Goal: Information Seeking & Learning: Learn about a topic

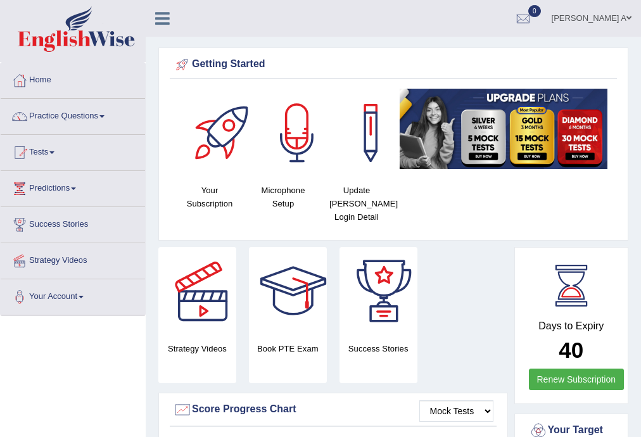
click at [99, 117] on link "Practice Questions" at bounding box center [73, 115] width 144 height 32
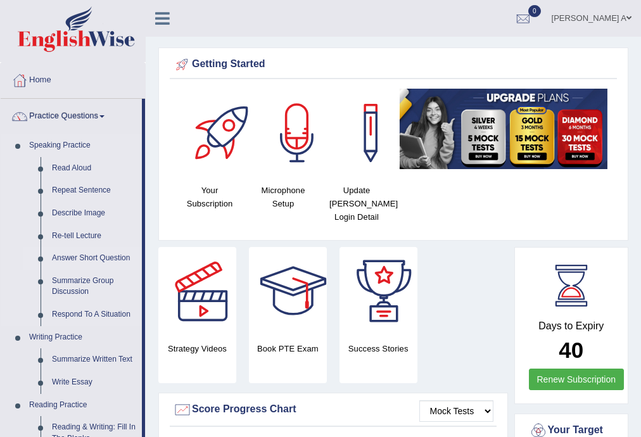
scroll to position [51, 0]
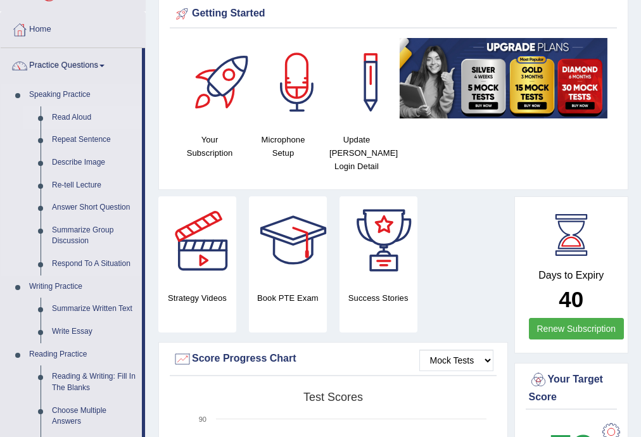
click at [85, 119] on link "Read Aloud" at bounding box center [94, 117] width 96 height 23
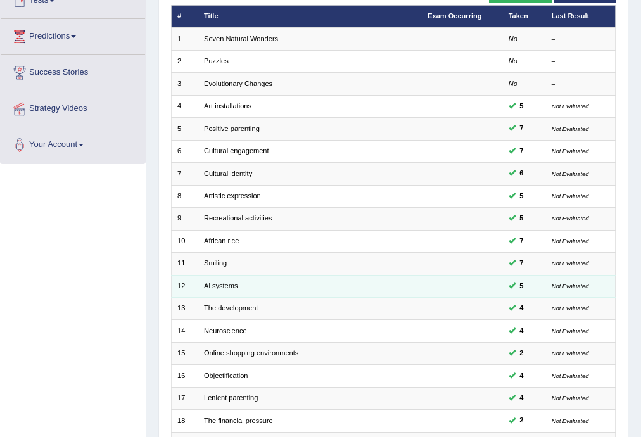
scroll to position [291, 0]
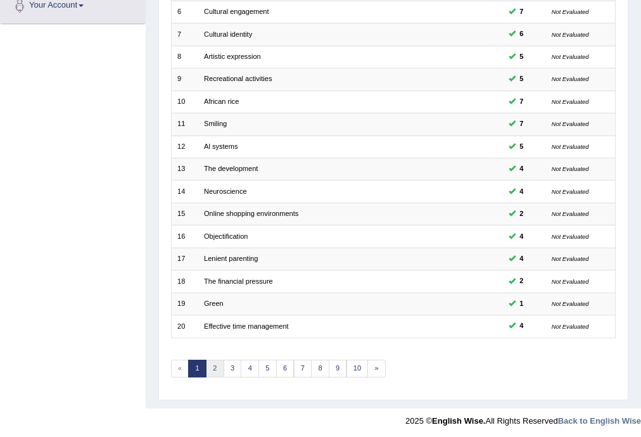
click at [213, 364] on link "2" at bounding box center [215, 369] width 18 height 18
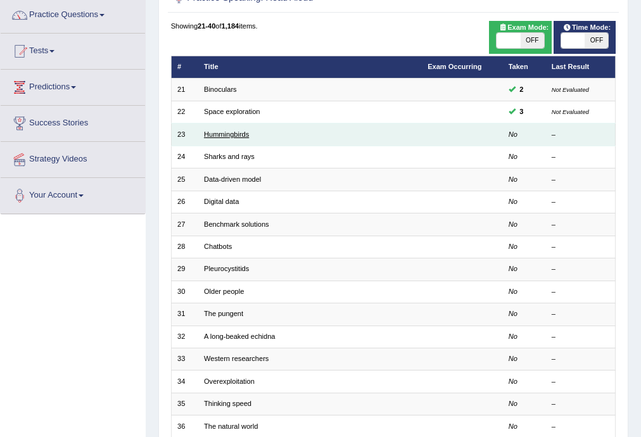
click at [237, 136] on link "Hummingbirds" at bounding box center [226, 134] width 45 height 8
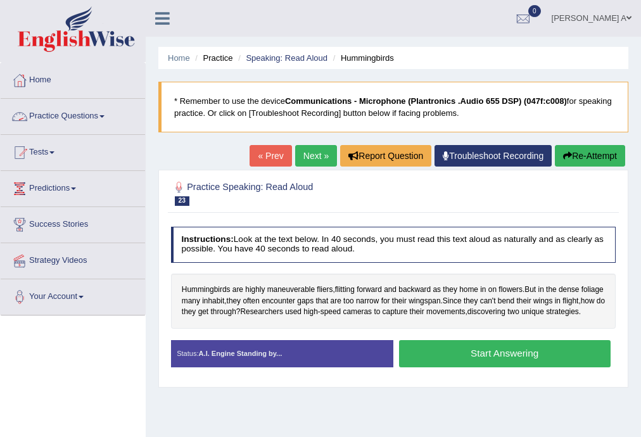
click at [105, 115] on span at bounding box center [101, 116] width 5 height 3
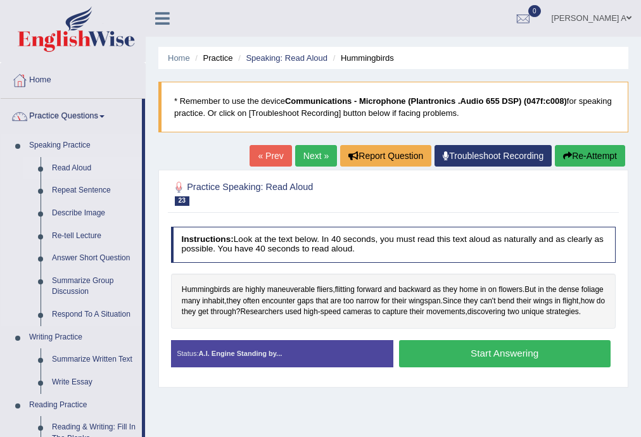
click at [91, 167] on link "Read Aloud" at bounding box center [94, 168] width 96 height 23
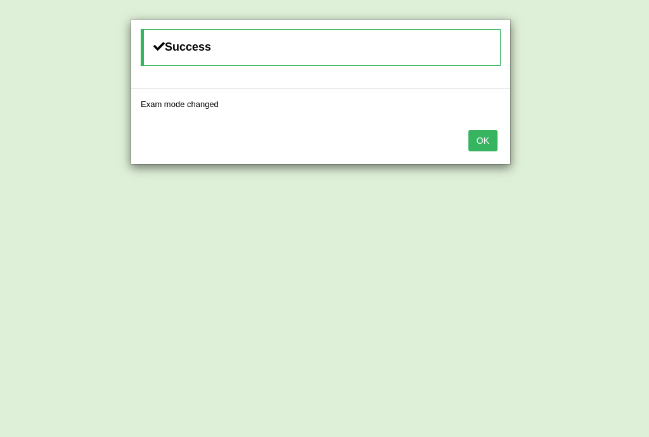
click at [462, 138] on div "OK" at bounding box center [320, 142] width 379 height 44
click at [481, 138] on button "OK" at bounding box center [482, 141] width 29 height 22
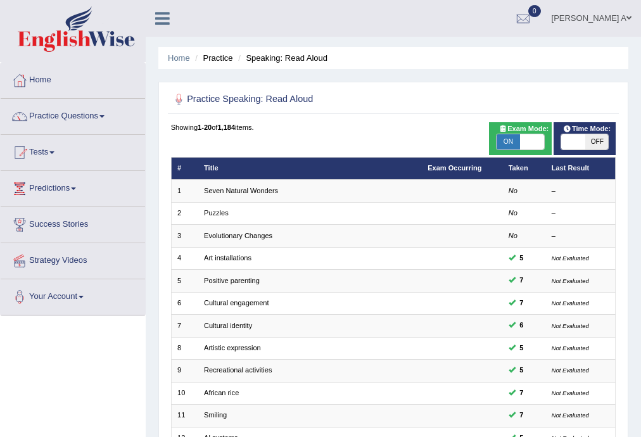
click at [598, 142] on span "OFF" at bounding box center [596, 141] width 23 height 15
checkbox input "true"
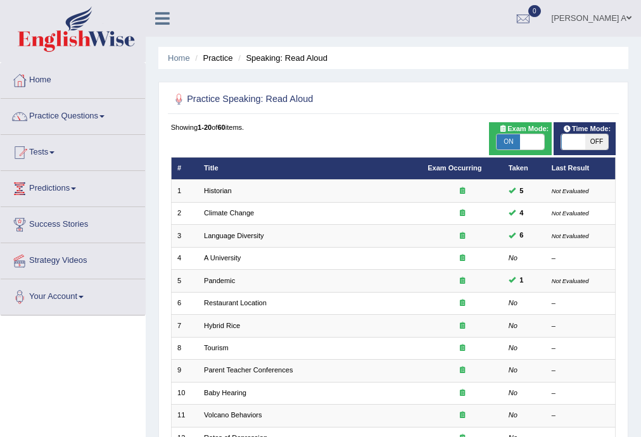
click at [594, 139] on span "OFF" at bounding box center [596, 141] width 23 height 15
checkbox input "true"
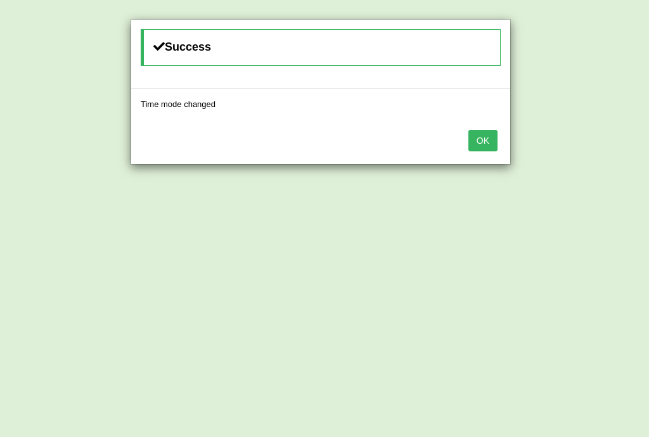
click at [481, 141] on button "OK" at bounding box center [482, 141] width 29 height 22
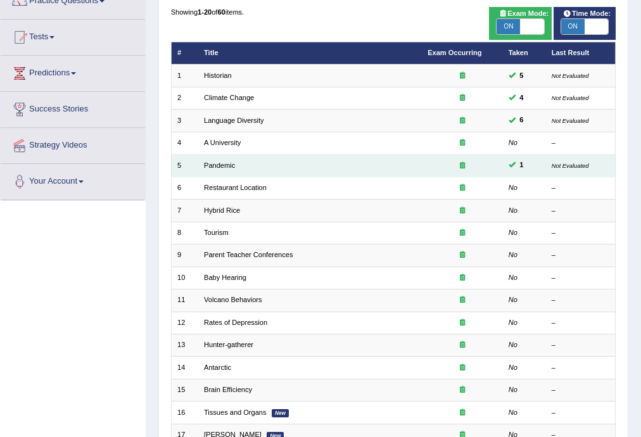
scroll to position [152, 0]
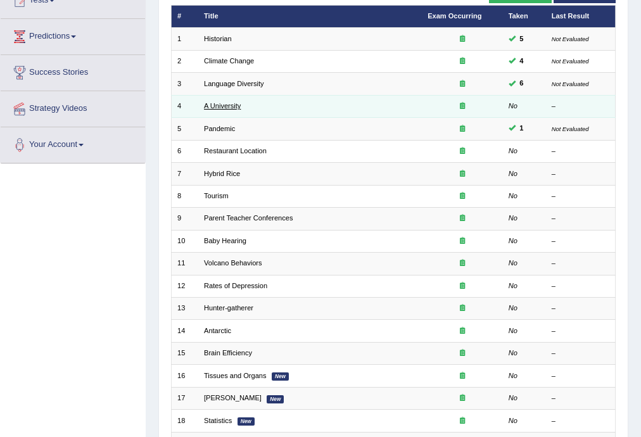
click at [236, 108] on link "A University" at bounding box center [222, 106] width 37 height 8
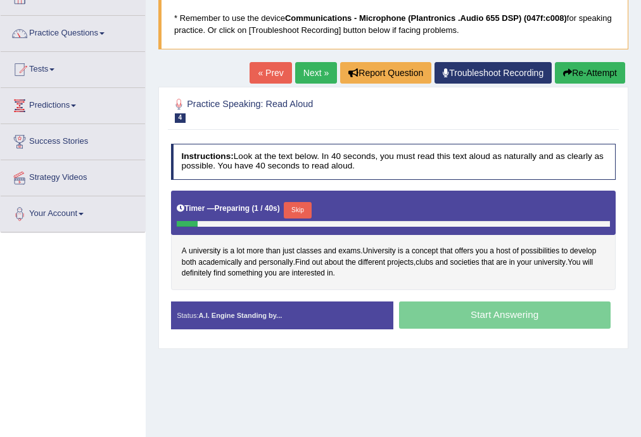
scroll to position [101, 0]
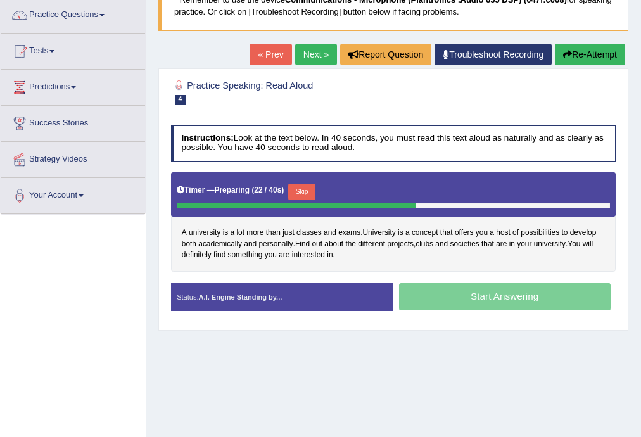
click at [308, 191] on button "Skip" at bounding box center [301, 192] width 27 height 16
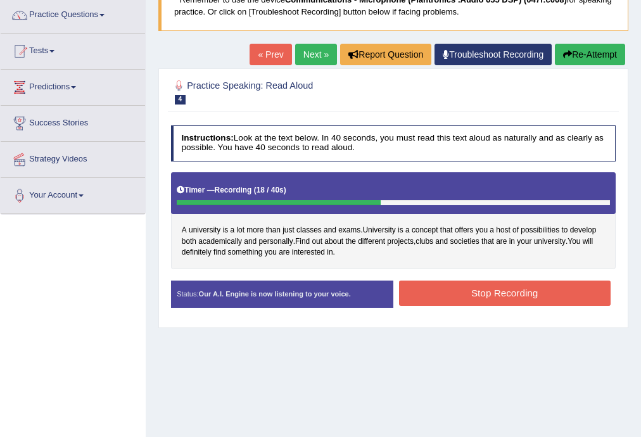
click at [442, 284] on button "Stop Recording" at bounding box center [505, 293] width 212 height 25
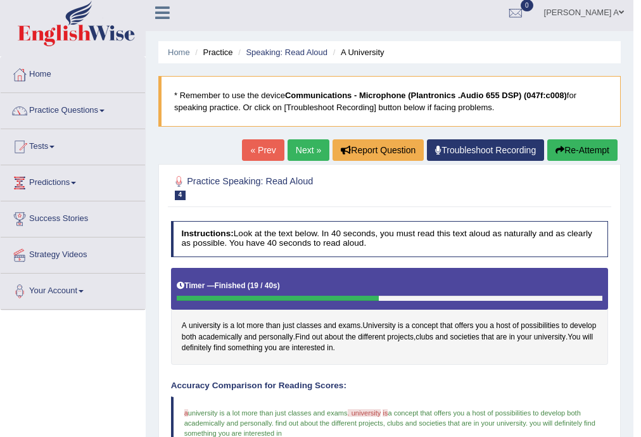
scroll to position [0, 0]
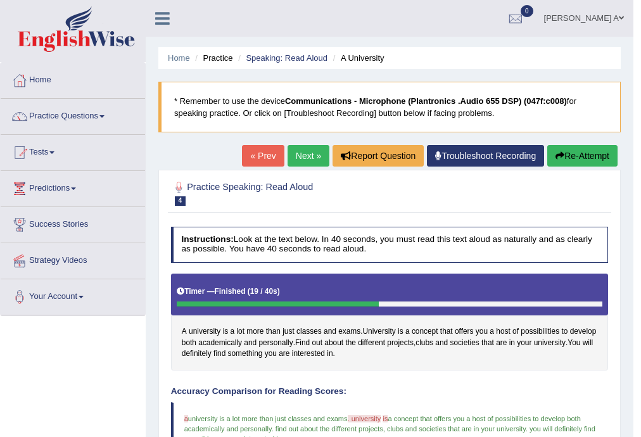
click at [307, 155] on link "Next »" at bounding box center [309, 156] width 42 height 22
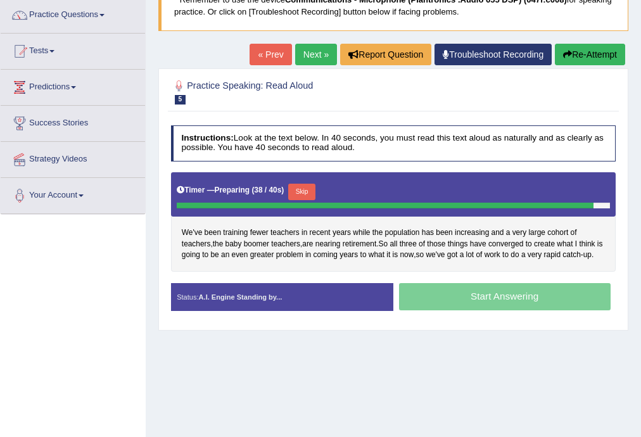
click at [308, 191] on button "Skip" at bounding box center [301, 192] width 27 height 16
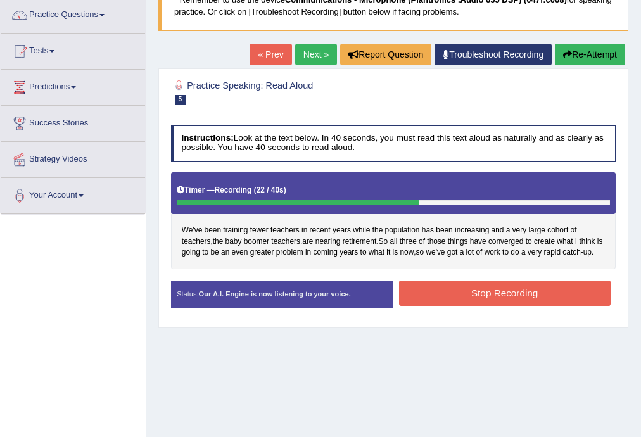
click at [446, 293] on button "Stop Recording" at bounding box center [505, 293] width 212 height 25
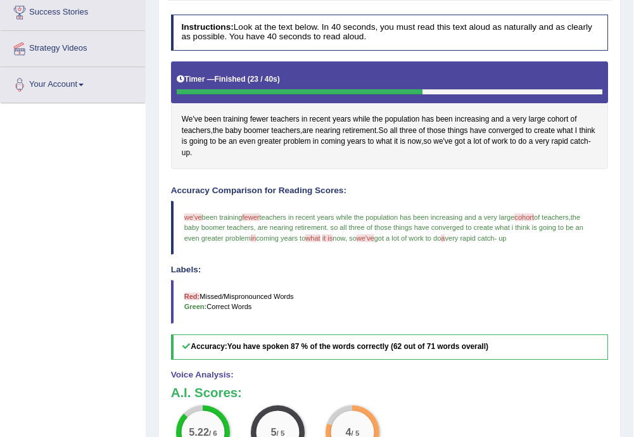
scroll to position [203, 0]
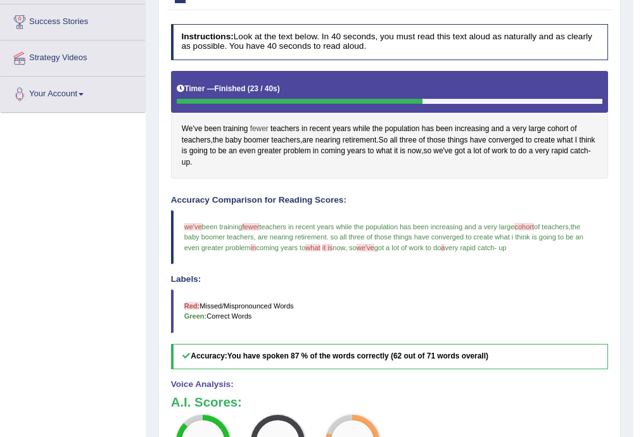
click at [262, 125] on span "fewer" at bounding box center [259, 129] width 18 height 11
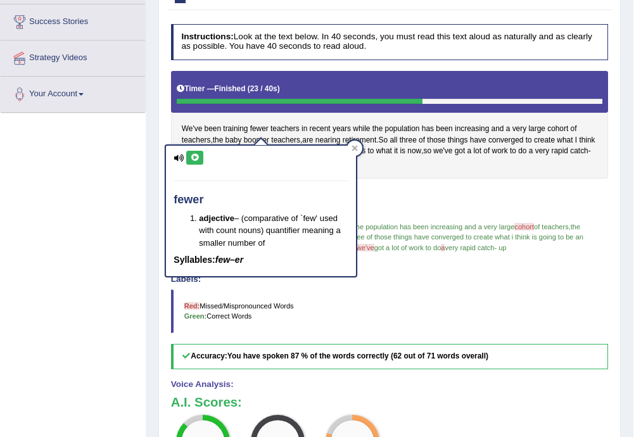
click at [196, 155] on icon at bounding box center [195, 158] width 10 height 8
click at [196, 156] on icon at bounding box center [195, 158] width 10 height 8
click at [196, 155] on icon at bounding box center [195, 158] width 10 height 8
click at [195, 157] on icon at bounding box center [195, 158] width 10 height 8
click at [190, 155] on icon at bounding box center [195, 158] width 10 height 8
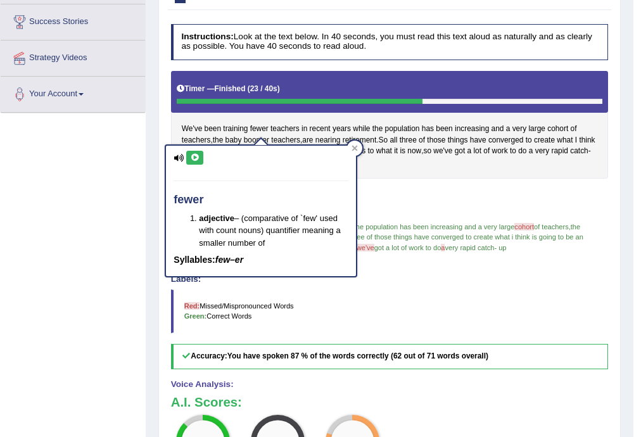
click at [198, 158] on icon at bounding box center [195, 158] width 10 height 8
click at [353, 148] on icon at bounding box center [355, 148] width 6 height 6
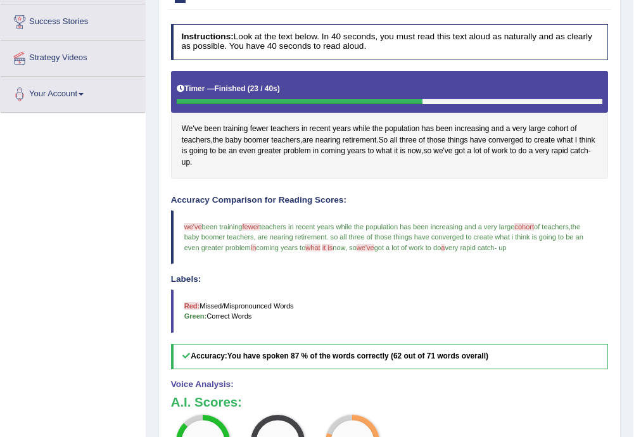
click at [194, 225] on span "we've" at bounding box center [193, 227] width 18 height 8
click at [196, 127] on span "We've" at bounding box center [192, 129] width 20 height 11
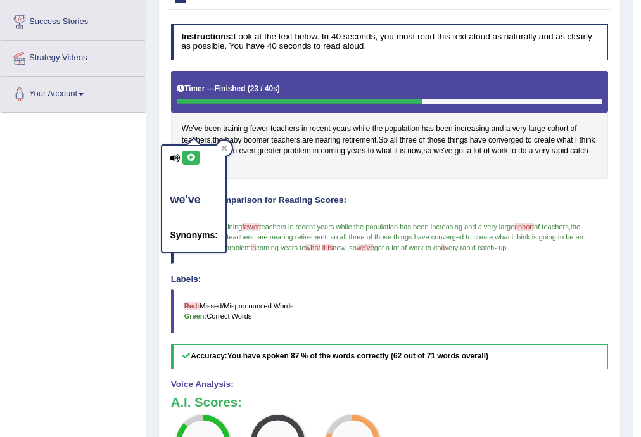
click at [192, 157] on icon at bounding box center [191, 158] width 10 height 8
click at [227, 148] on icon at bounding box center [224, 148] width 6 height 6
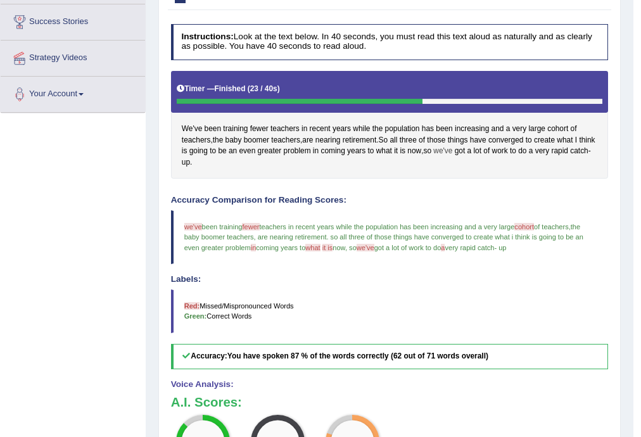
click at [452, 151] on span "we've" at bounding box center [442, 151] width 19 height 11
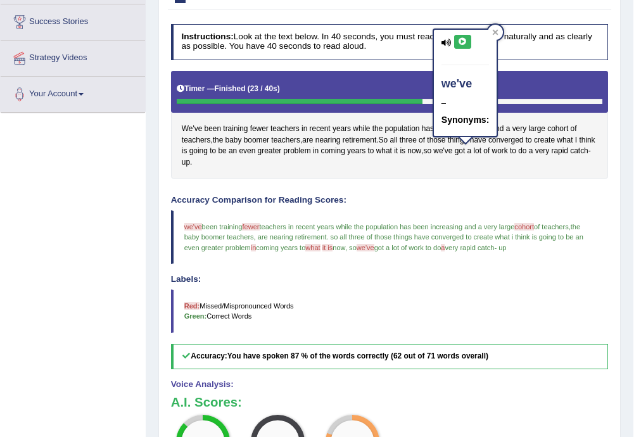
click at [461, 39] on icon at bounding box center [463, 42] width 10 height 8
click at [461, 41] on icon at bounding box center [463, 42] width 10 height 8
click at [465, 39] on icon at bounding box center [463, 42] width 10 height 8
click at [226, 126] on span "training" at bounding box center [235, 129] width 25 height 11
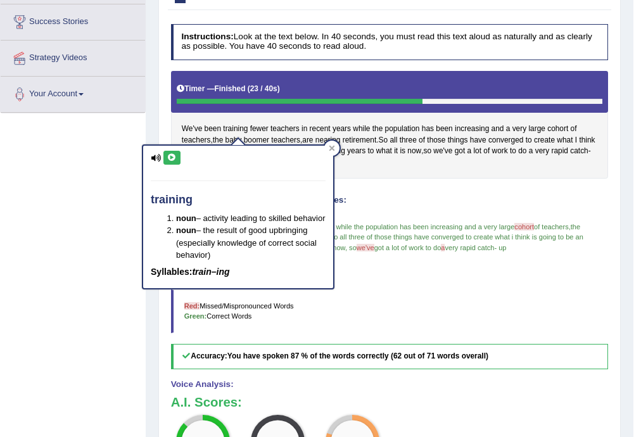
click at [172, 155] on icon at bounding box center [172, 158] width 10 height 8
click at [169, 156] on icon at bounding box center [172, 158] width 10 height 8
click at [331, 148] on icon at bounding box center [332, 148] width 6 height 6
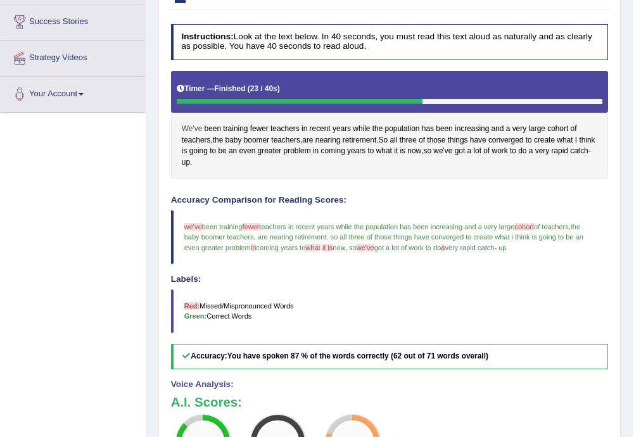
click at [195, 129] on span "We've" at bounding box center [192, 129] width 20 height 11
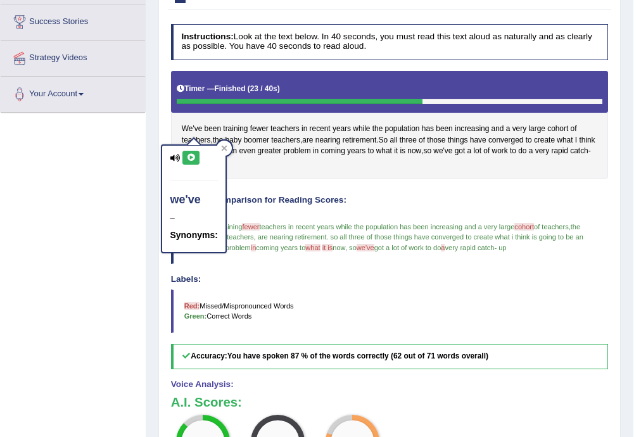
click at [192, 156] on icon at bounding box center [191, 158] width 10 height 8
click at [190, 157] on icon at bounding box center [191, 158] width 10 height 8
click at [224, 148] on icon at bounding box center [225, 148] width 6 height 6
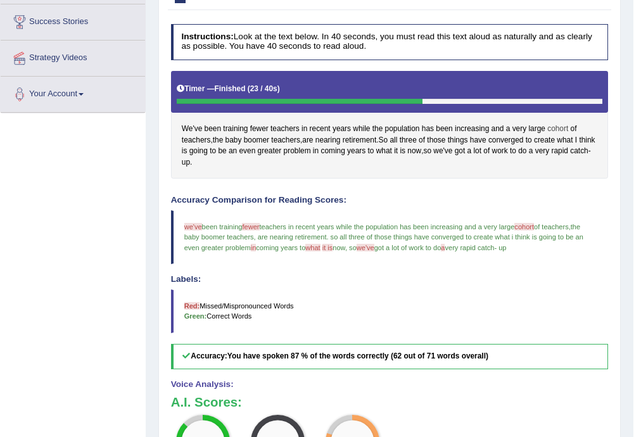
click at [556, 128] on span "cohort" at bounding box center [557, 129] width 21 height 11
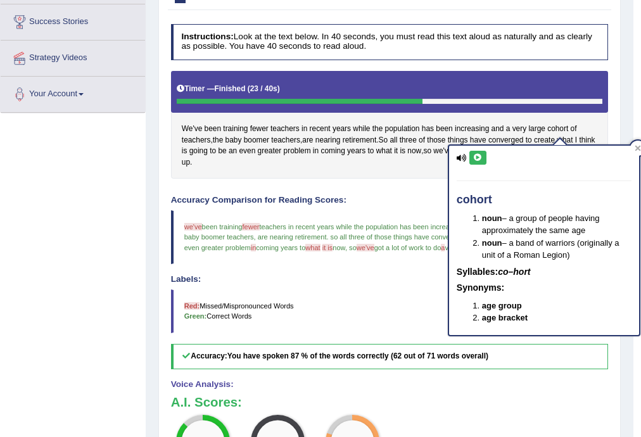
click at [479, 154] on icon at bounding box center [478, 158] width 10 height 8
click at [639, 146] on icon at bounding box center [638, 148] width 6 height 6
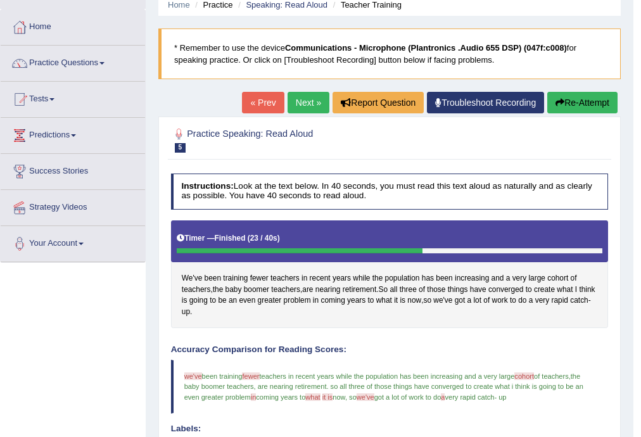
scroll to position [51, 0]
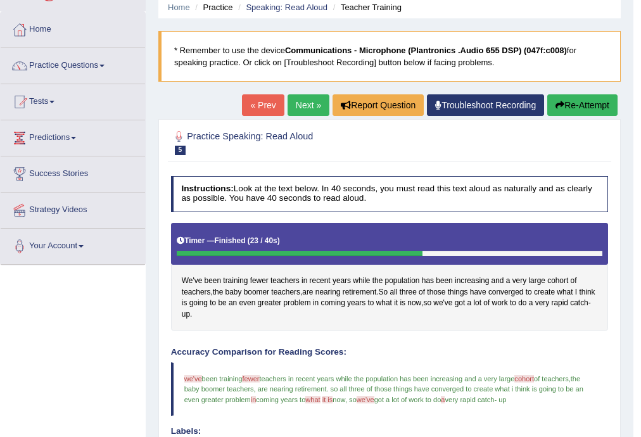
click at [568, 104] on button "Re-Attempt" at bounding box center [582, 105] width 70 height 22
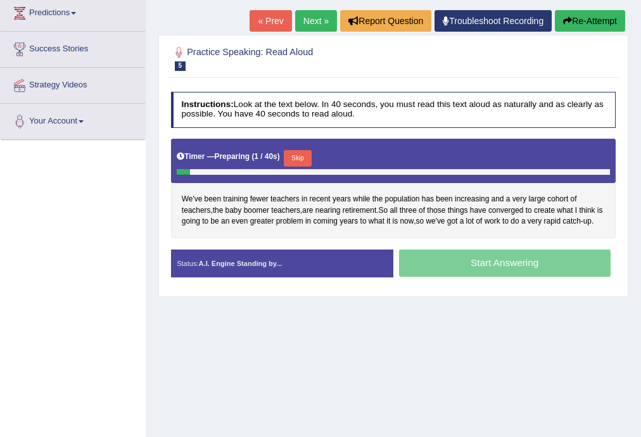
click at [302, 155] on button "Skip" at bounding box center [297, 158] width 27 height 16
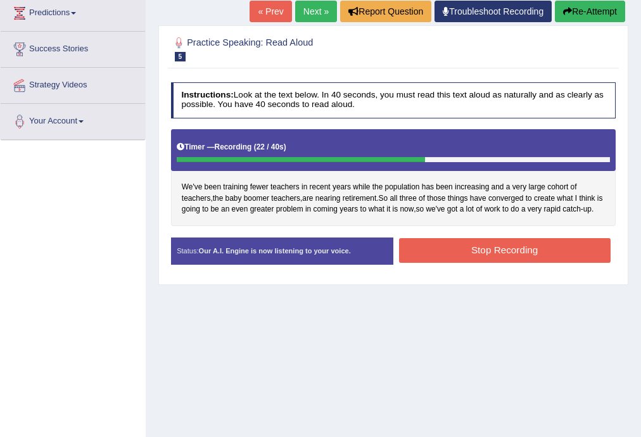
click at [481, 245] on button "Stop Recording" at bounding box center [505, 250] width 212 height 25
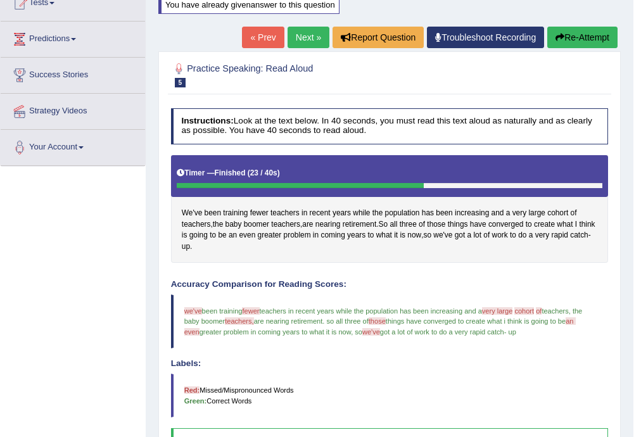
scroll to position [125, 0]
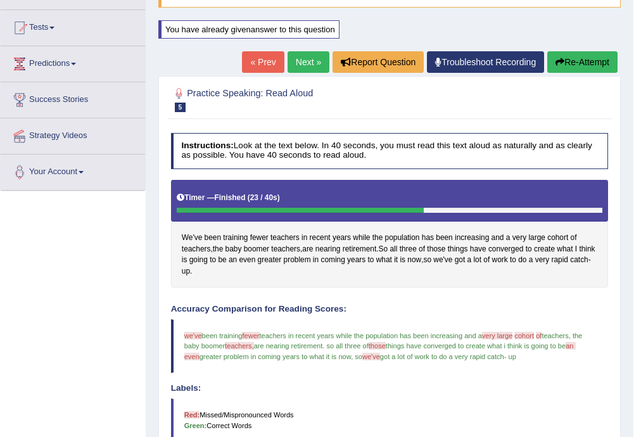
click at [574, 66] on button "Re-Attempt" at bounding box center [582, 62] width 70 height 22
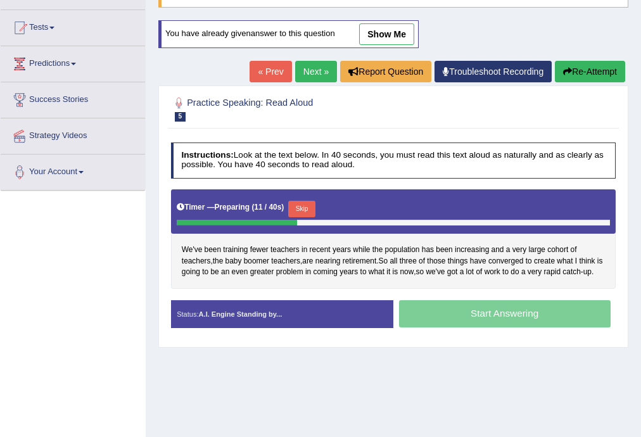
click at [304, 205] on button "Skip" at bounding box center [301, 209] width 27 height 16
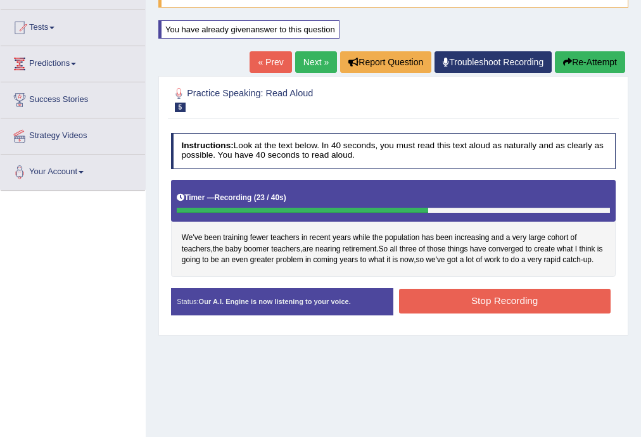
click at [525, 301] on button "Stop Recording" at bounding box center [505, 301] width 212 height 25
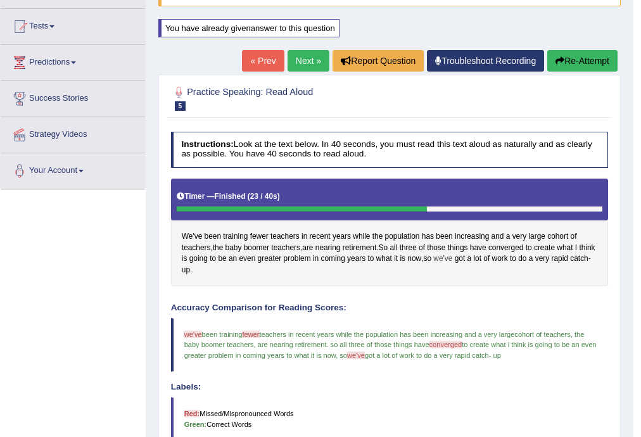
scroll to position [125, 0]
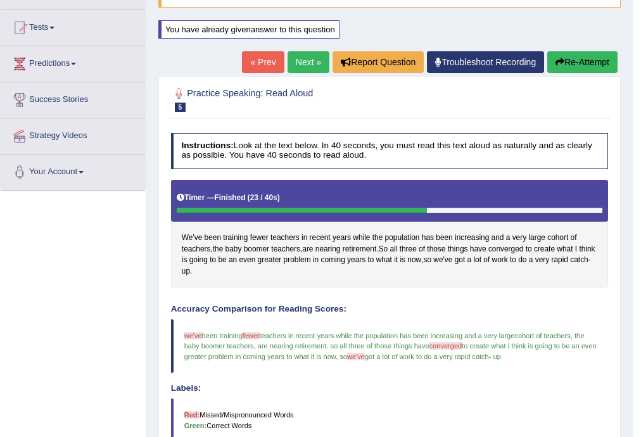
click at [314, 61] on link "Next »" at bounding box center [309, 62] width 42 height 22
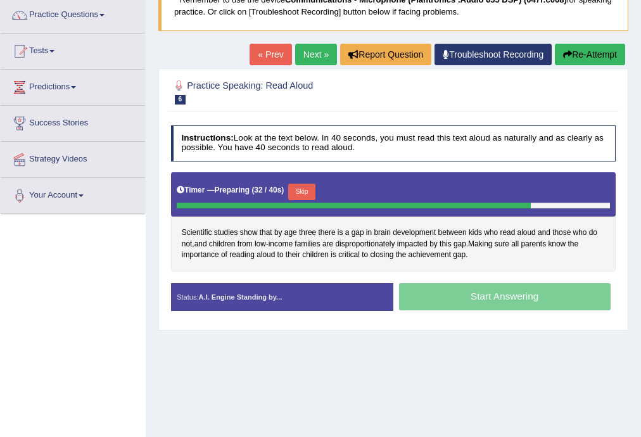
click at [303, 190] on button "Skip" at bounding box center [301, 192] width 27 height 16
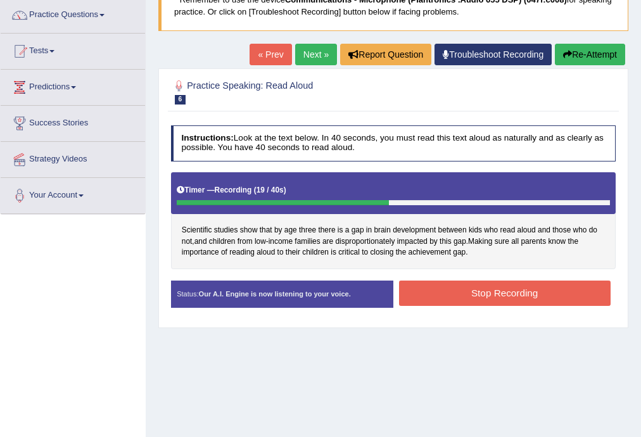
click at [506, 288] on button "Stop Recording" at bounding box center [505, 293] width 212 height 25
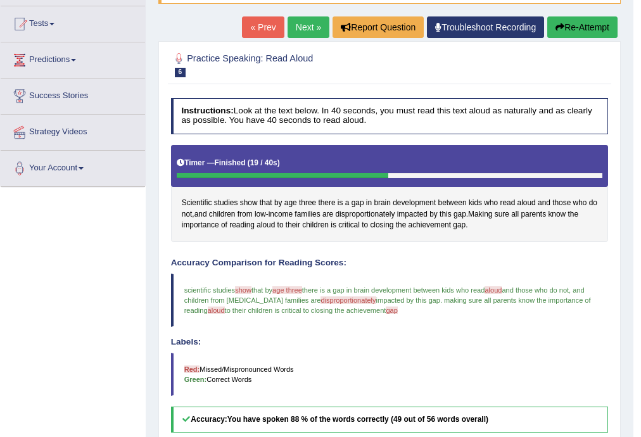
scroll to position [152, 0]
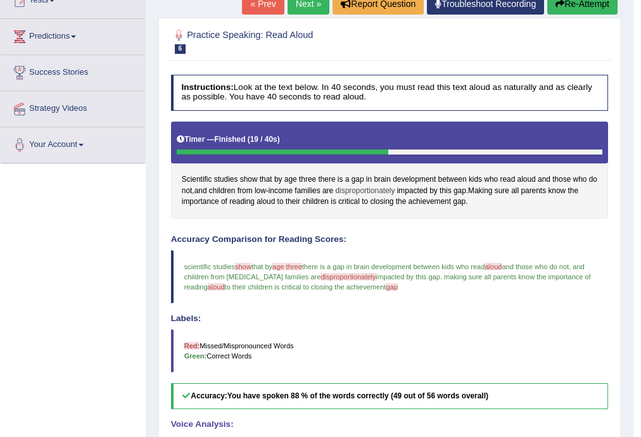
click at [370, 190] on span "disproportionately" at bounding box center [365, 191] width 60 height 11
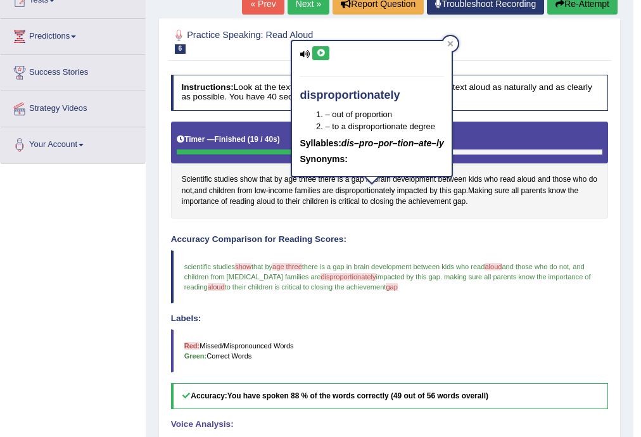
click at [320, 53] on icon at bounding box center [321, 53] width 10 height 8
click at [453, 43] on icon at bounding box center [450, 44] width 6 height 6
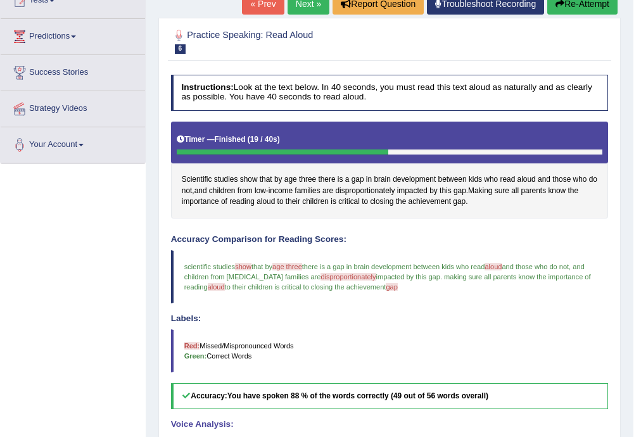
scroll to position [203, 0]
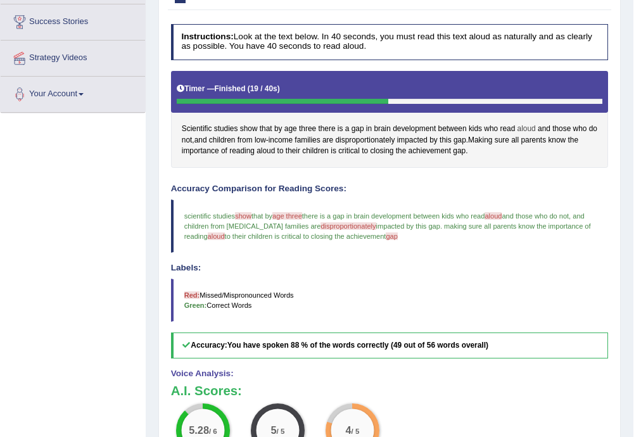
click at [521, 127] on span "aloud" at bounding box center [527, 129] width 18 height 11
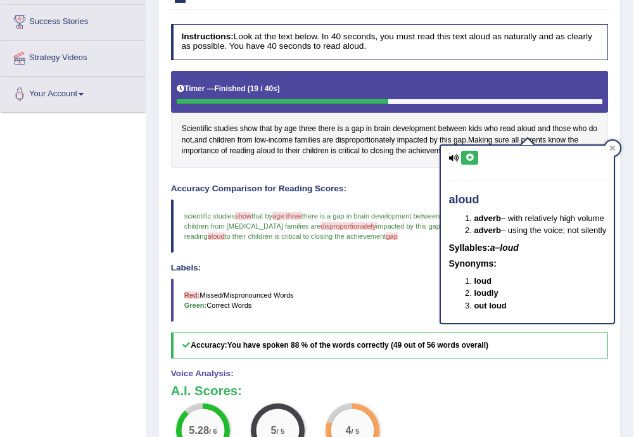
click at [472, 158] on icon at bounding box center [470, 158] width 10 height 8
click at [470, 156] on icon at bounding box center [470, 158] width 10 height 8
click at [616, 148] on icon at bounding box center [612, 148] width 6 height 6
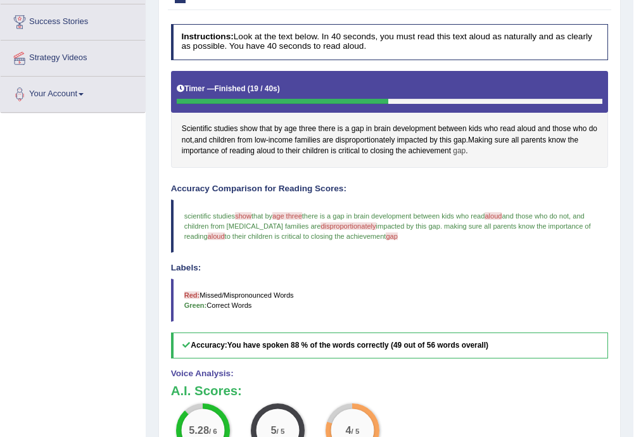
click at [460, 148] on span "gap" at bounding box center [459, 151] width 13 height 11
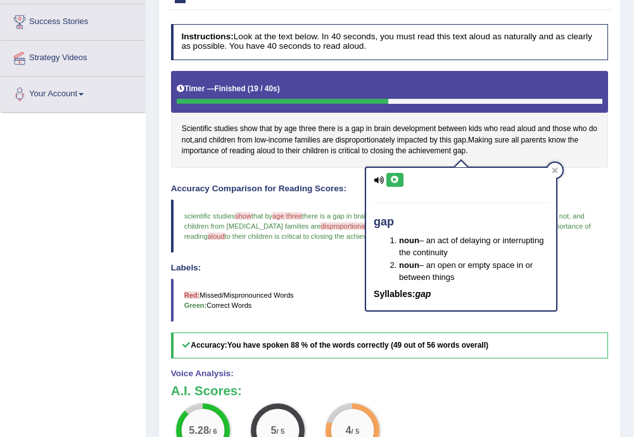
click at [393, 177] on icon at bounding box center [395, 180] width 10 height 8
click at [550, 169] on div at bounding box center [554, 170] width 15 height 15
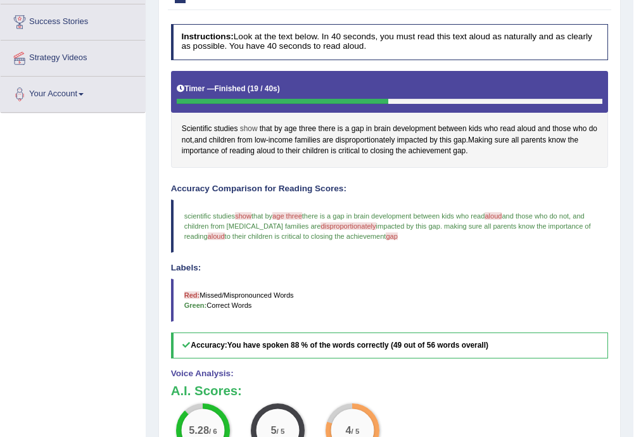
click at [250, 127] on span "show" at bounding box center [249, 129] width 18 height 11
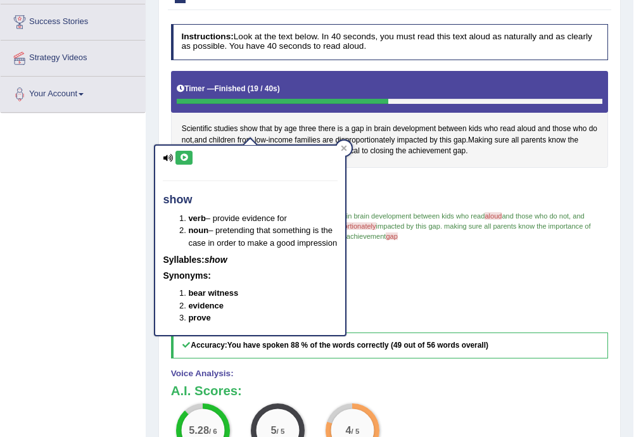
click at [185, 156] on icon at bounding box center [184, 158] width 10 height 8
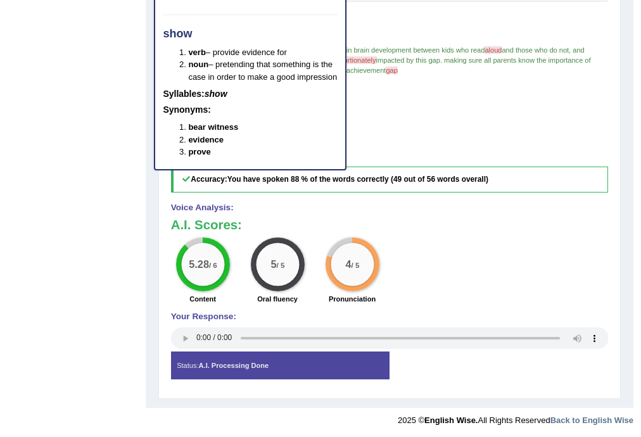
scroll to position [369, 0]
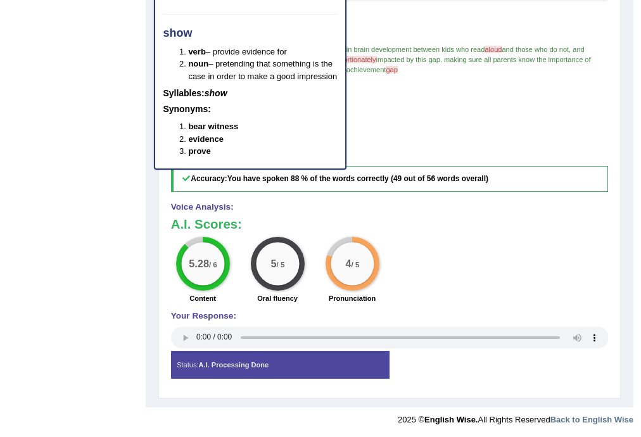
click at [383, 144] on blockquote "Red: Missed/Mispronounced Words Green: Correct Words" at bounding box center [390, 133] width 438 height 43
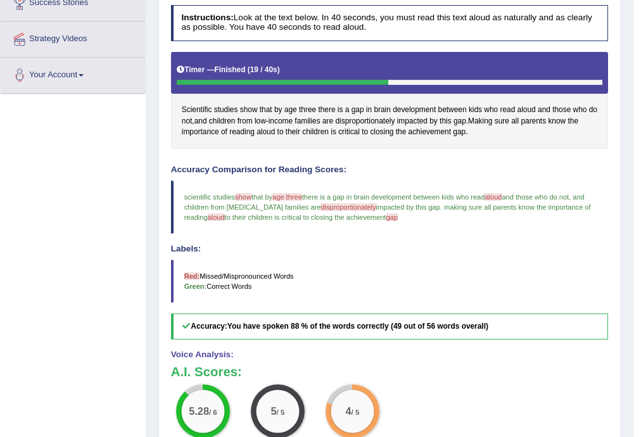
scroll to position [217, 0]
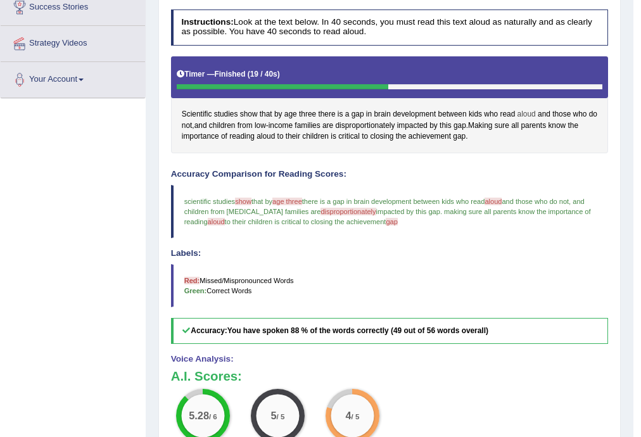
click at [526, 111] on span "aloud" at bounding box center [527, 114] width 18 height 11
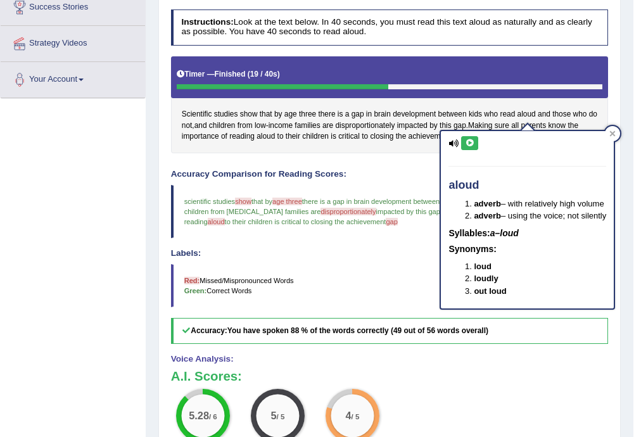
click at [468, 142] on icon at bounding box center [470, 143] width 10 height 8
click at [616, 131] on icon at bounding box center [612, 133] width 6 height 6
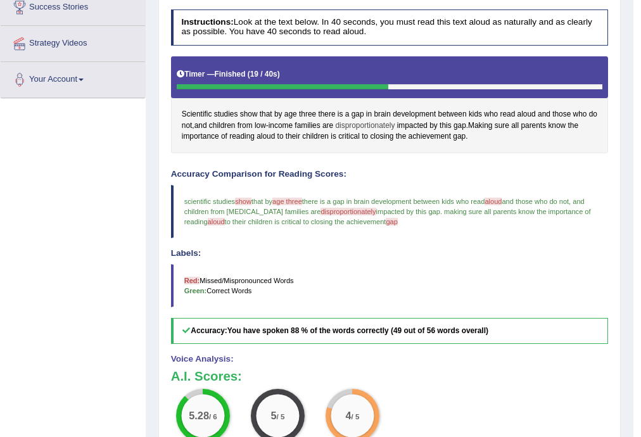
click at [383, 124] on span "disproportionately" at bounding box center [365, 125] width 60 height 11
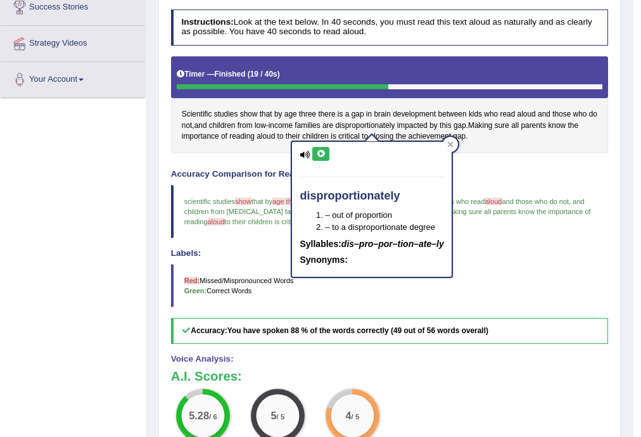
click at [319, 152] on icon at bounding box center [321, 154] width 10 height 8
click at [319, 154] on icon at bounding box center [321, 154] width 10 height 8
click at [454, 144] on icon at bounding box center [450, 144] width 6 height 6
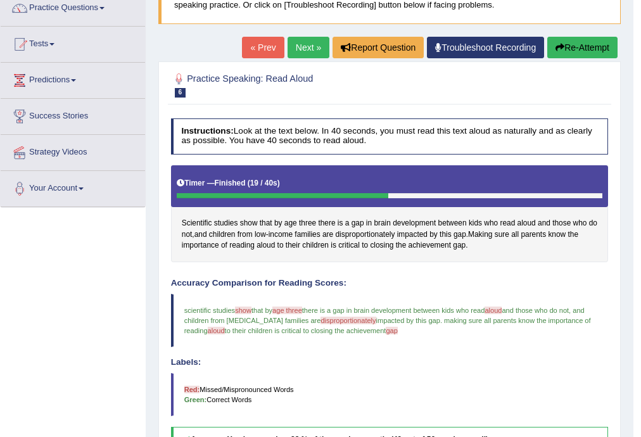
scroll to position [65, 0]
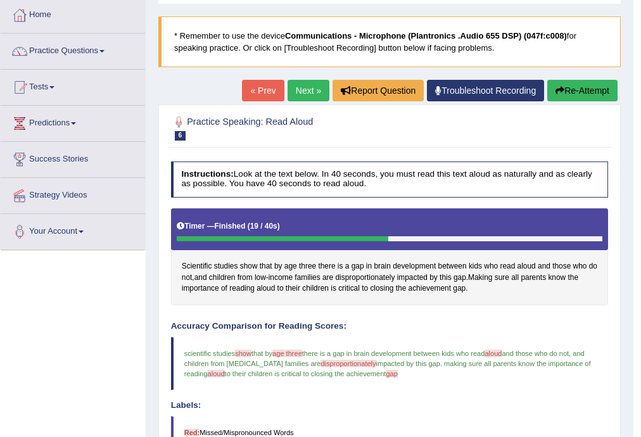
click at [564, 89] on button "Re-Attempt" at bounding box center [582, 91] width 70 height 22
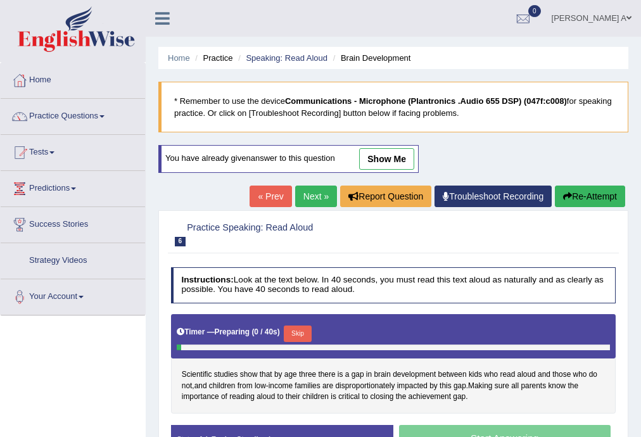
scroll to position [65, 0]
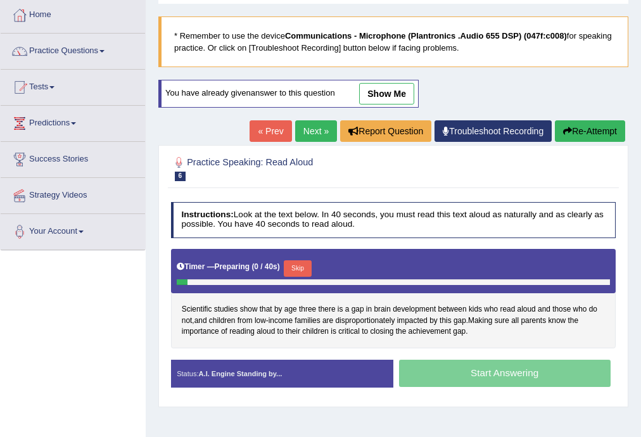
click at [302, 266] on button "Skip" at bounding box center [297, 268] width 27 height 16
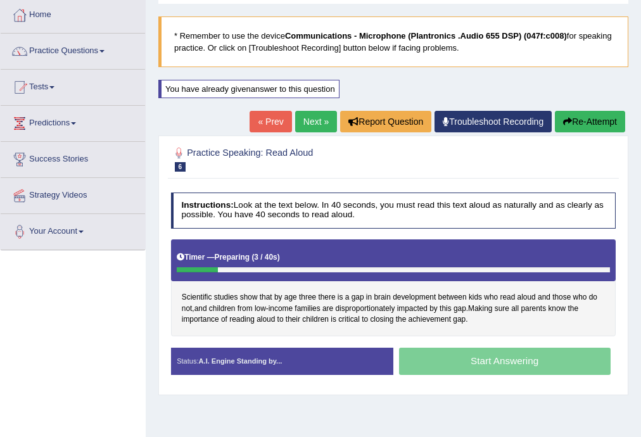
scroll to position [0, 0]
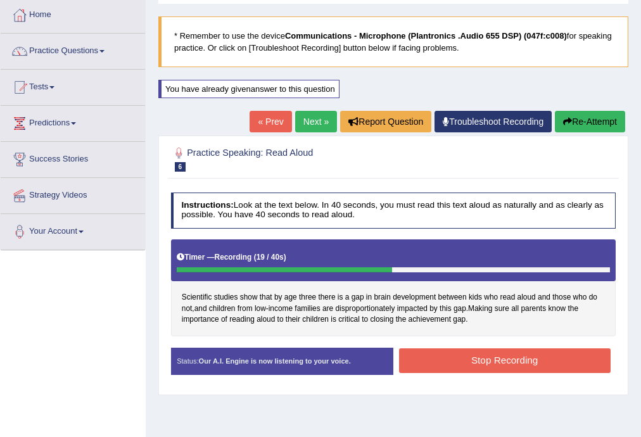
click at [516, 357] on button "Stop Recording" at bounding box center [505, 360] width 212 height 25
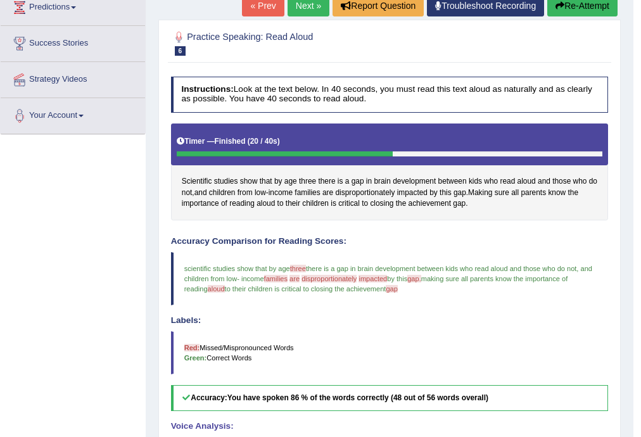
scroll to position [167, 0]
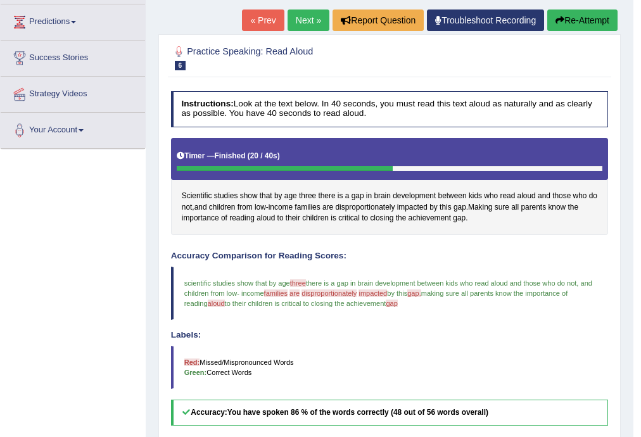
click at [579, 20] on button "Re-Attempt" at bounding box center [582, 21] width 70 height 22
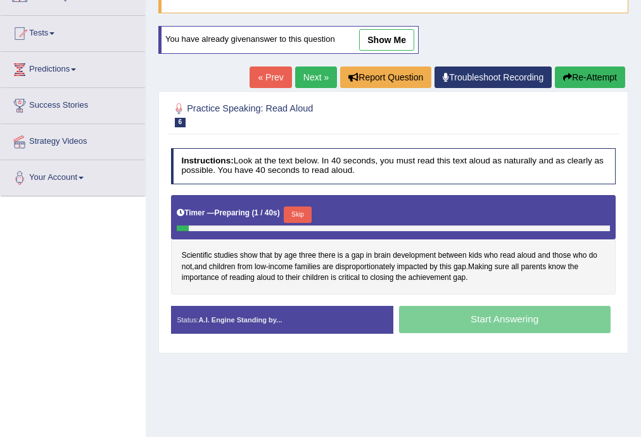
scroll to position [75, 0]
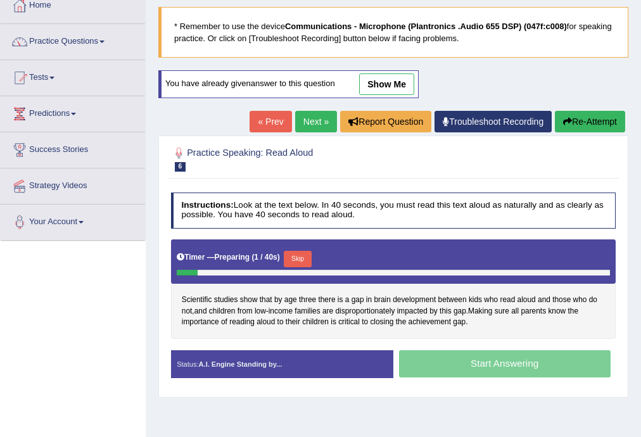
click at [306, 255] on button "Skip" at bounding box center [297, 259] width 27 height 16
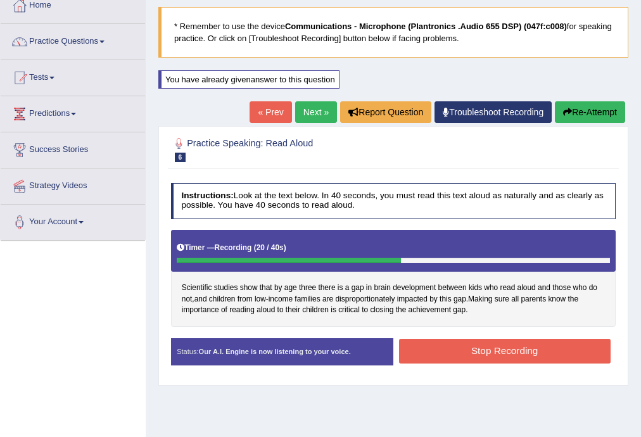
click at [512, 347] on button "Stop Recording" at bounding box center [505, 351] width 212 height 25
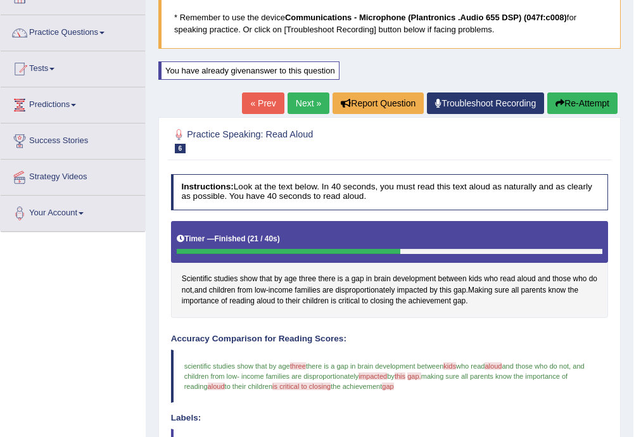
scroll to position [24, 0]
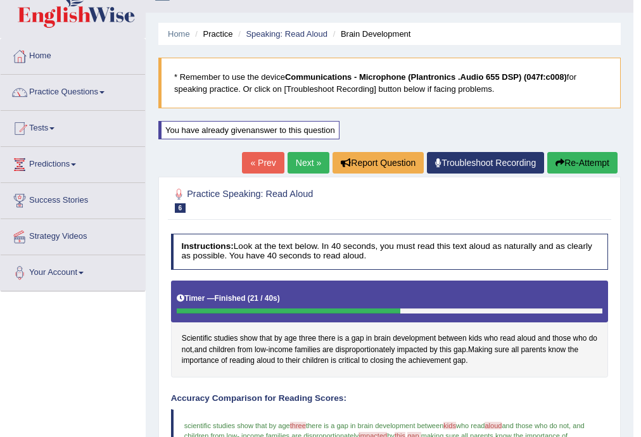
click at [583, 160] on button "Re-Attempt" at bounding box center [582, 163] width 70 height 22
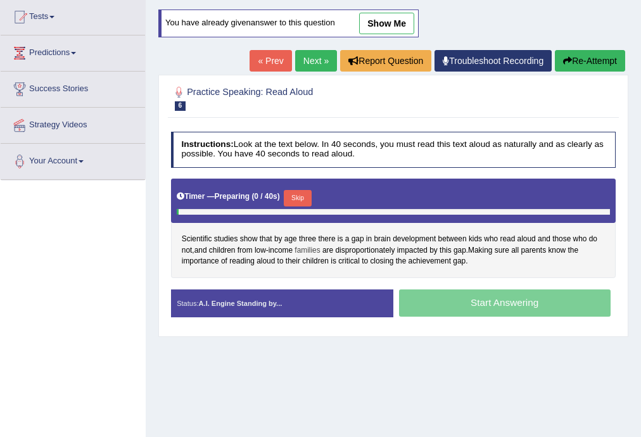
scroll to position [136, 0]
click at [305, 194] on button "Skip" at bounding box center [297, 198] width 27 height 16
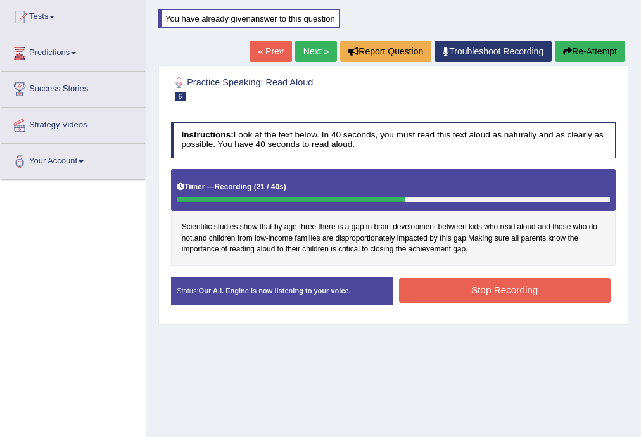
click at [441, 286] on button "Stop Recording" at bounding box center [505, 290] width 212 height 25
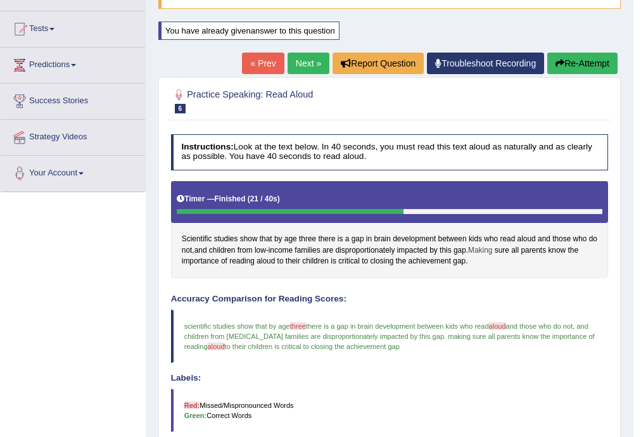
scroll to position [147, 0]
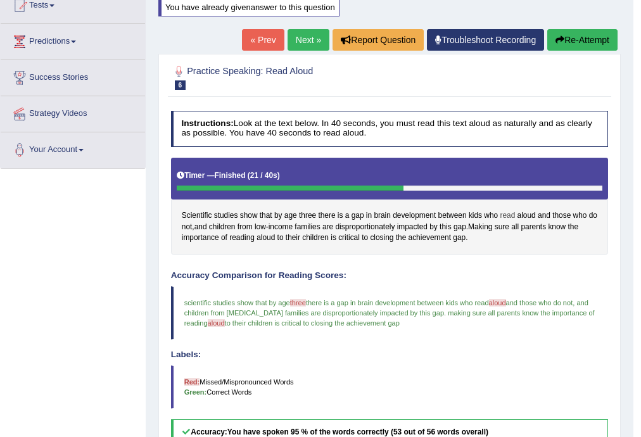
drag, startPoint x: 521, startPoint y: 213, endPoint x: 511, endPoint y: 211, distance: 10.4
click at [522, 213] on span "aloud" at bounding box center [527, 215] width 18 height 11
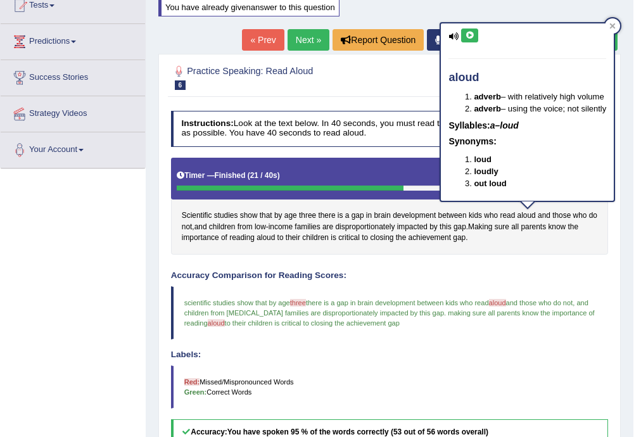
click at [469, 36] on icon at bounding box center [470, 36] width 10 height 8
click at [620, 25] on div at bounding box center [612, 25] width 15 height 15
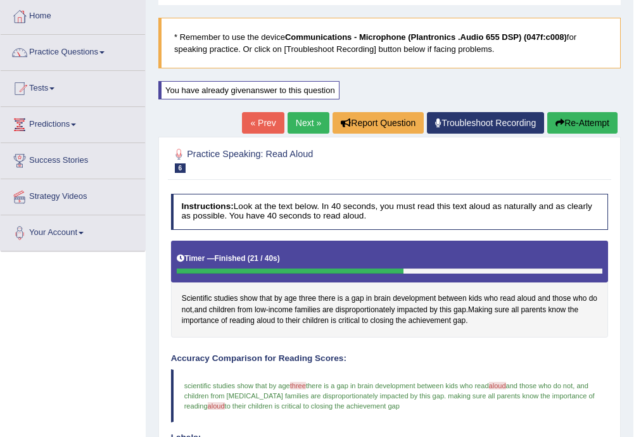
scroll to position [46, 0]
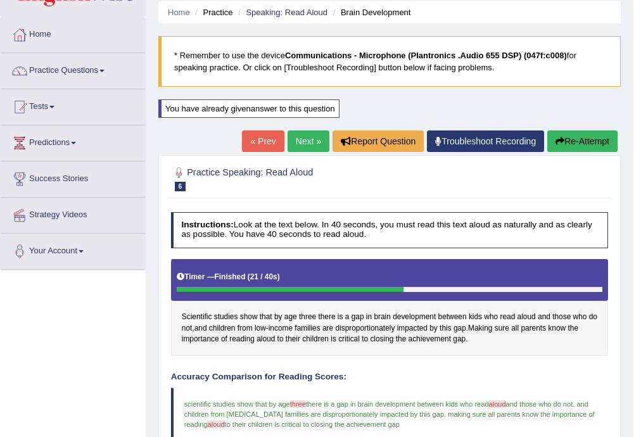
click at [309, 139] on link "Next »" at bounding box center [309, 141] width 42 height 22
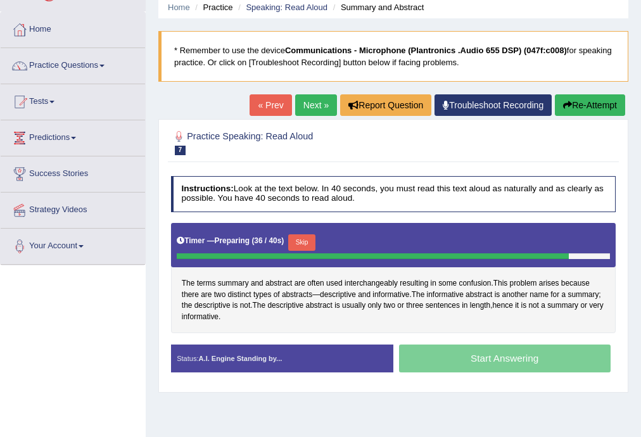
click at [305, 240] on button "Skip" at bounding box center [301, 242] width 27 height 16
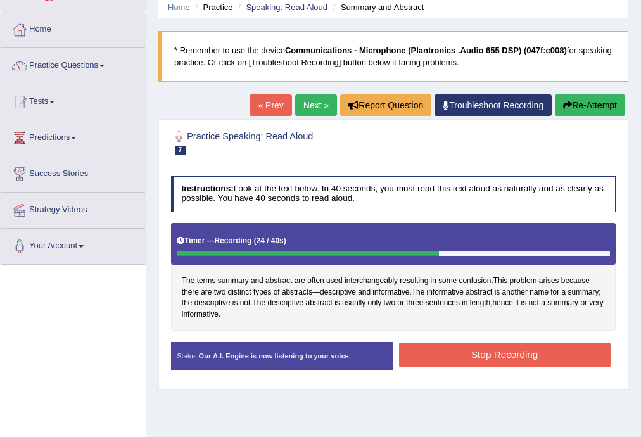
click at [467, 347] on button "Stop Recording" at bounding box center [505, 355] width 212 height 25
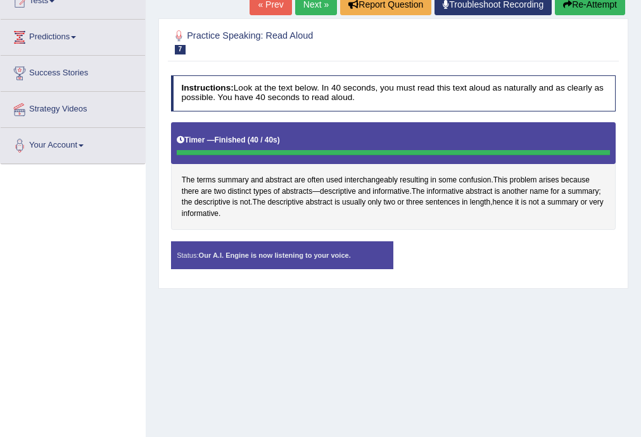
scroll to position [152, 0]
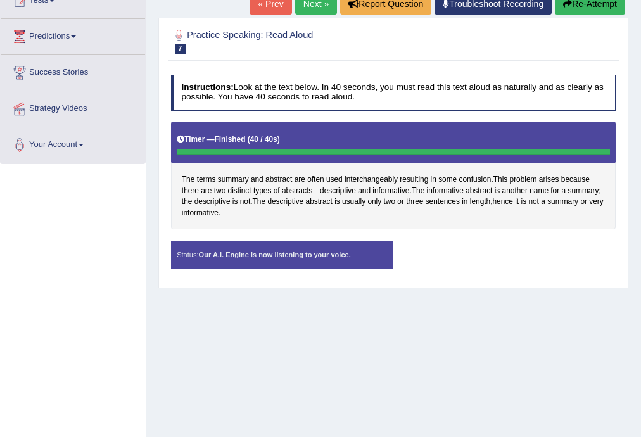
click at [409, 260] on div "Status: Our A.I. Engine is now listening to your voice. Start Answering Stop Re…" at bounding box center [393, 260] width 445 height 39
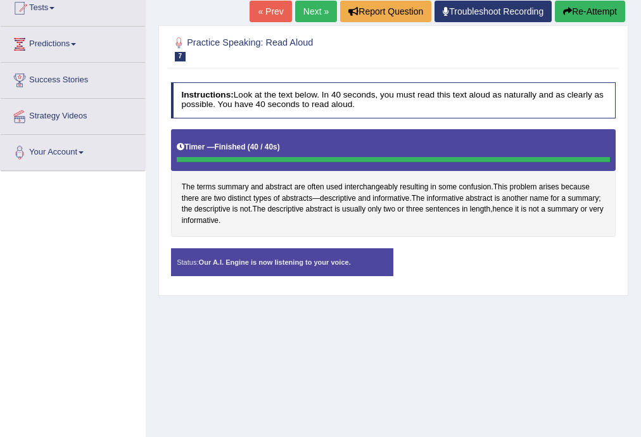
scroll to position [0, 0]
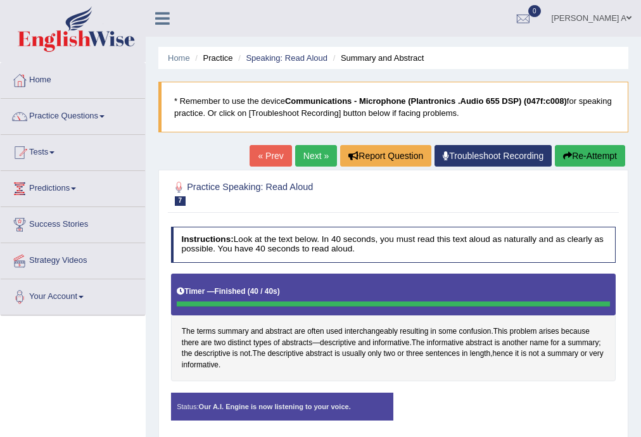
click at [576, 154] on button "Re-Attempt" at bounding box center [590, 156] width 70 height 22
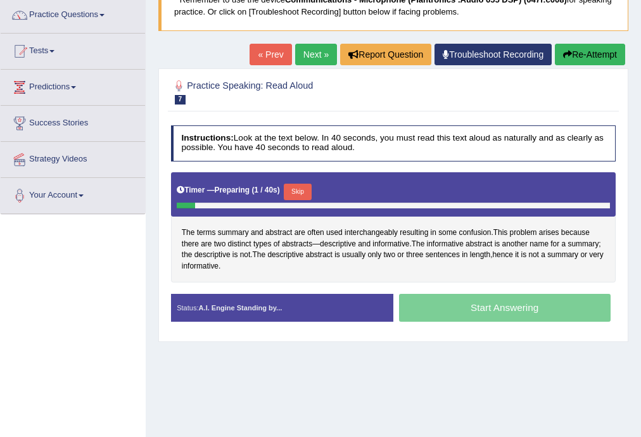
click at [305, 190] on button "Skip" at bounding box center [297, 192] width 27 height 16
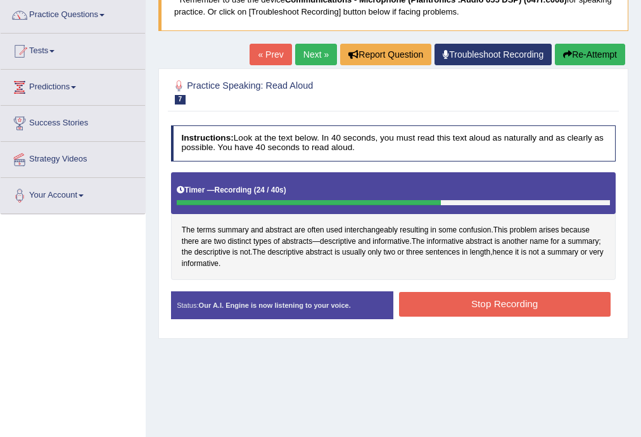
click at [462, 305] on button "Stop Recording" at bounding box center [505, 304] width 212 height 25
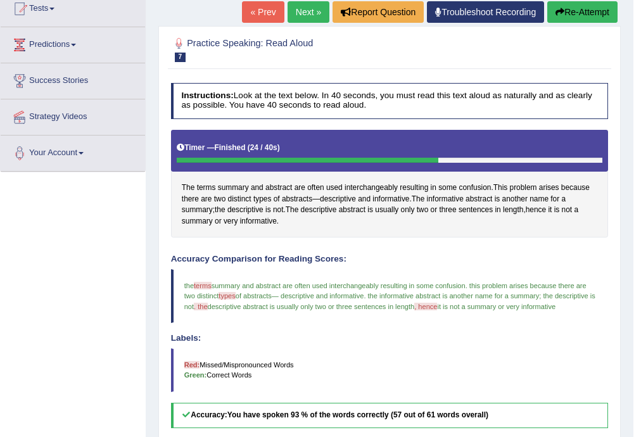
scroll to position [101, 0]
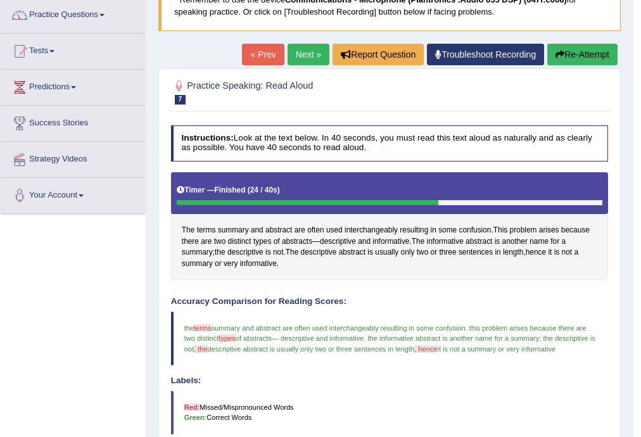
click at [573, 53] on button "Re-Attempt" at bounding box center [582, 55] width 70 height 22
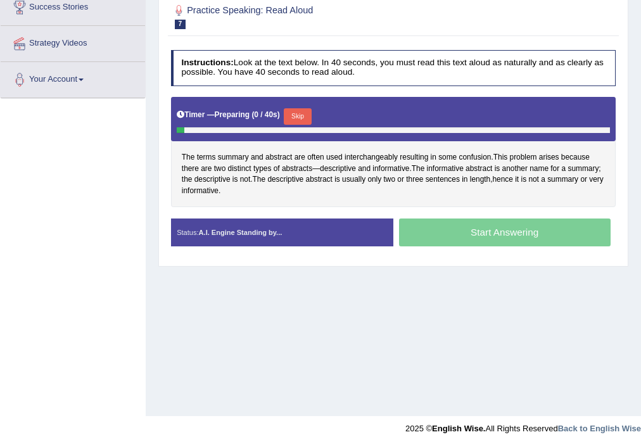
click at [304, 117] on button "Skip" at bounding box center [297, 116] width 27 height 16
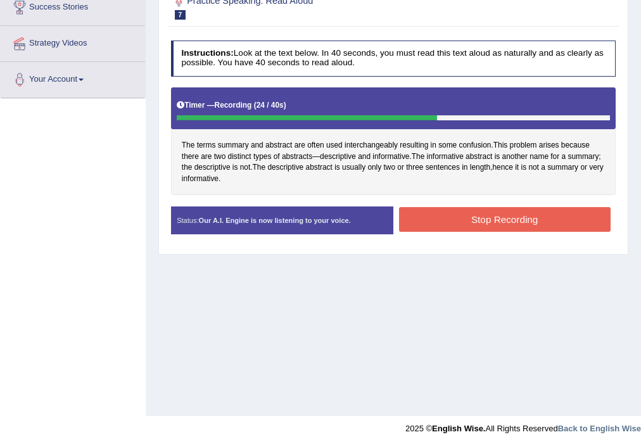
click at [478, 222] on button "Stop Recording" at bounding box center [505, 219] width 212 height 25
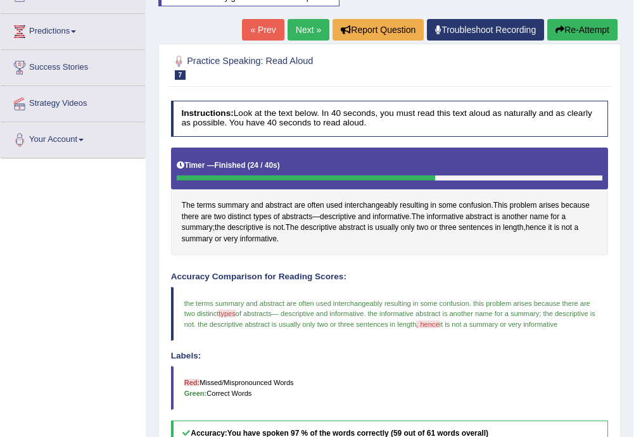
scroll to position [65, 0]
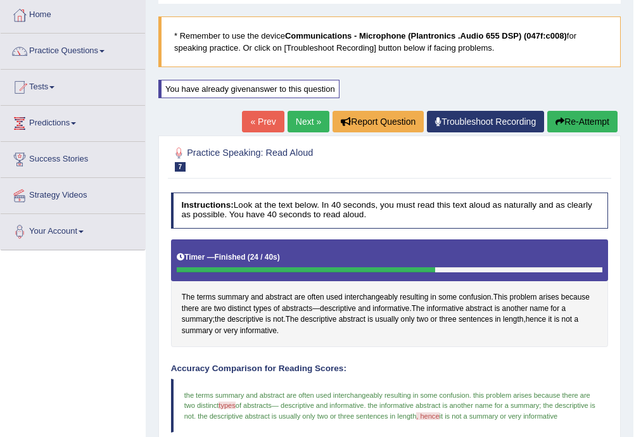
click at [309, 119] on link "Next »" at bounding box center [309, 122] width 42 height 22
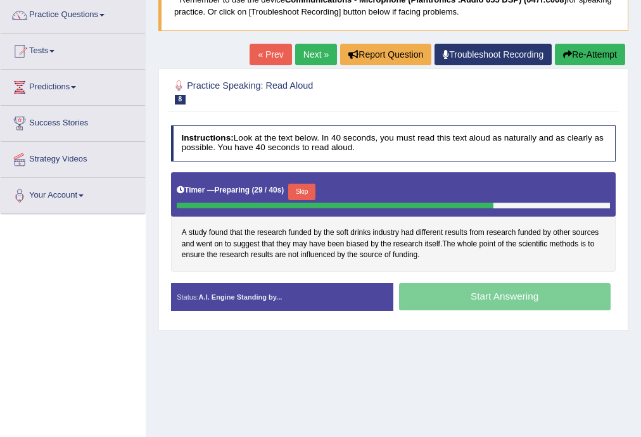
click at [304, 190] on button "Skip" at bounding box center [301, 192] width 27 height 16
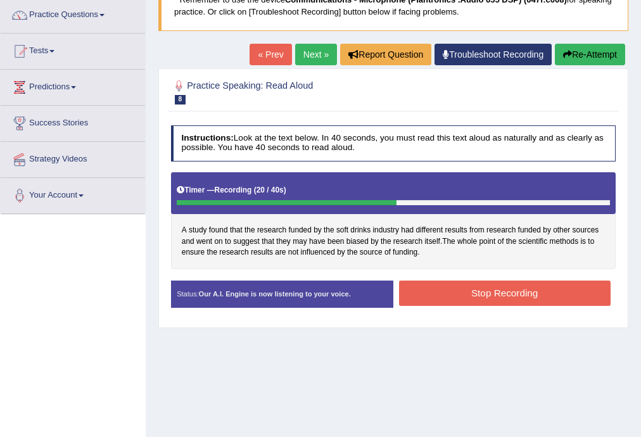
click at [493, 288] on button "Stop Recording" at bounding box center [505, 293] width 212 height 25
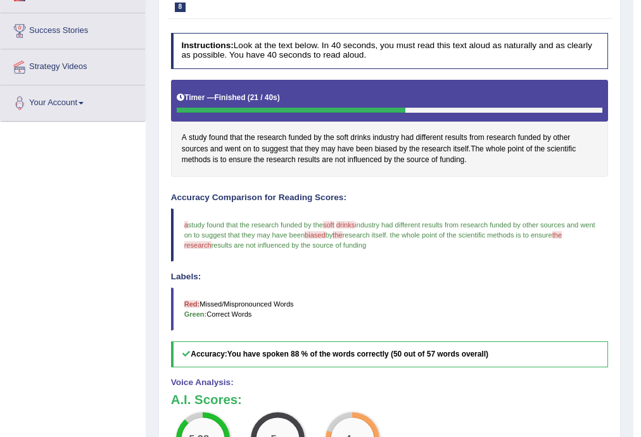
scroll to position [253, 0]
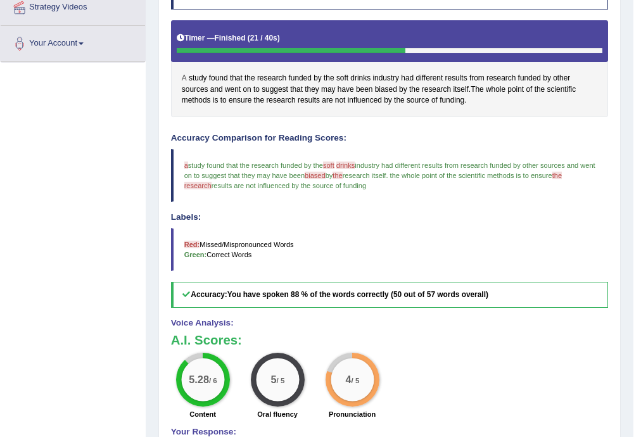
click at [185, 79] on span "A" at bounding box center [184, 78] width 5 height 11
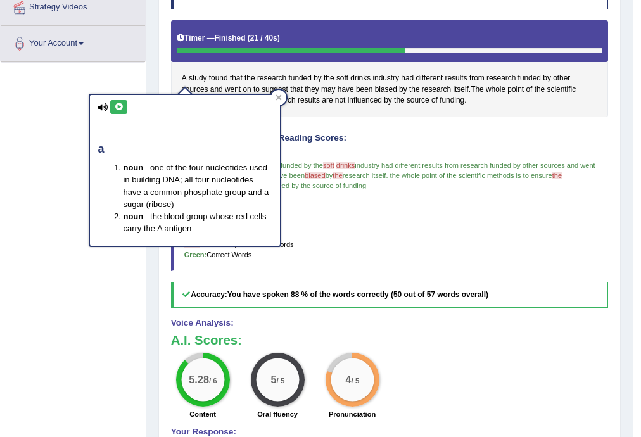
click at [117, 107] on icon at bounding box center [119, 107] width 10 height 8
click at [281, 96] on icon at bounding box center [279, 97] width 6 height 6
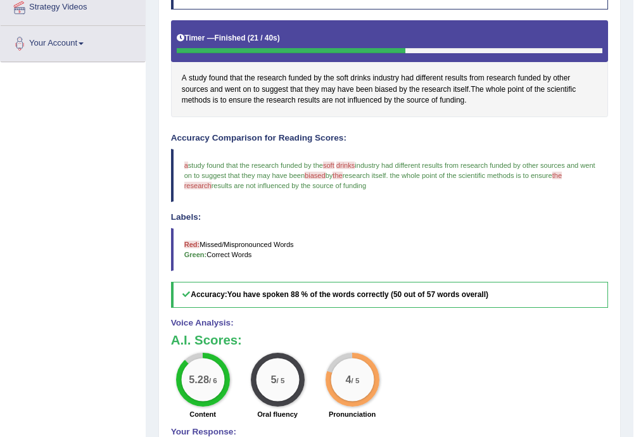
click at [345, 165] on span "drinks" at bounding box center [345, 166] width 18 height 8
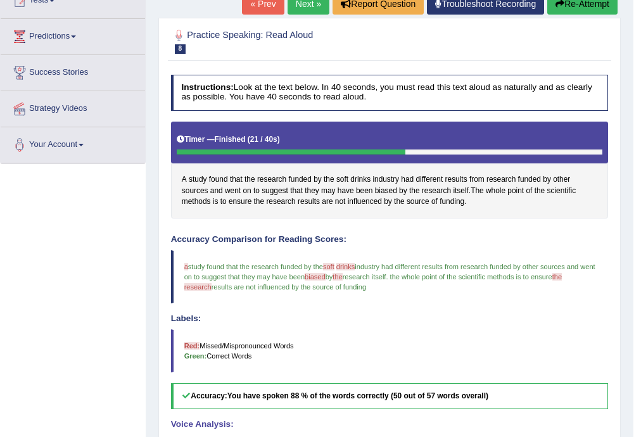
scroll to position [152, 0]
click at [385, 190] on span "biased" at bounding box center [386, 191] width 22 height 11
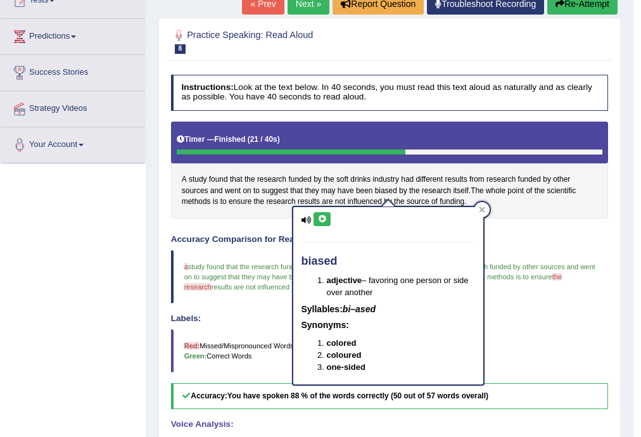
click at [318, 218] on icon at bounding box center [322, 219] width 10 height 8
click at [322, 216] on icon at bounding box center [322, 219] width 10 height 8
click at [482, 210] on icon at bounding box center [482, 210] width 6 height 6
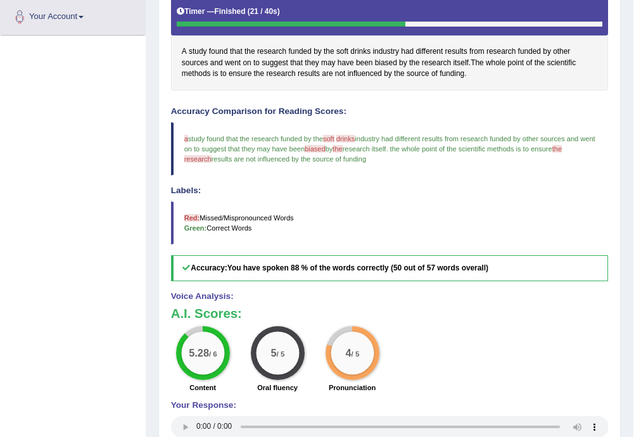
scroll to position [304, 0]
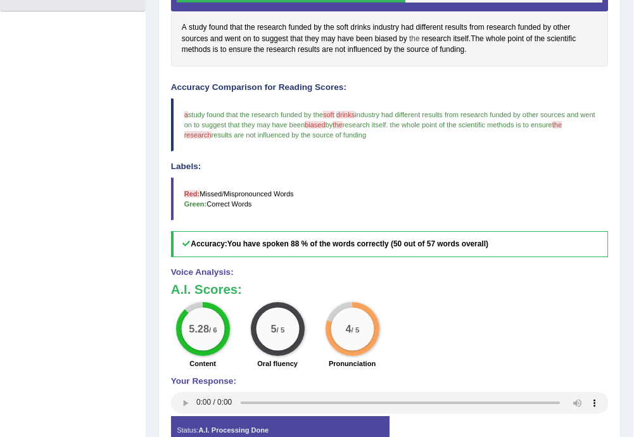
click at [416, 35] on span "the" at bounding box center [414, 39] width 11 height 11
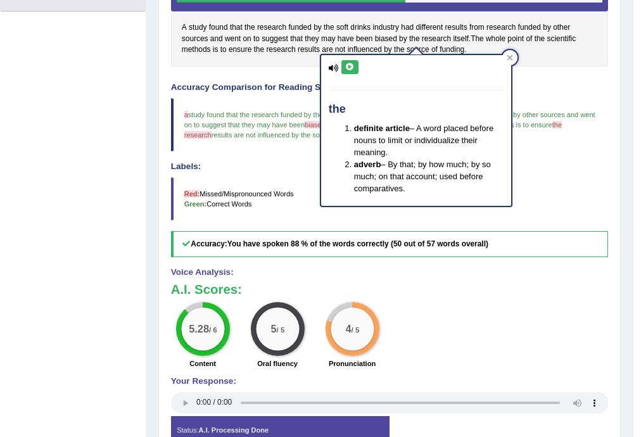
click at [352, 67] on icon at bounding box center [350, 67] width 10 height 8
click at [505, 58] on div at bounding box center [509, 57] width 15 height 15
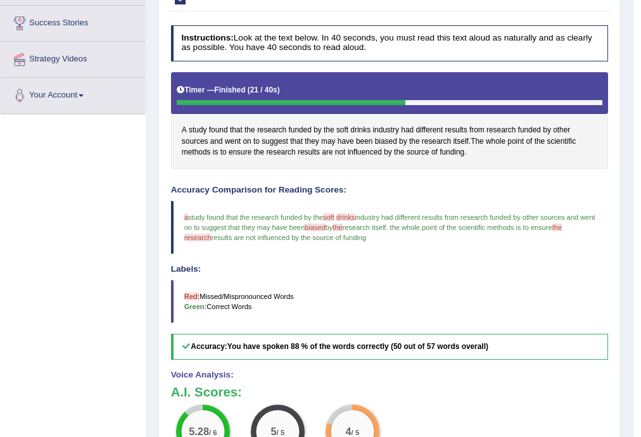
scroll to position [152, 0]
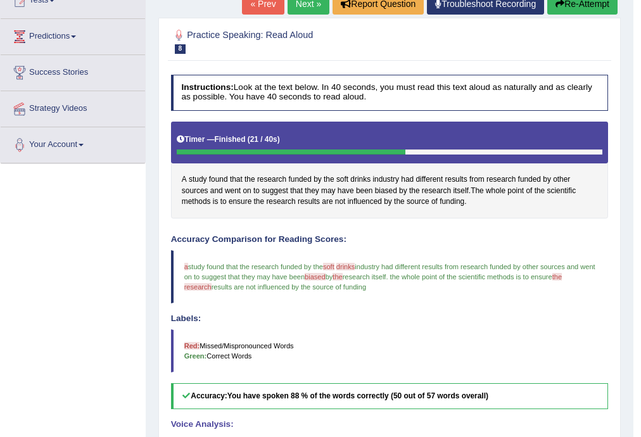
click at [573, 10] on button "Re-Attempt" at bounding box center [582, 4] width 70 height 22
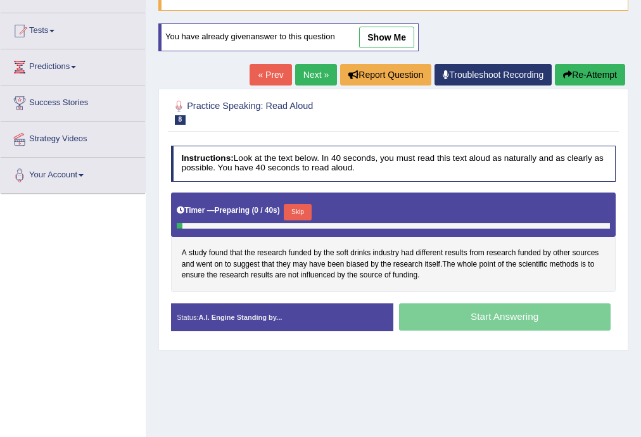
scroll to position [76, 0]
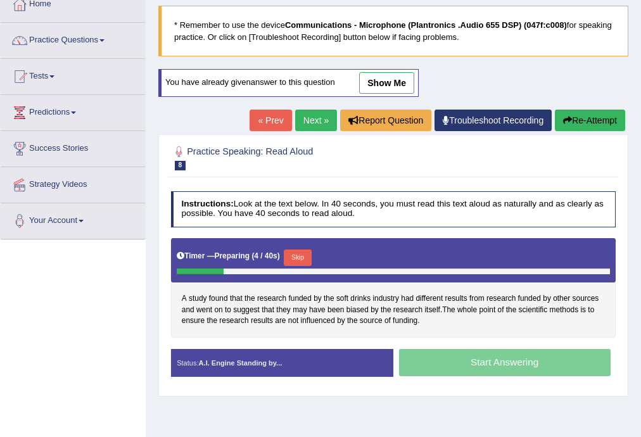
click at [301, 258] on button "Skip" at bounding box center [297, 258] width 27 height 16
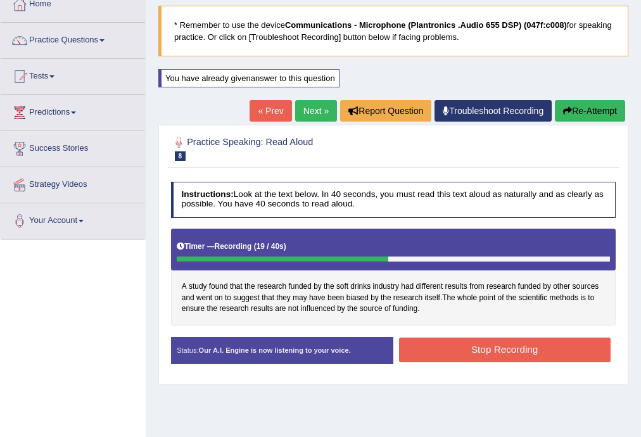
click at [509, 347] on button "Stop Recording" at bounding box center [505, 350] width 212 height 25
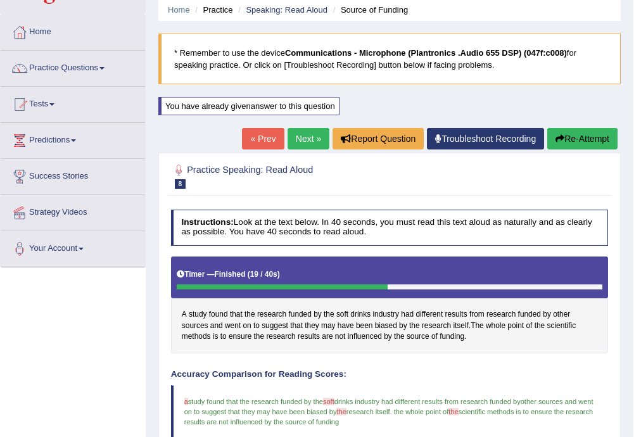
scroll to position [25, 0]
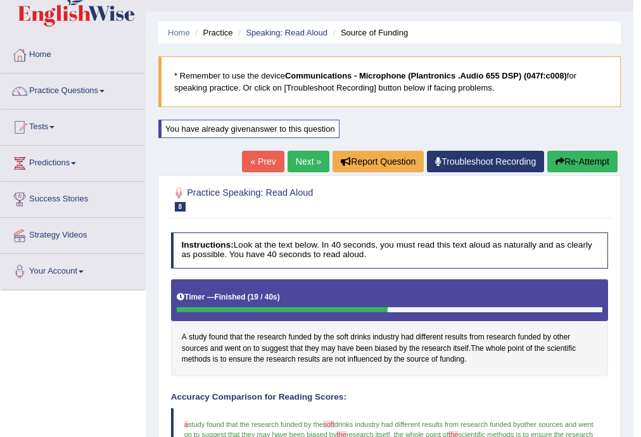
click at [302, 158] on link "Next »" at bounding box center [309, 162] width 42 height 22
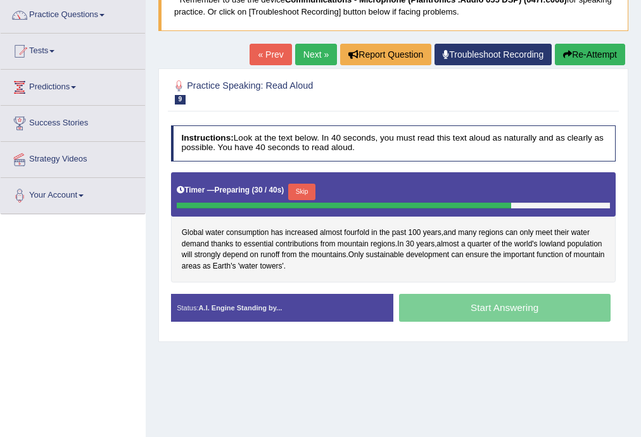
click at [304, 191] on button "Skip" at bounding box center [301, 192] width 27 height 16
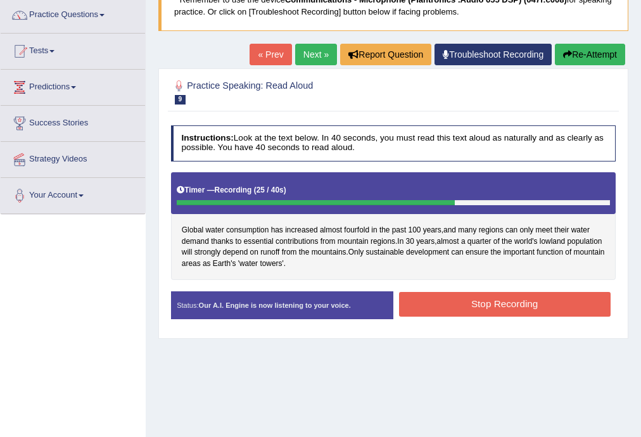
click at [526, 301] on button "Stop Recording" at bounding box center [505, 304] width 212 height 25
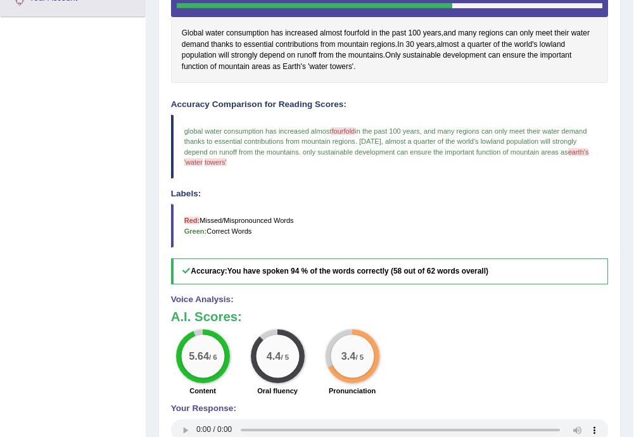
scroll to position [238, 0]
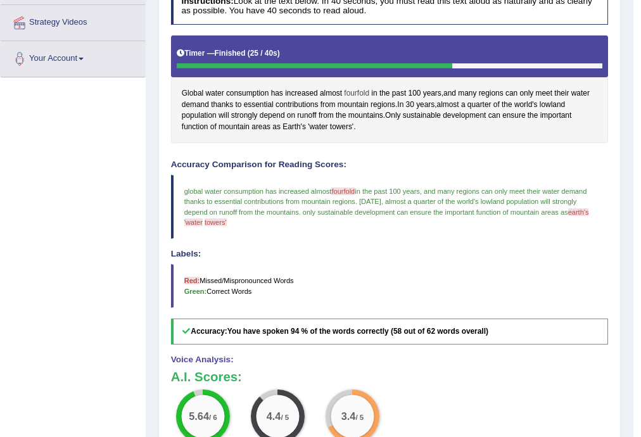
click at [353, 91] on span "fourfold" at bounding box center [356, 93] width 25 height 11
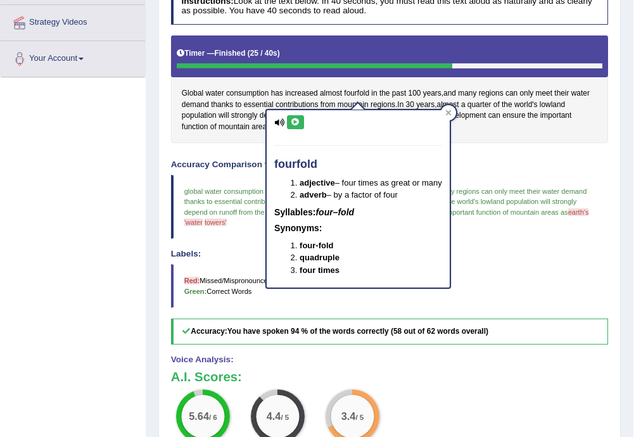
click at [298, 120] on icon at bounding box center [296, 122] width 10 height 8
click at [455, 110] on div at bounding box center [448, 112] width 15 height 15
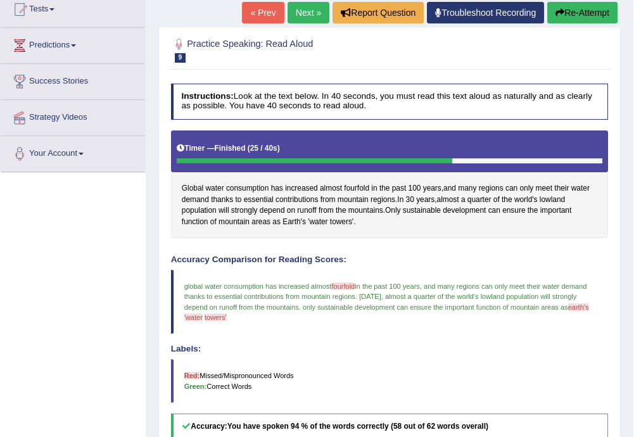
scroll to position [137, 0]
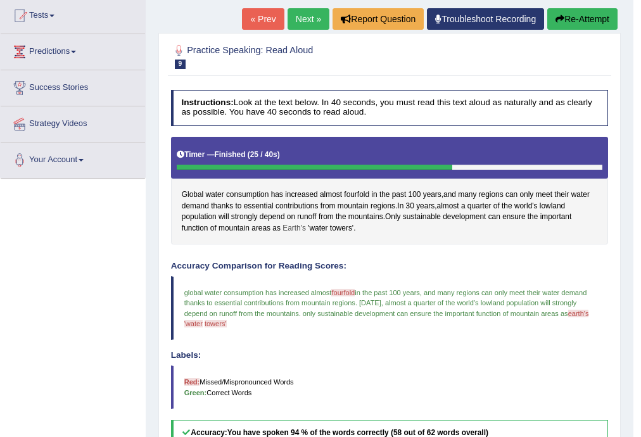
click at [293, 228] on span "Earth's" at bounding box center [294, 228] width 23 height 11
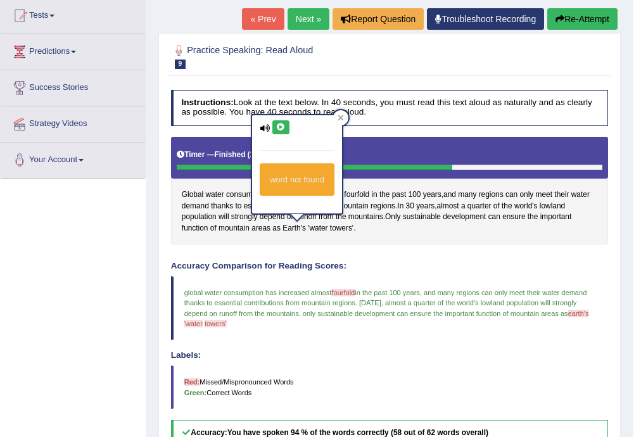
click at [279, 127] on icon at bounding box center [281, 128] width 10 height 8
click at [319, 228] on span "'water" at bounding box center [318, 228] width 20 height 11
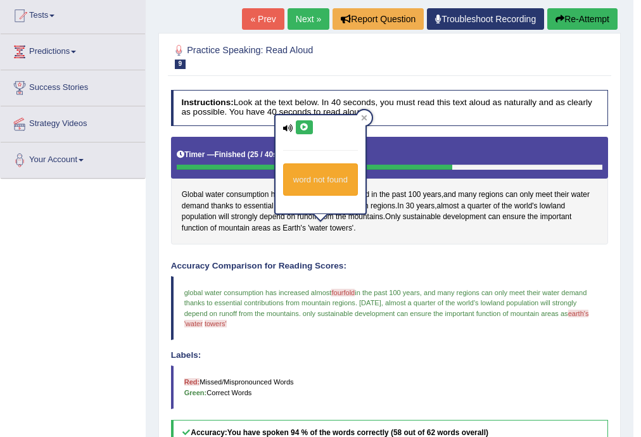
click at [300, 127] on icon at bounding box center [305, 128] width 10 height 8
click at [365, 115] on icon at bounding box center [364, 118] width 6 height 6
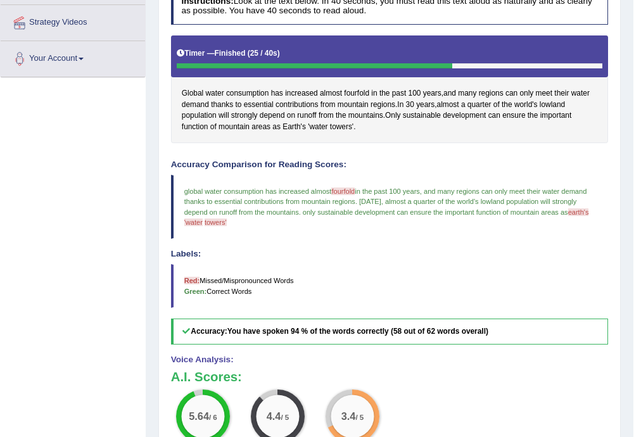
scroll to position [238, 0]
click at [366, 91] on span "fourfold" at bounding box center [356, 93] width 25 height 11
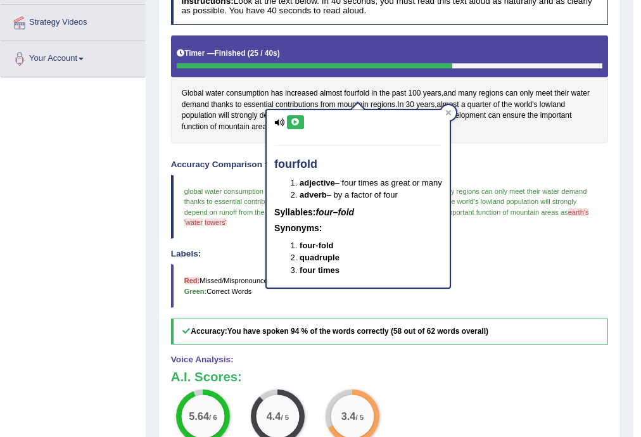
click at [297, 122] on icon at bounding box center [296, 122] width 10 height 8
click at [451, 114] on icon at bounding box center [448, 113] width 6 height 6
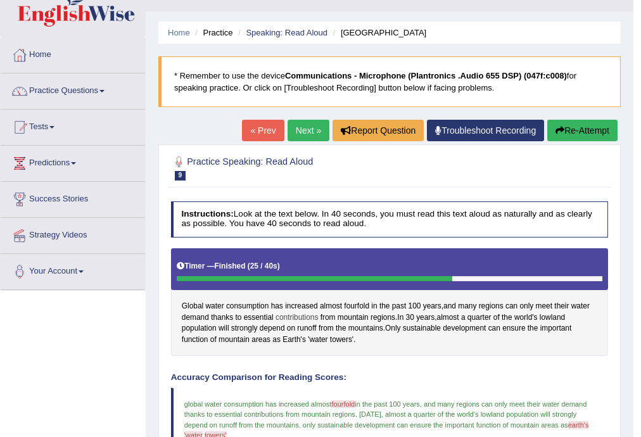
scroll to position [0, 0]
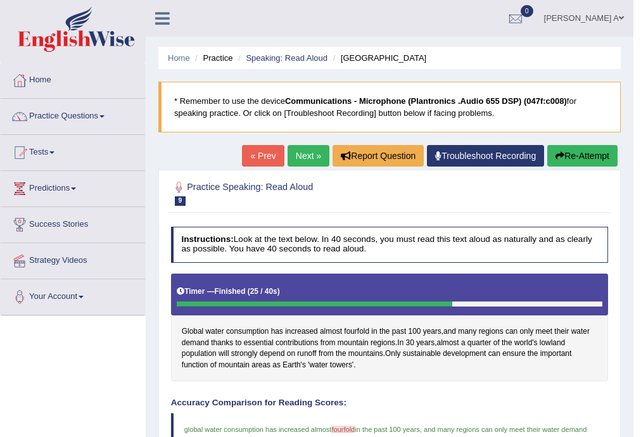
click at [105, 116] on span at bounding box center [101, 116] width 5 height 3
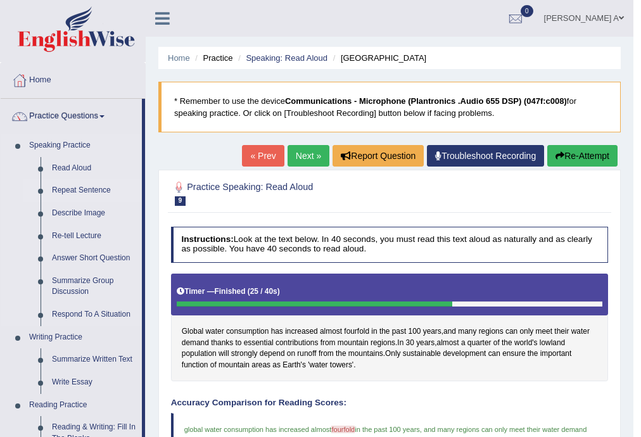
click at [101, 190] on link "Repeat Sentence" at bounding box center [94, 190] width 96 height 23
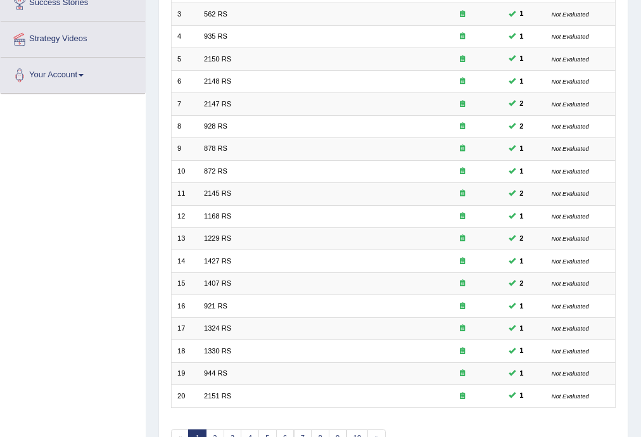
scroll to position [291, 0]
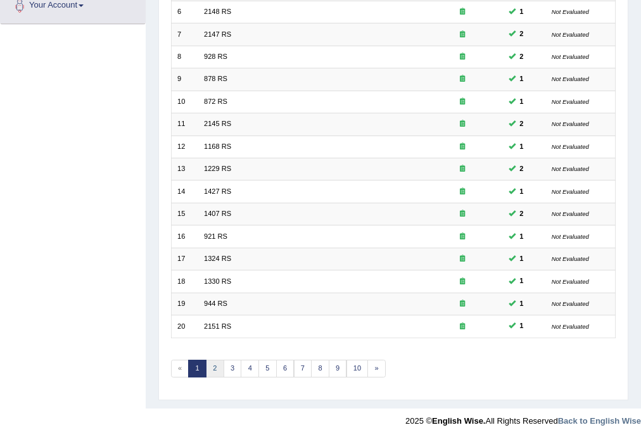
click at [214, 363] on link "2" at bounding box center [215, 369] width 18 height 18
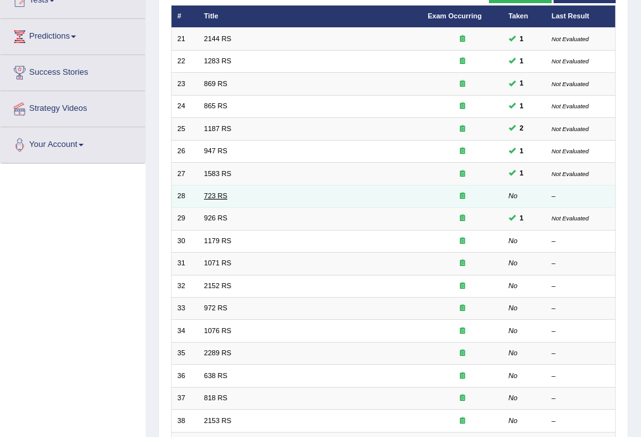
click at [217, 198] on link "723 RS" at bounding box center [215, 196] width 23 height 8
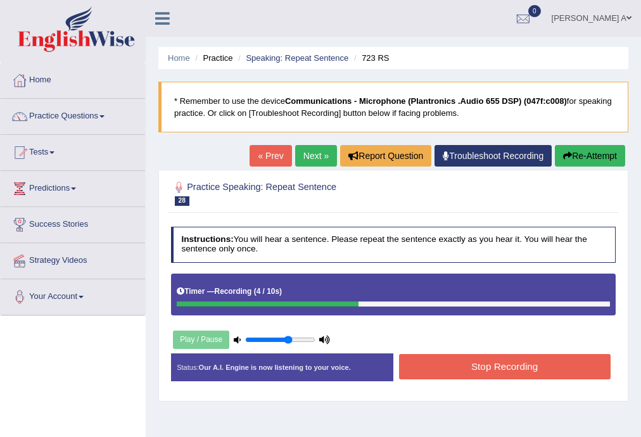
click at [497, 362] on button "Stop Recording" at bounding box center [505, 366] width 212 height 25
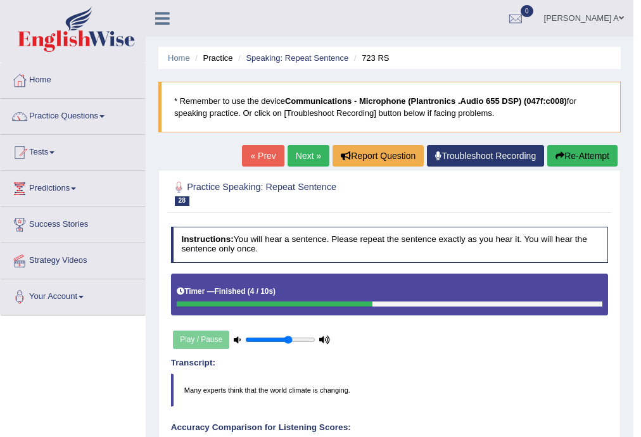
click at [302, 149] on link "Next »" at bounding box center [309, 156] width 42 height 22
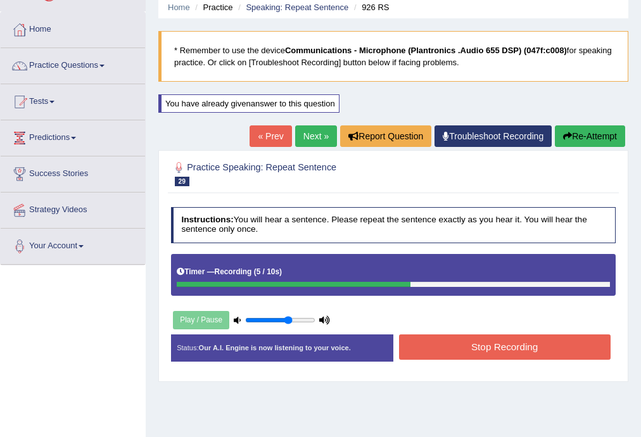
click at [448, 340] on button "Stop Recording" at bounding box center [505, 346] width 212 height 25
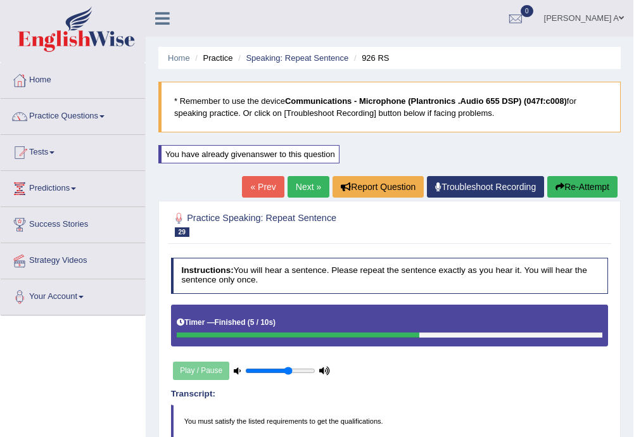
click at [590, 186] on button "Re-Attempt" at bounding box center [582, 187] width 70 height 22
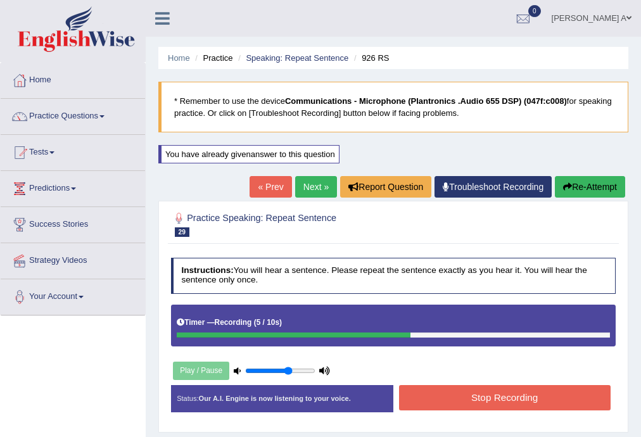
click at [484, 398] on button "Stop Recording" at bounding box center [505, 397] width 212 height 25
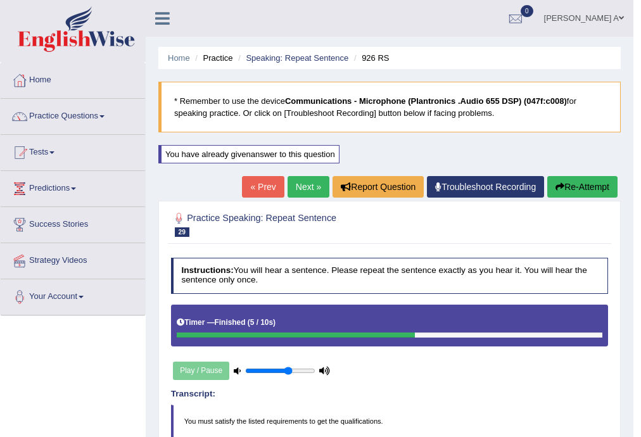
click at [307, 189] on link "Next »" at bounding box center [309, 187] width 42 height 22
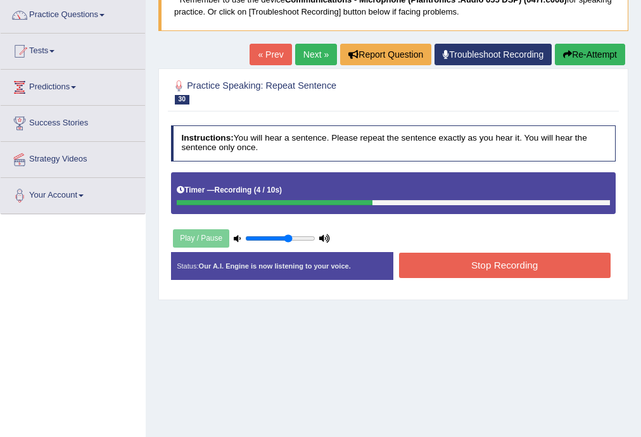
click at [433, 267] on button "Stop Recording" at bounding box center [505, 265] width 212 height 25
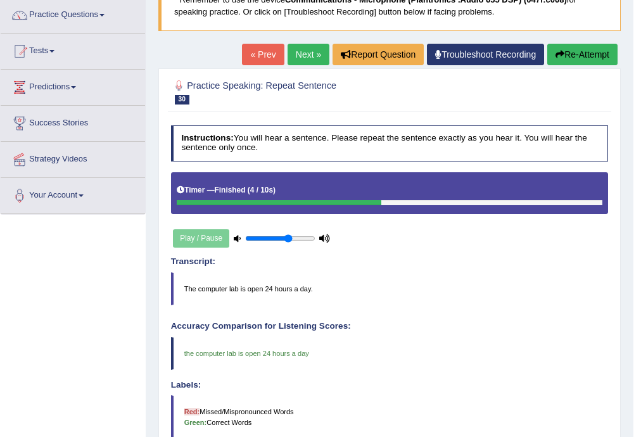
click at [312, 49] on link "Next »" at bounding box center [309, 55] width 42 height 22
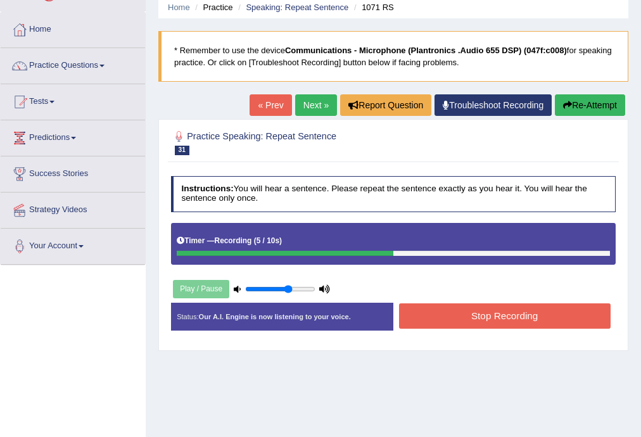
click at [464, 310] on button "Stop Recording" at bounding box center [505, 315] width 212 height 25
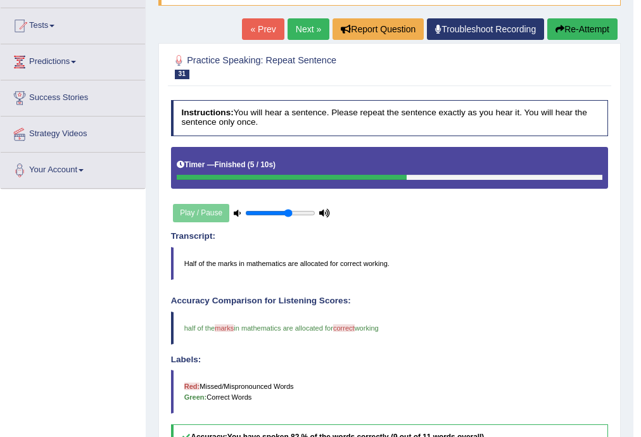
scroll to position [101, 0]
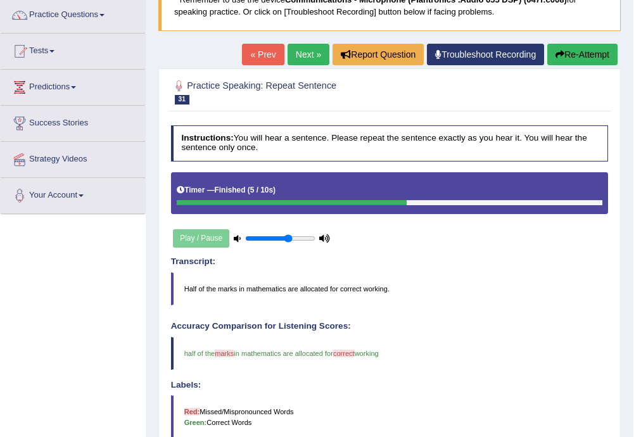
click at [557, 54] on icon "button" at bounding box center [560, 54] width 9 height 9
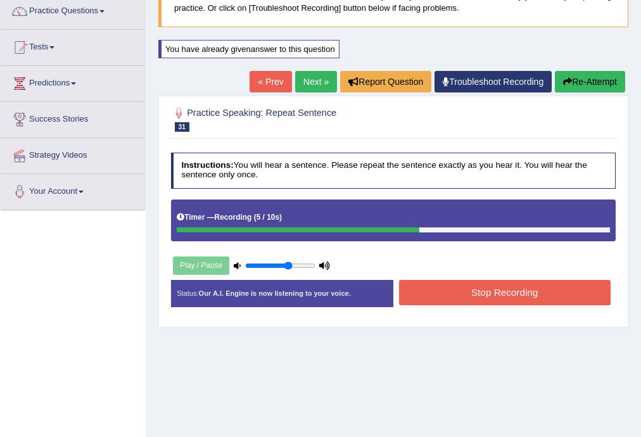
click at [447, 288] on button "Stop Recording" at bounding box center [505, 292] width 212 height 25
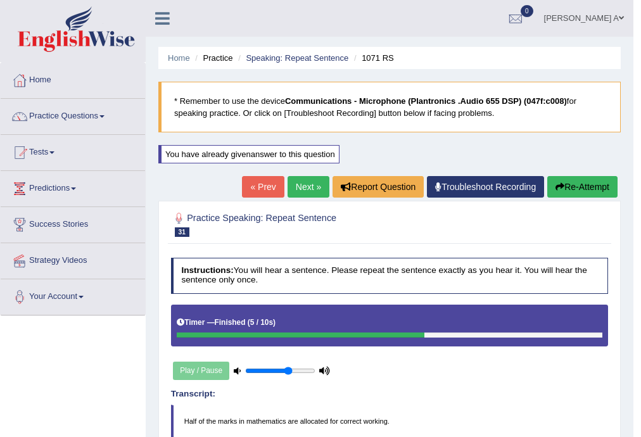
click at [300, 183] on link "Next »" at bounding box center [309, 187] width 42 height 22
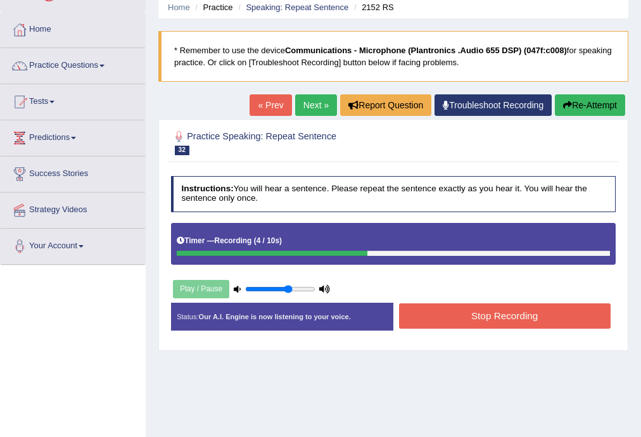
click at [456, 315] on button "Stop Recording" at bounding box center [505, 315] width 212 height 25
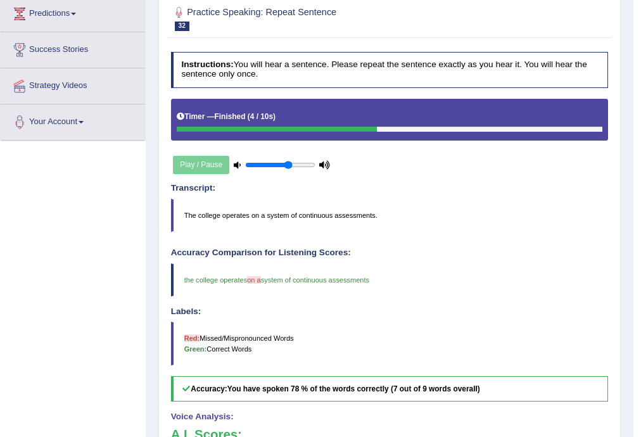
scroll to position [131, 0]
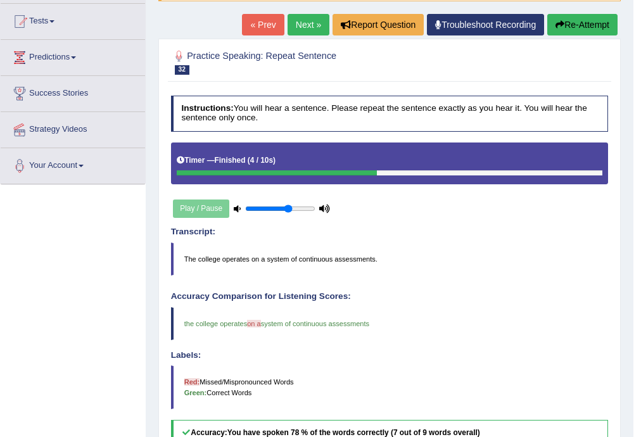
click at [570, 18] on button "Re-Attempt" at bounding box center [582, 25] width 70 height 22
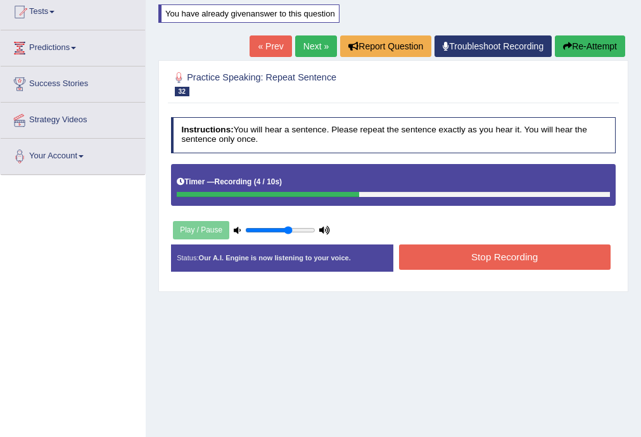
click at [467, 252] on button "Stop Recording" at bounding box center [505, 257] width 212 height 25
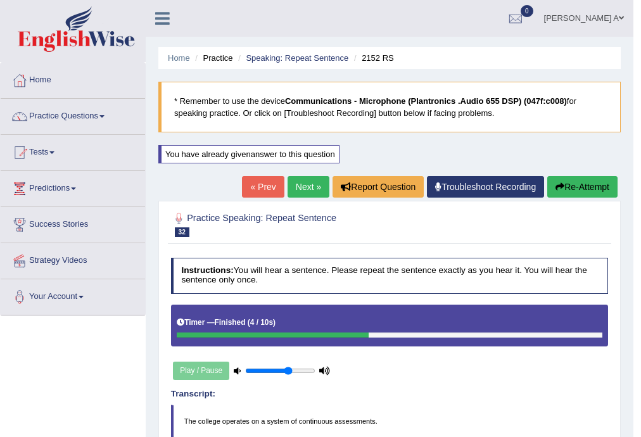
click at [303, 182] on link "Next »" at bounding box center [309, 187] width 42 height 22
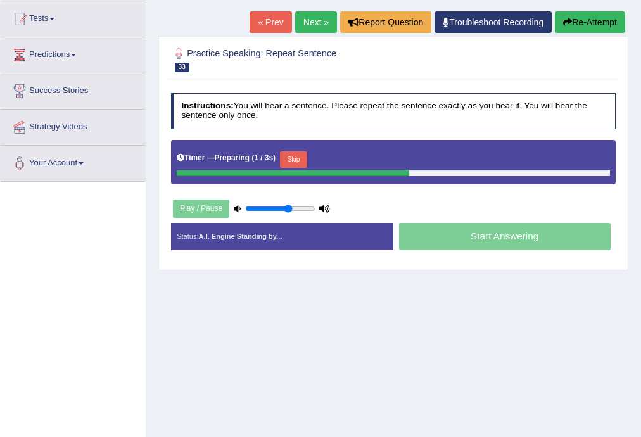
scroll to position [152, 0]
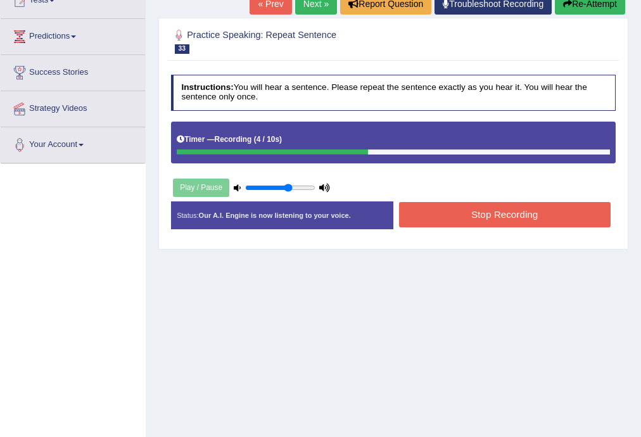
click at [490, 212] on button "Stop Recording" at bounding box center [505, 214] width 212 height 25
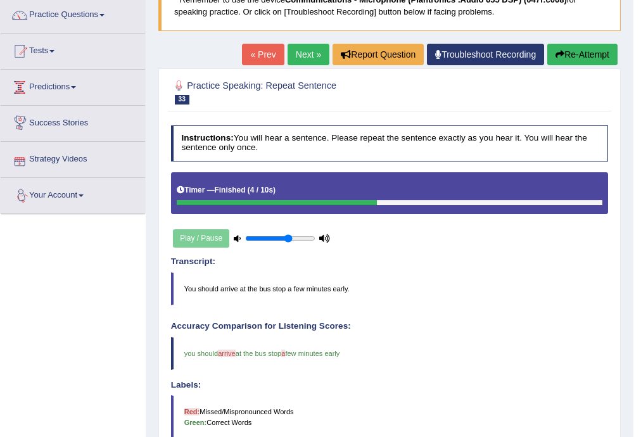
scroll to position [0, 0]
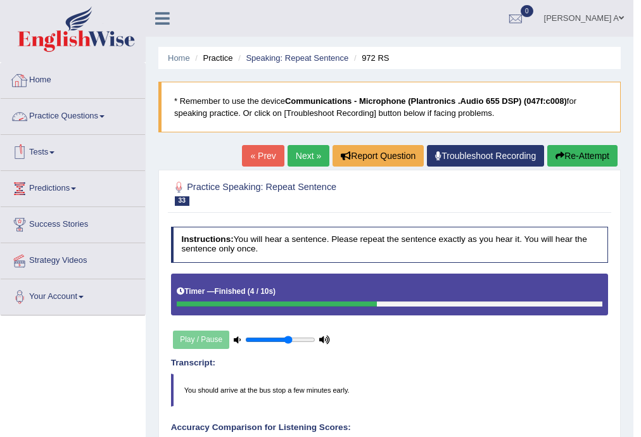
click at [105, 116] on span at bounding box center [101, 116] width 5 height 3
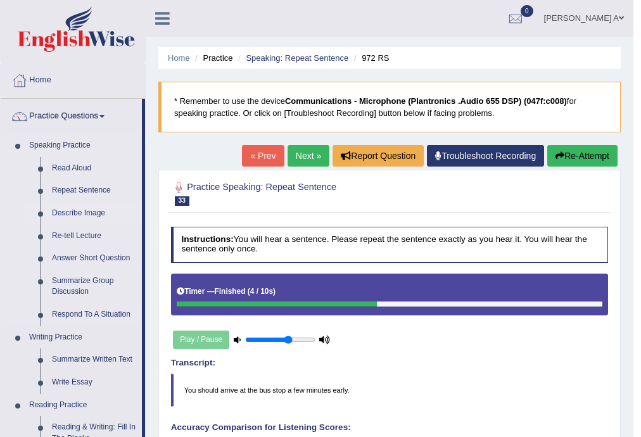
click at [97, 212] on link "Describe Image" at bounding box center [94, 213] width 96 height 23
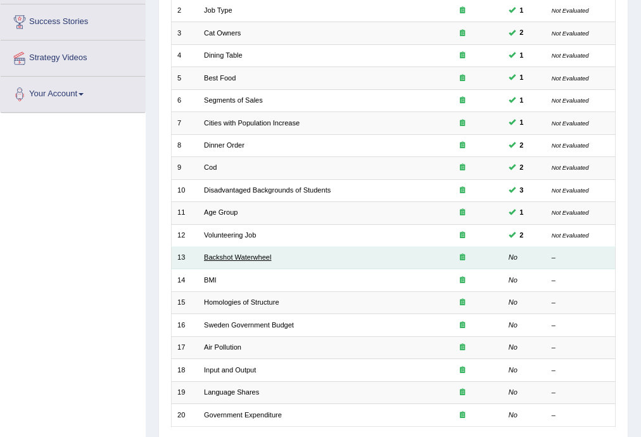
click at [240, 257] on link "Backshot Waterwheel" at bounding box center [237, 257] width 67 height 8
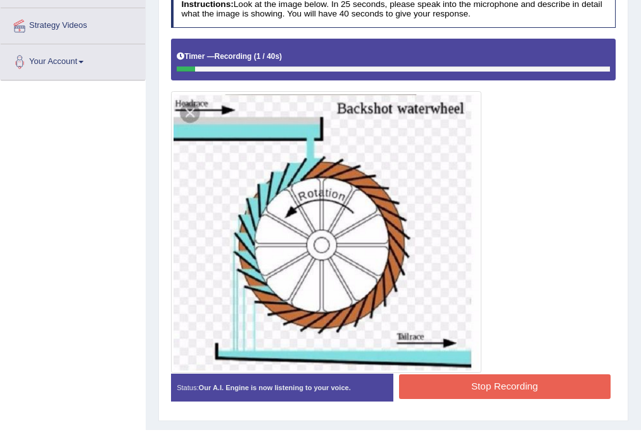
scroll to position [253, 0]
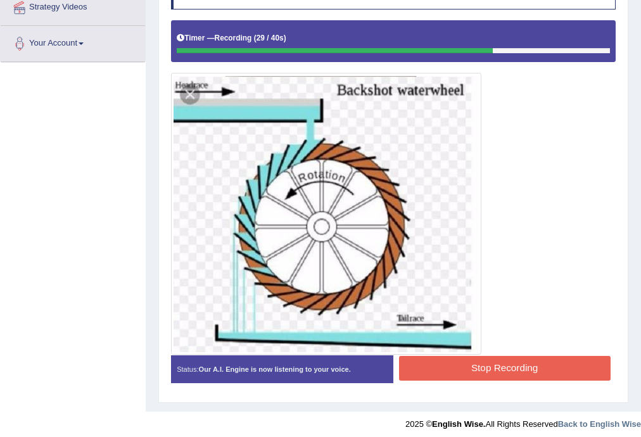
click at [477, 371] on button "Stop Recording" at bounding box center [505, 368] width 212 height 25
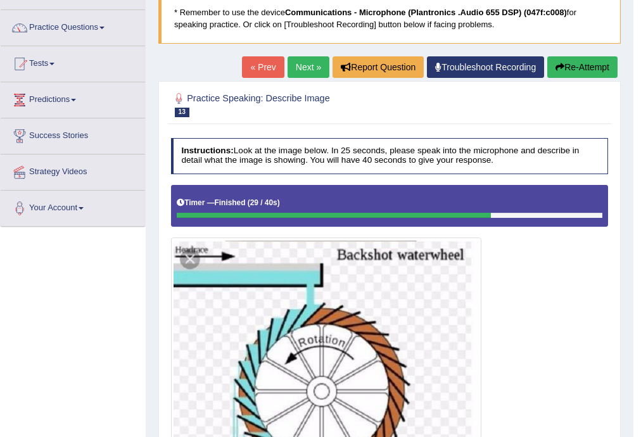
scroll to position [68, 0]
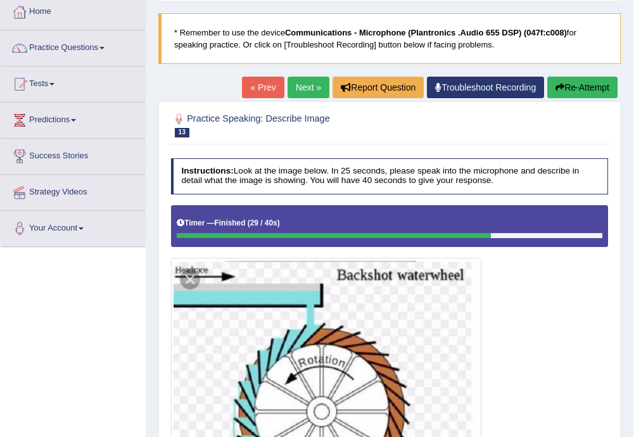
click at [569, 84] on button "Re-Attempt" at bounding box center [582, 88] width 70 height 22
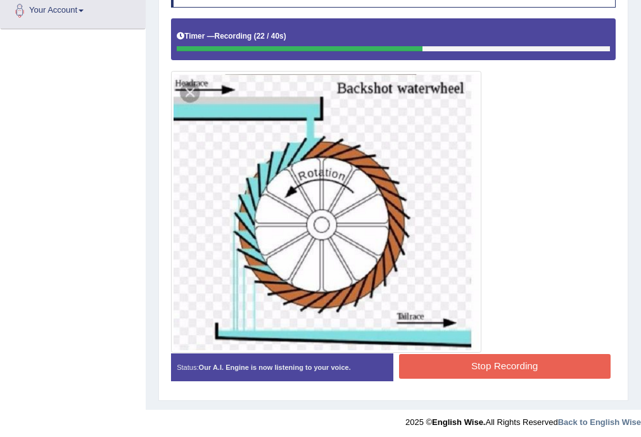
scroll to position [289, 0]
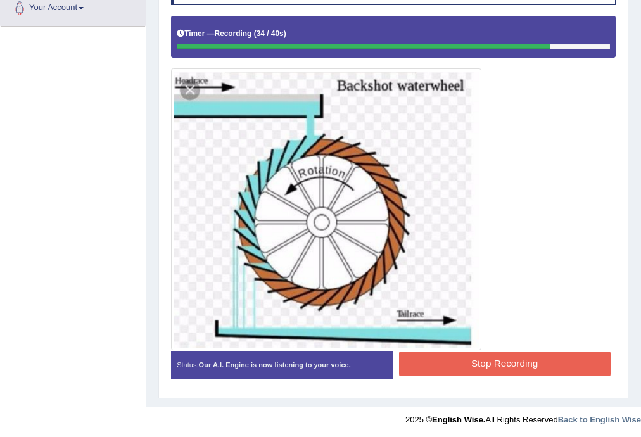
click at [464, 357] on button "Stop Recording" at bounding box center [505, 364] width 212 height 25
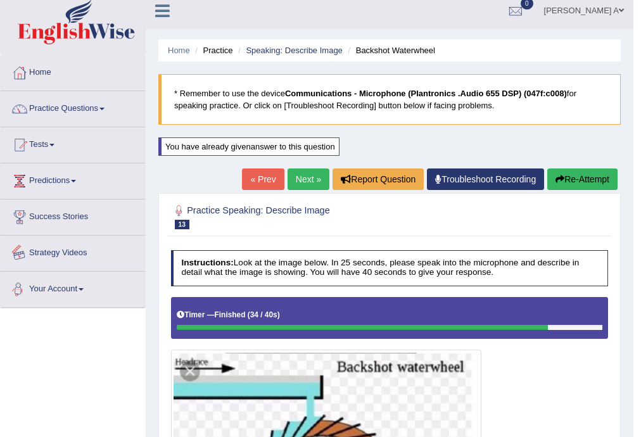
scroll to position [0, 0]
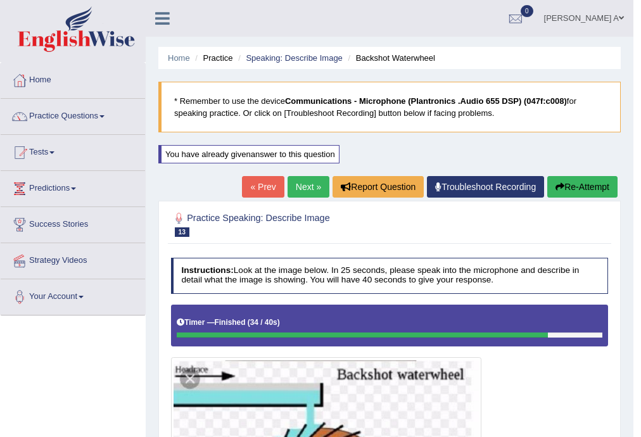
click at [304, 182] on link "Next »" at bounding box center [309, 187] width 42 height 22
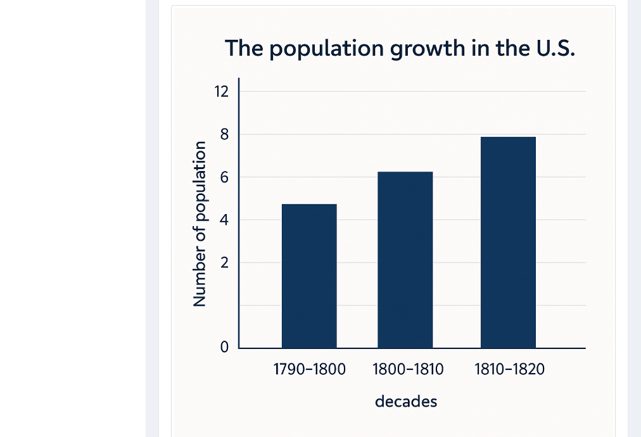
scroll to position [378, 0]
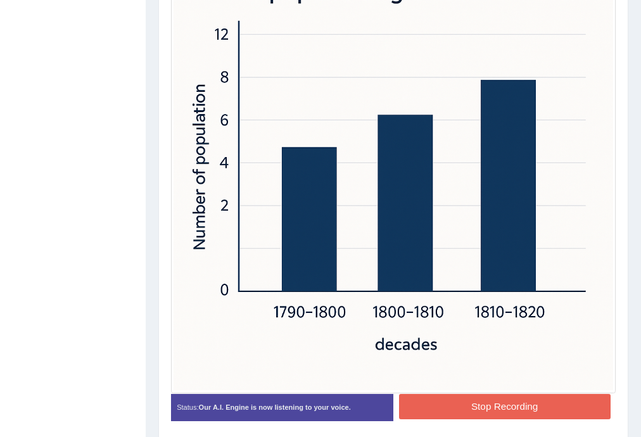
click at [487, 404] on button "Stop Recording" at bounding box center [505, 406] width 212 height 25
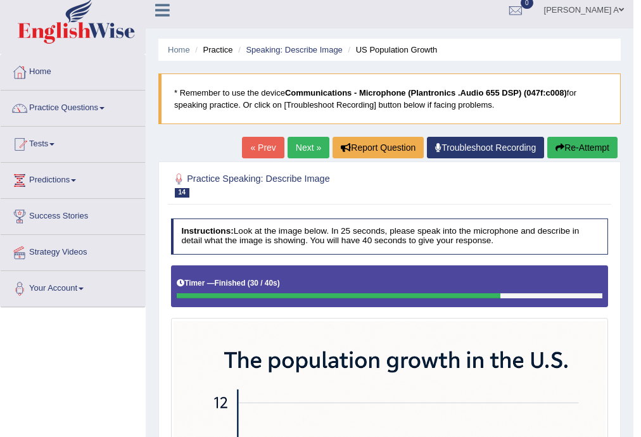
scroll to position [0, 0]
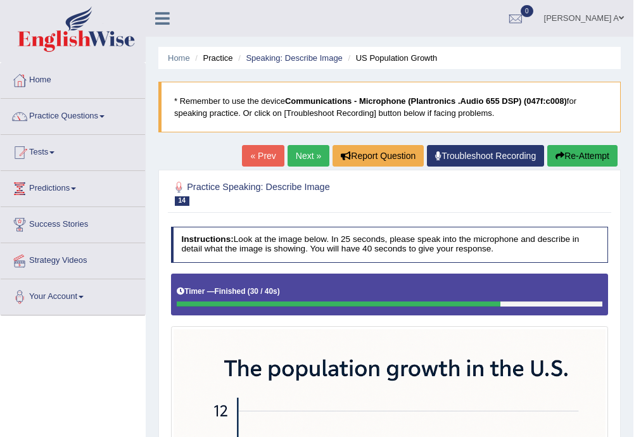
click at [302, 151] on link "Next »" at bounding box center [309, 156] width 42 height 22
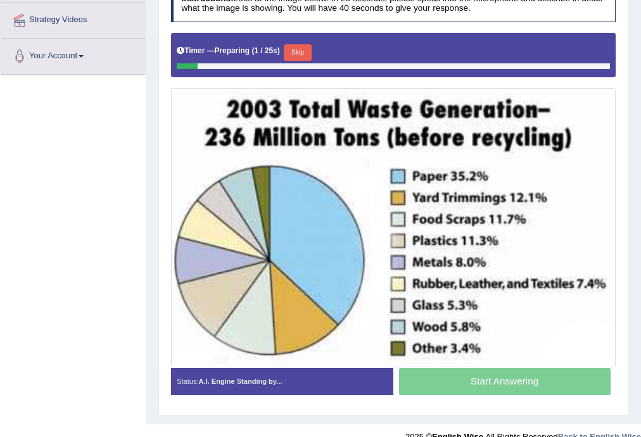
scroll to position [253, 0]
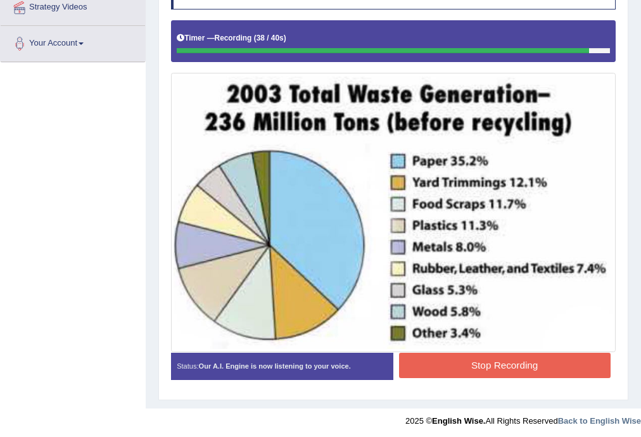
click at [487, 367] on button "Stop Recording" at bounding box center [505, 365] width 212 height 25
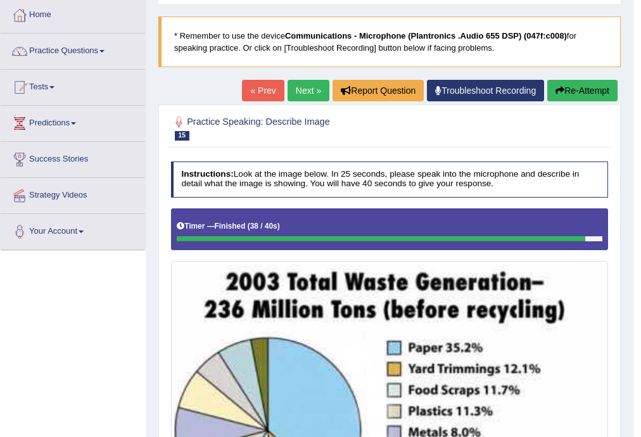
scroll to position [51, 0]
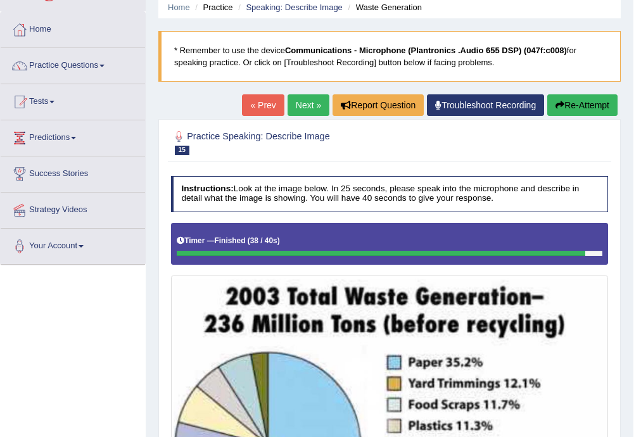
click at [302, 101] on link "Next »" at bounding box center [309, 105] width 42 height 22
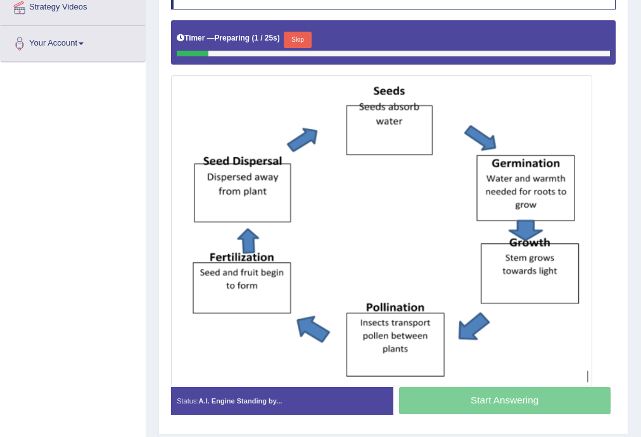
scroll to position [253, 0]
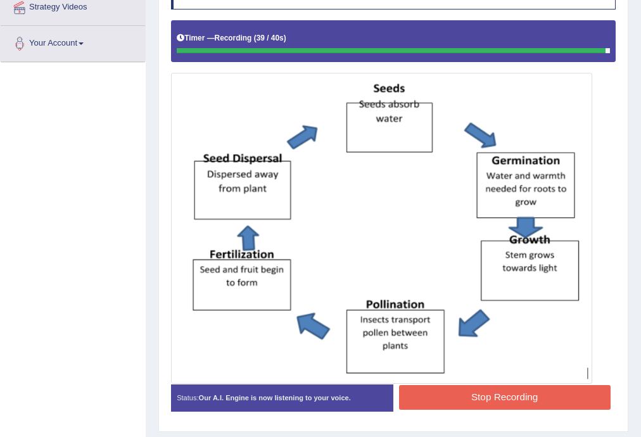
click at [464, 398] on button "Stop Recording" at bounding box center [505, 397] width 212 height 25
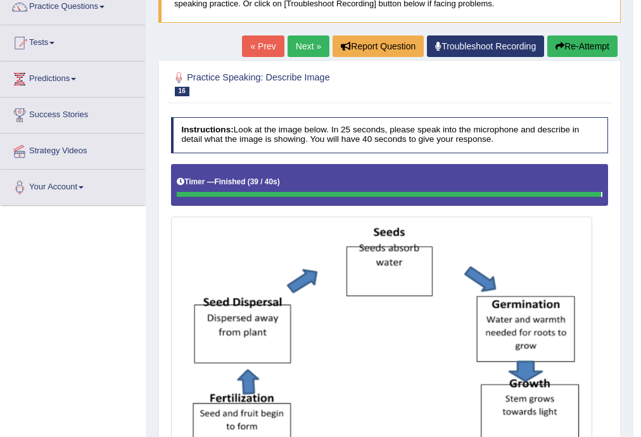
scroll to position [101, 0]
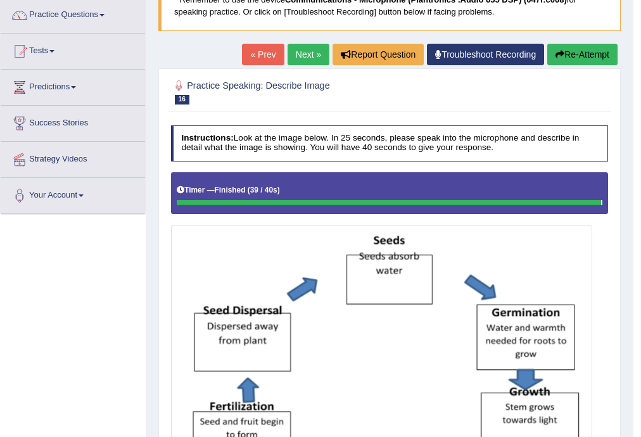
click at [575, 56] on button "Re-Attempt" at bounding box center [582, 55] width 70 height 22
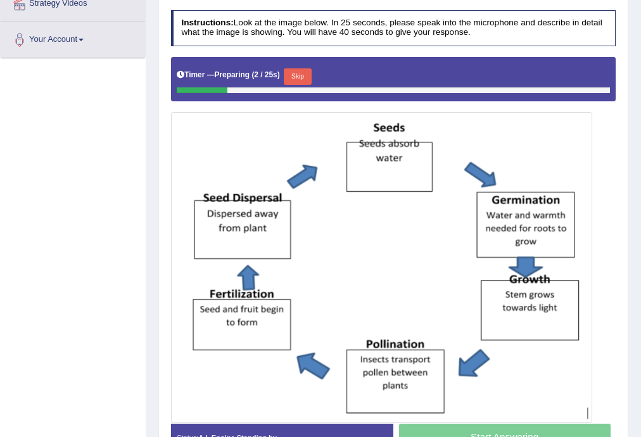
scroll to position [308, 0]
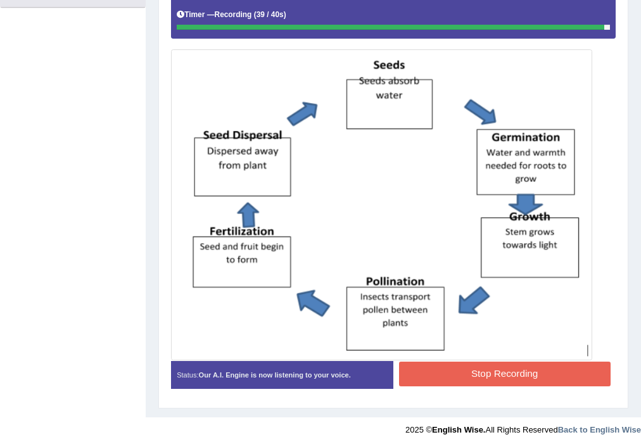
click at [512, 371] on button "Stop Recording" at bounding box center [505, 374] width 212 height 25
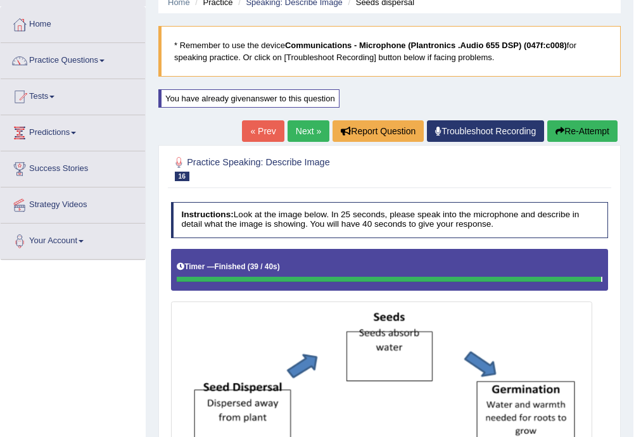
scroll to position [54, 0]
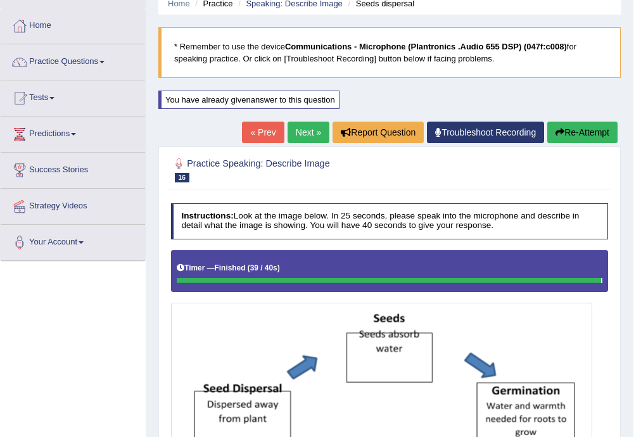
click at [307, 132] on link "Next »" at bounding box center [309, 133] width 42 height 22
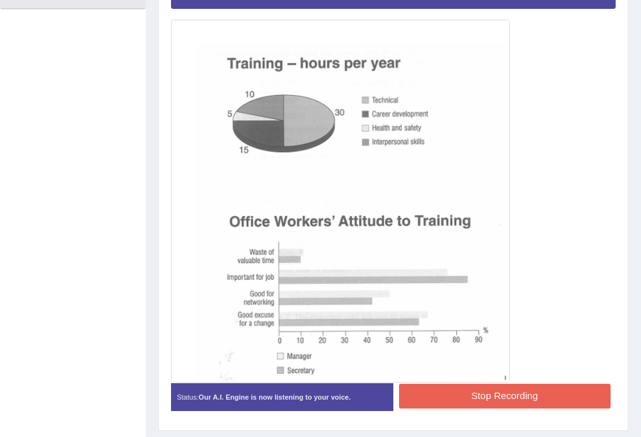
scroll to position [289, 0]
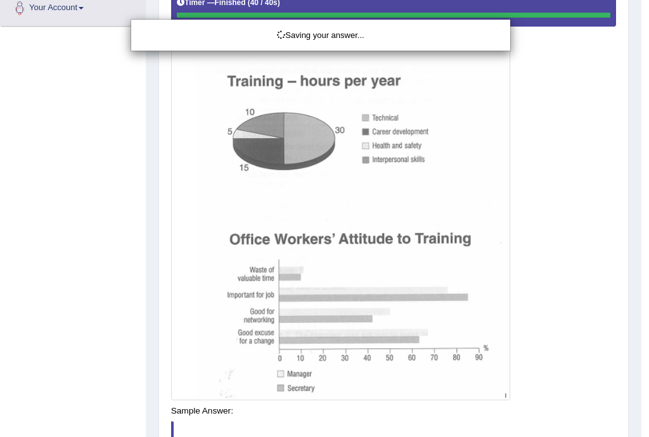
click at [510, 412] on div "Saving your answer..." at bounding box center [324, 218] width 649 height 437
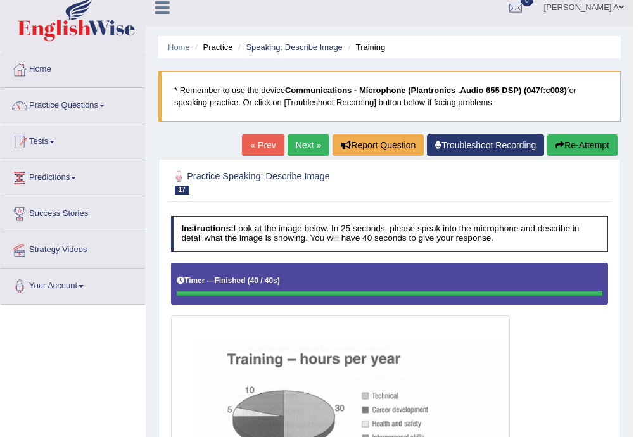
scroll to position [0, 0]
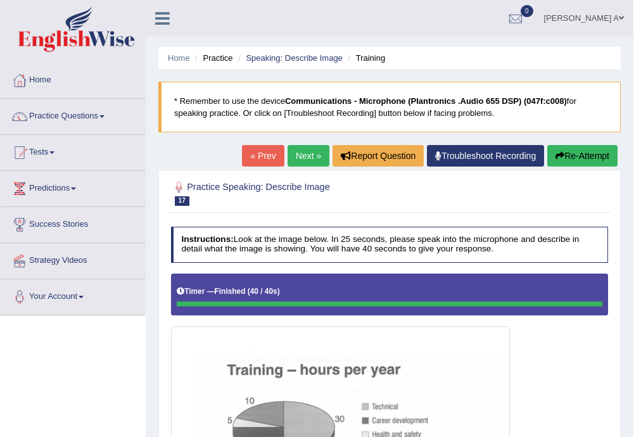
click at [308, 158] on link "Next »" at bounding box center [309, 156] width 42 height 22
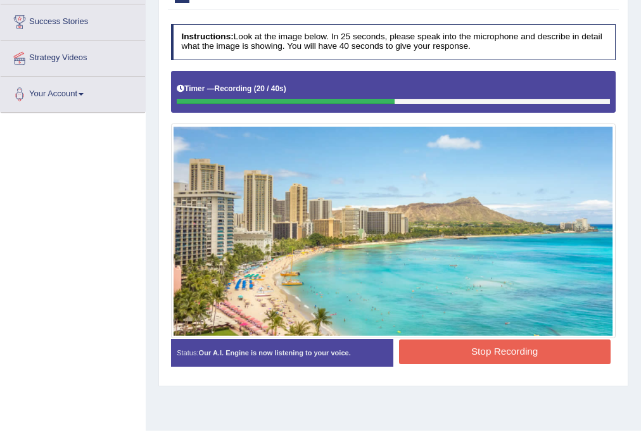
scroll to position [152, 0]
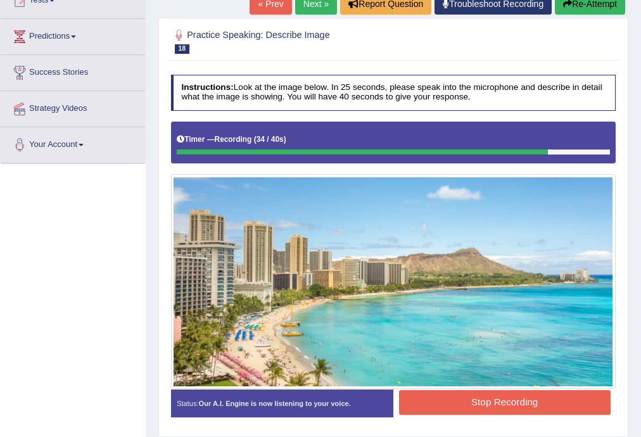
click at [465, 400] on button "Stop Recording" at bounding box center [505, 402] width 212 height 25
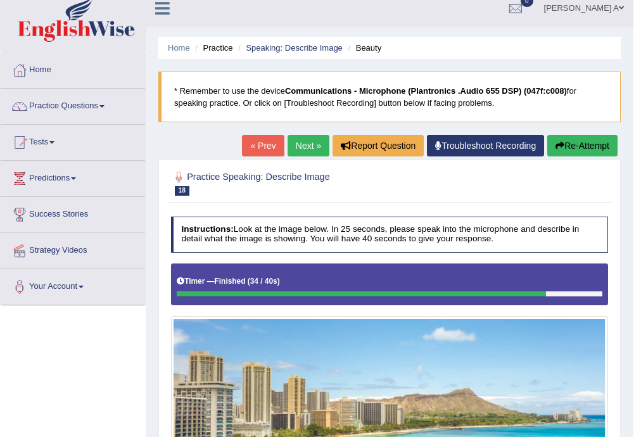
scroll to position [0, 0]
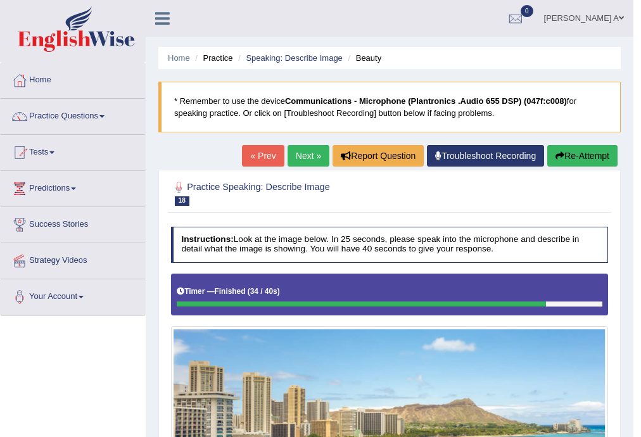
click at [305, 156] on link "Next »" at bounding box center [309, 156] width 42 height 22
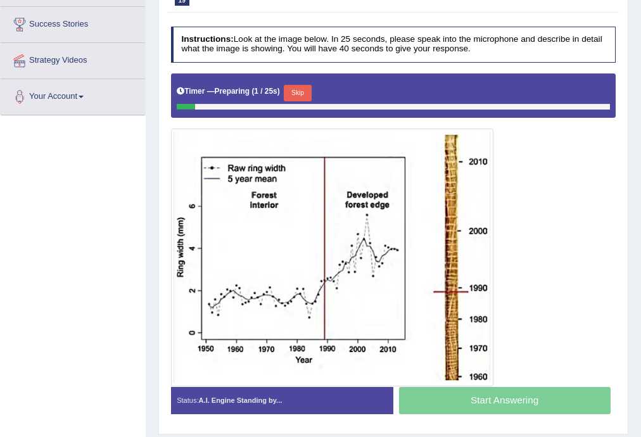
scroll to position [203, 0]
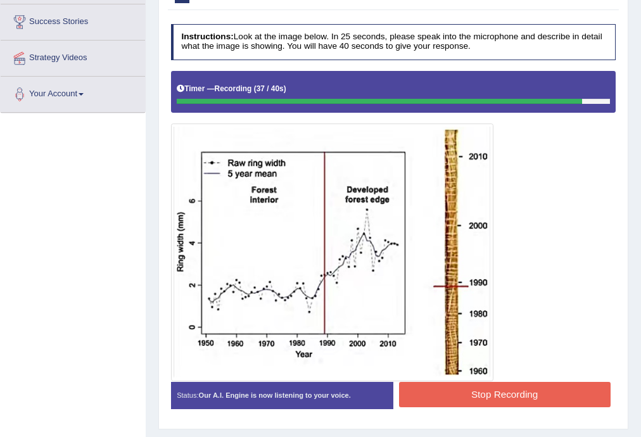
click at [522, 391] on button "Stop Recording" at bounding box center [505, 394] width 212 height 25
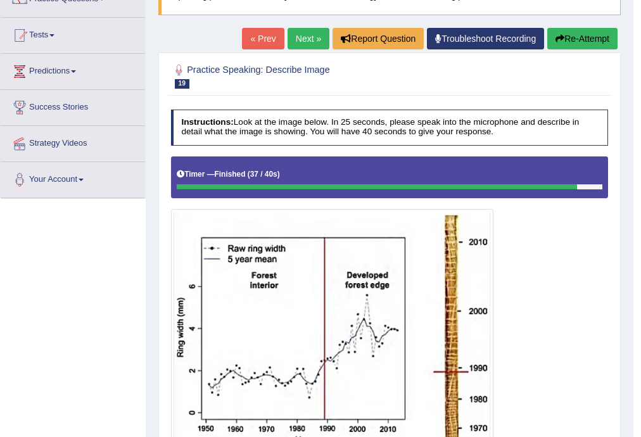
scroll to position [51, 0]
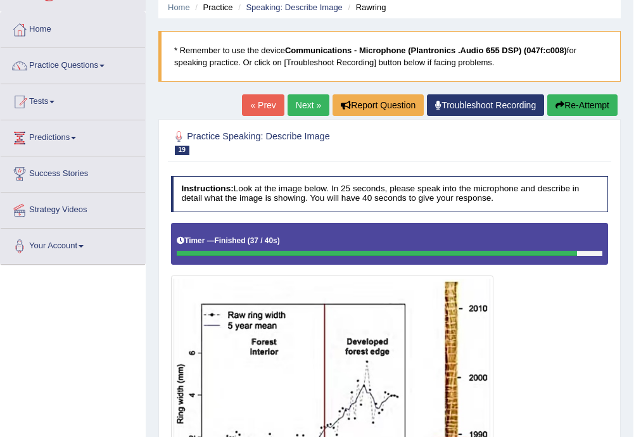
click at [568, 103] on button "Re-Attempt" at bounding box center [582, 105] width 70 height 22
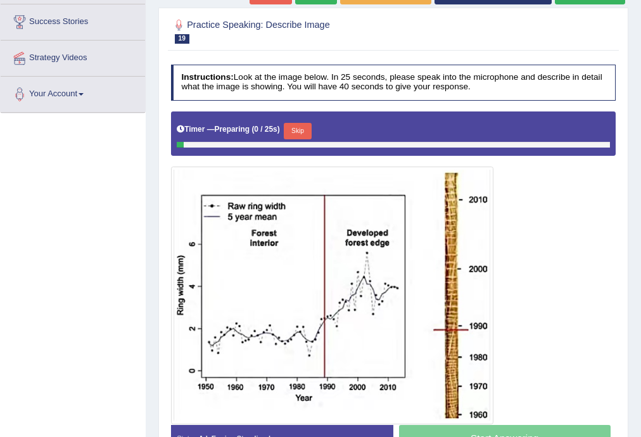
scroll to position [203, 0]
click at [302, 132] on button "Skip" at bounding box center [297, 131] width 27 height 16
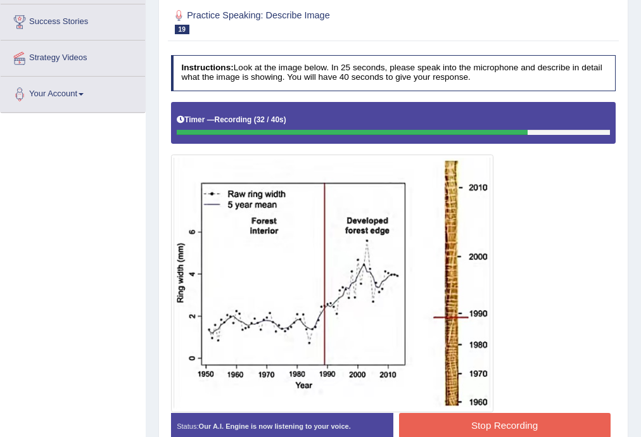
scroll to position [253, 0]
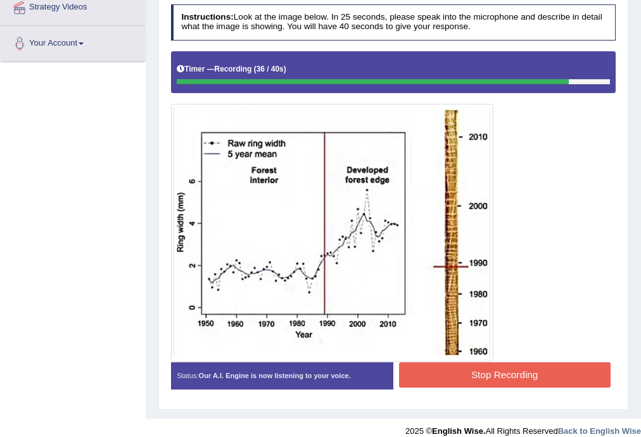
click at [485, 375] on button "Stop Recording" at bounding box center [505, 374] width 212 height 25
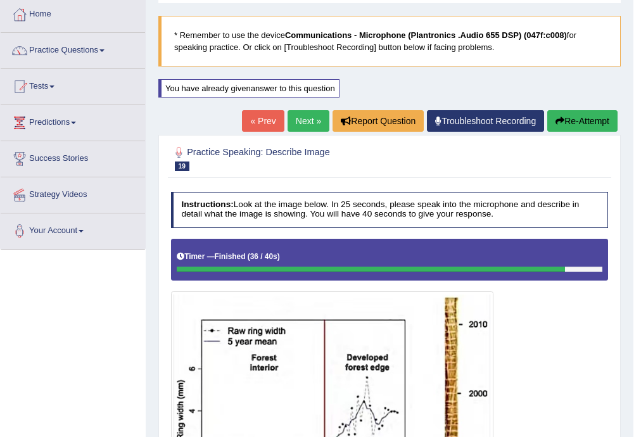
scroll to position [51, 0]
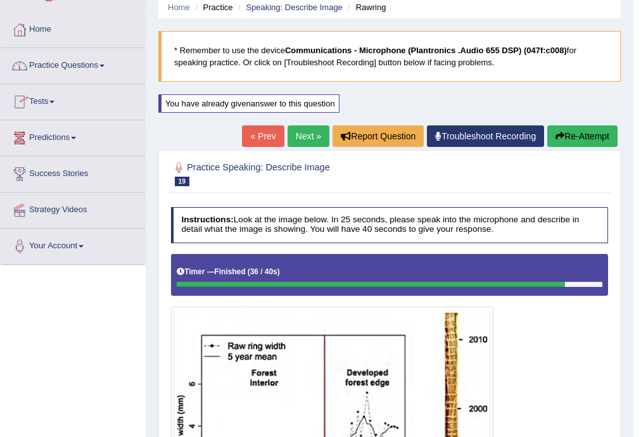
click at [104, 66] on span at bounding box center [101, 66] width 5 height 3
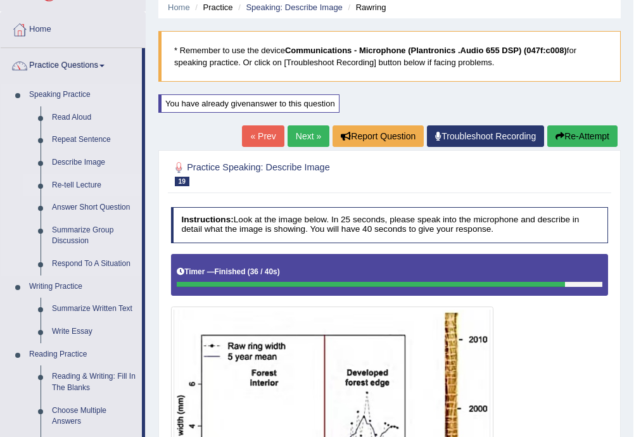
scroll to position [101, 0]
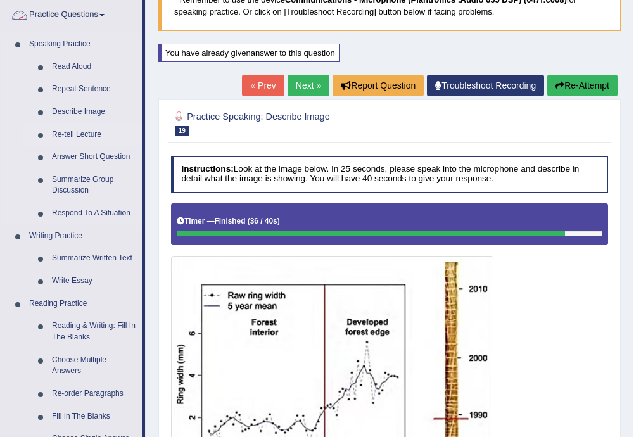
click at [86, 133] on link "Re-tell Lecture" at bounding box center [94, 135] width 96 height 23
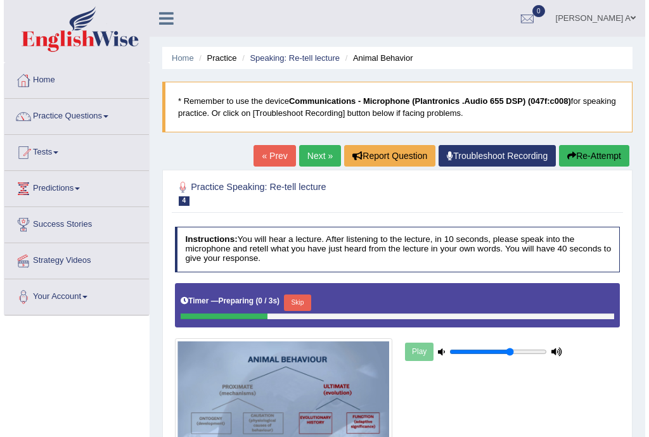
scroll to position [152, 0]
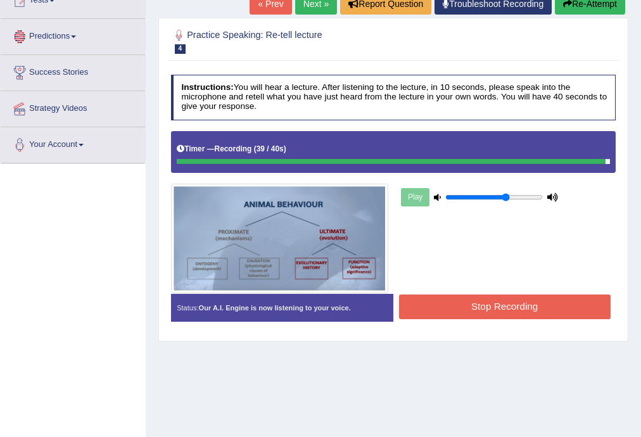
click at [467, 309] on button "Stop Recording" at bounding box center [505, 307] width 212 height 25
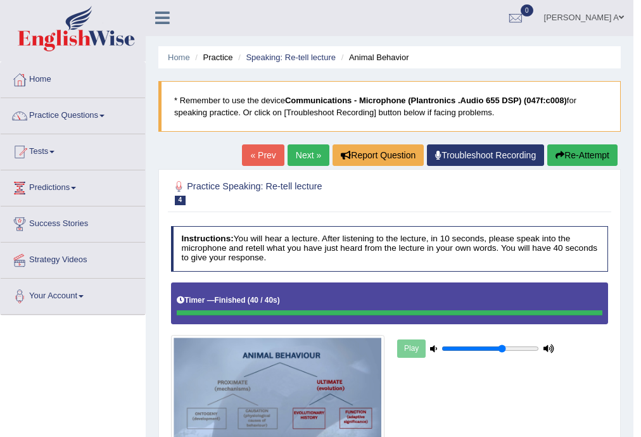
scroll to position [0, 0]
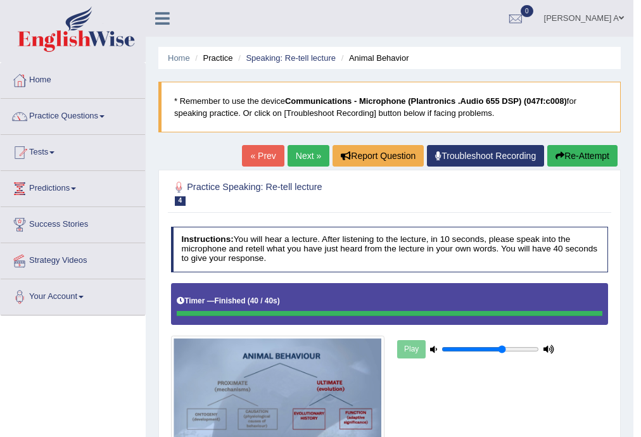
click at [587, 156] on button "Re-Attempt" at bounding box center [582, 156] width 70 height 22
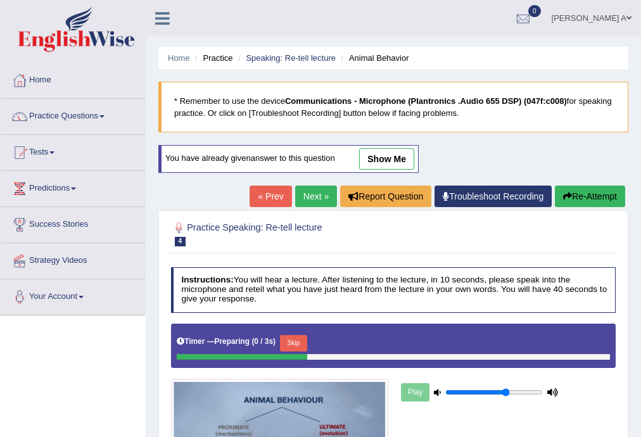
click at [297, 341] on button "Skip" at bounding box center [293, 343] width 27 height 16
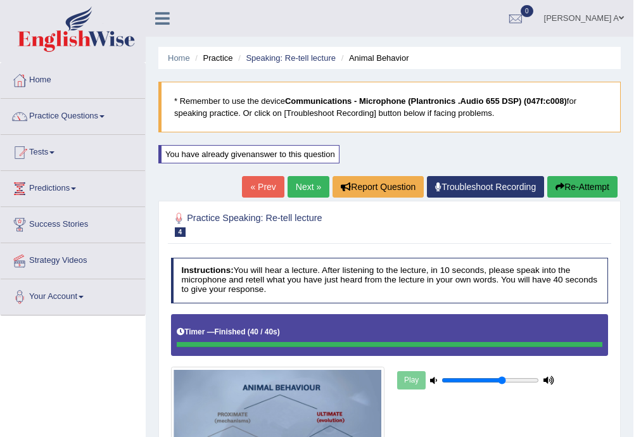
click at [309, 184] on link "Next »" at bounding box center [309, 187] width 42 height 22
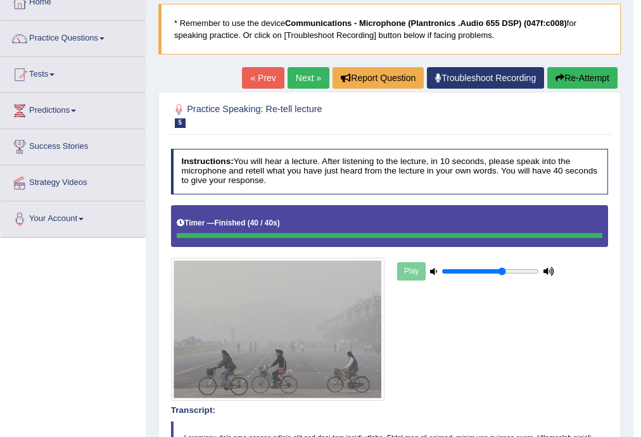
scroll to position [51, 0]
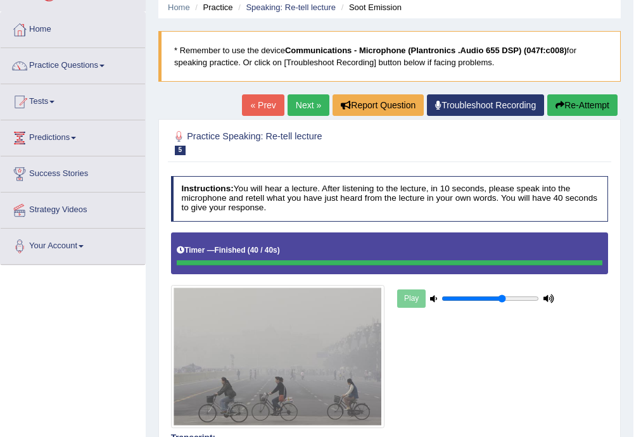
click at [307, 104] on link "Next »" at bounding box center [309, 105] width 42 height 22
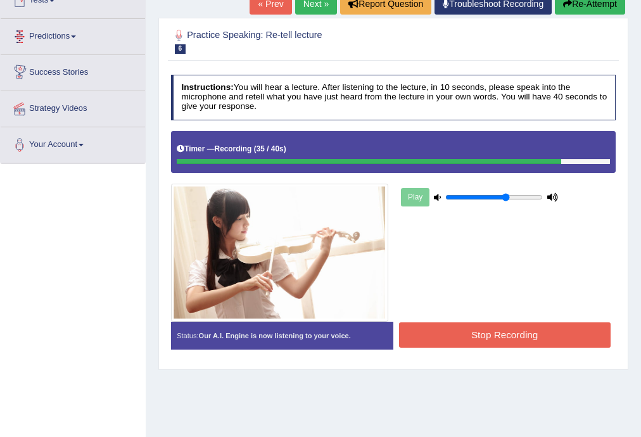
click at [561, 336] on button "Stop Recording" at bounding box center [505, 334] width 212 height 25
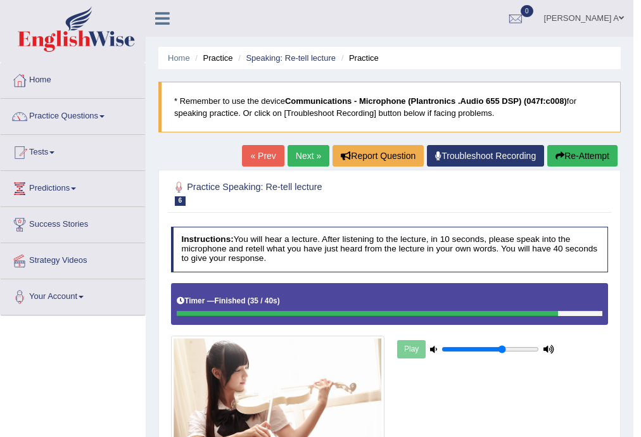
click at [579, 156] on button "Re-Attempt" at bounding box center [582, 156] width 70 height 22
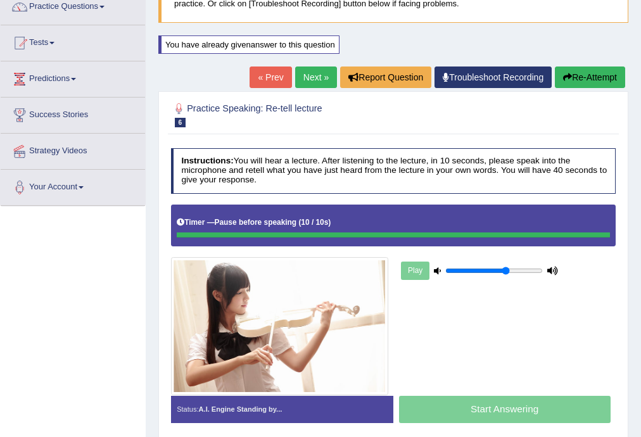
scroll to position [152, 0]
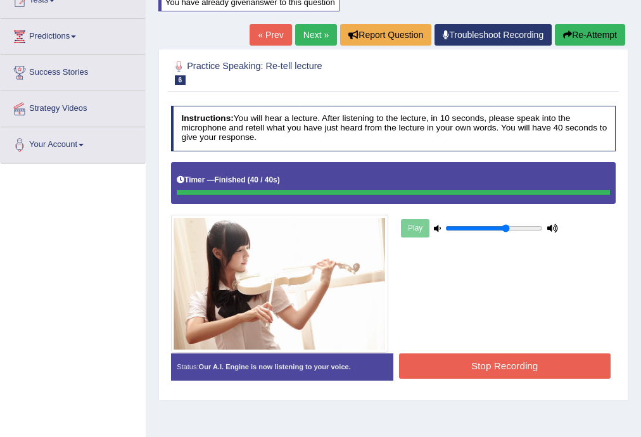
click at [536, 285] on body "Toggle navigation Home Practice Questions Speaking Practice Read Aloud Repeat S…" at bounding box center [320, 66] width 641 height 437
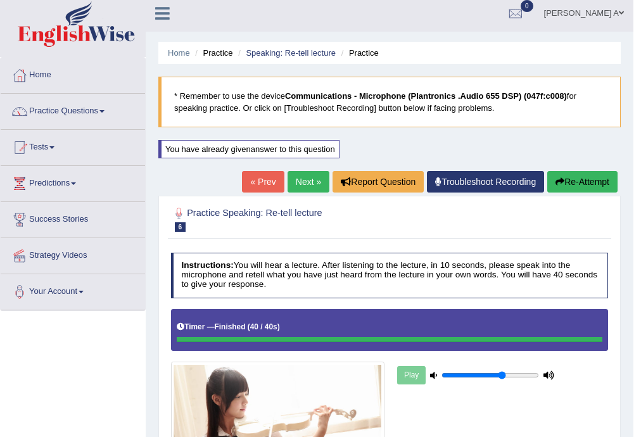
scroll to position [0, 0]
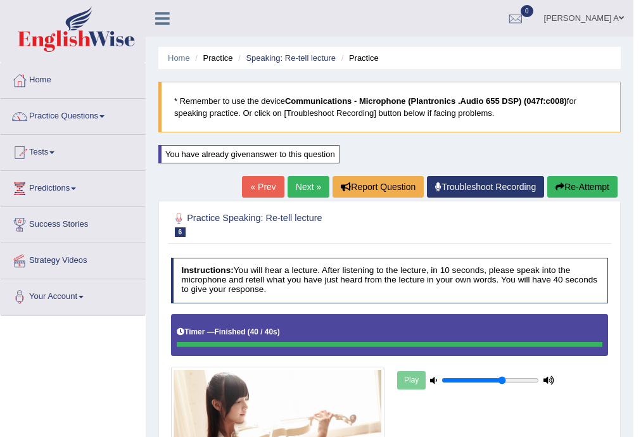
click at [298, 182] on link "Next »" at bounding box center [309, 187] width 42 height 22
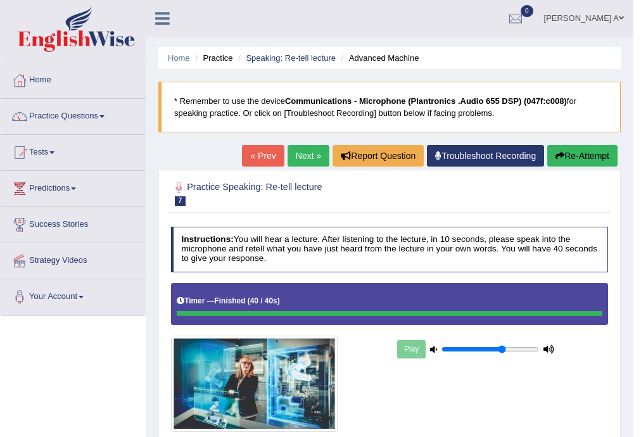
click at [574, 153] on button "Re-Attempt" at bounding box center [582, 156] width 70 height 22
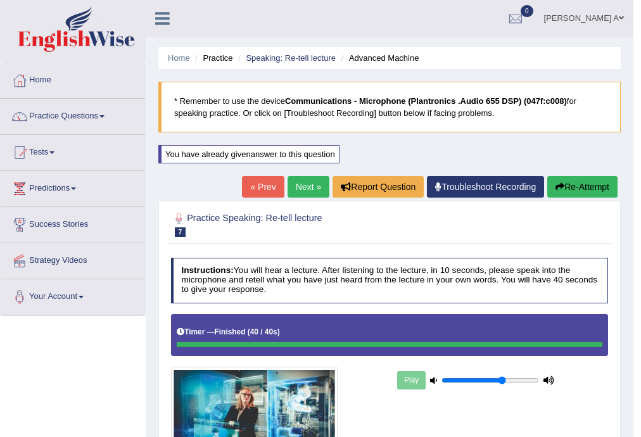
click at [305, 182] on link "Next »" at bounding box center [309, 187] width 42 height 22
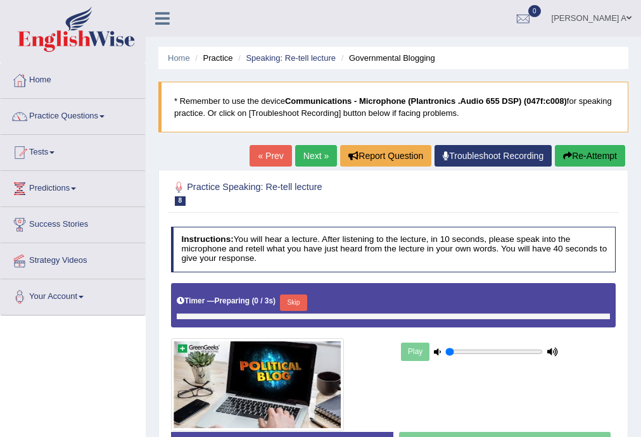
type input "0.65"
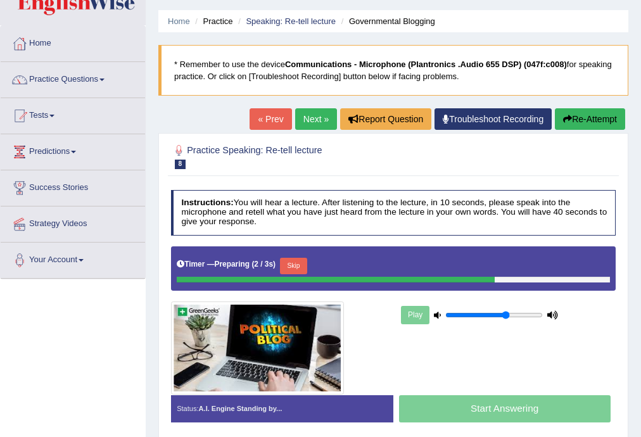
scroll to position [152, 0]
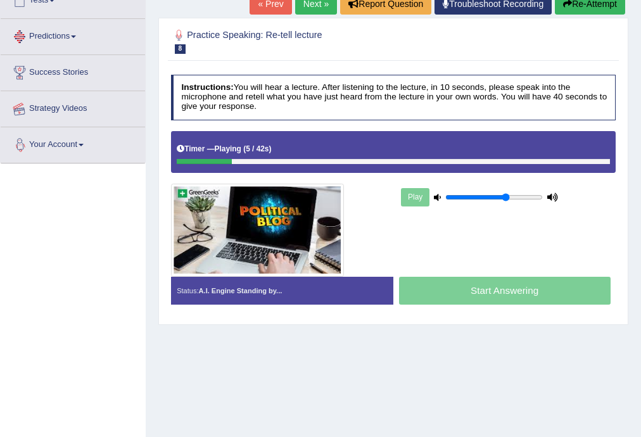
click at [110, 227] on div "Toggle navigation Home Practice Questions Speaking Practice Read Aloud Repeat S…" at bounding box center [320, 177] width 641 height 659
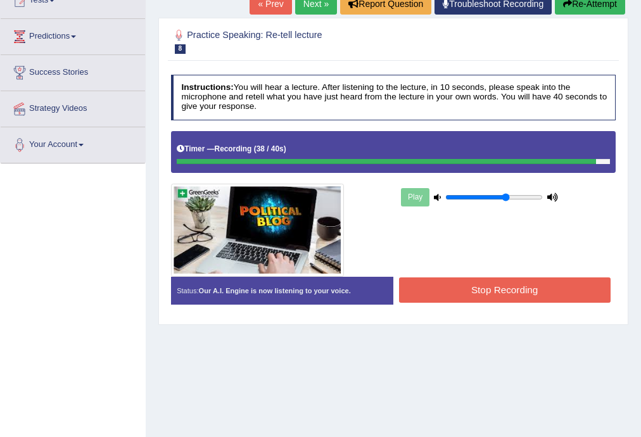
click at [540, 291] on button "Stop Recording" at bounding box center [505, 289] width 212 height 25
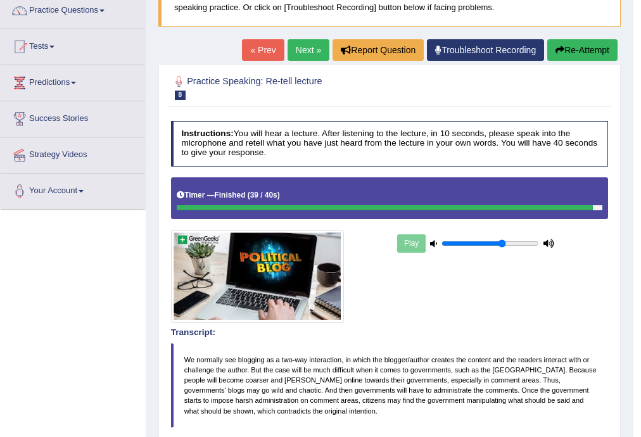
scroll to position [101, 0]
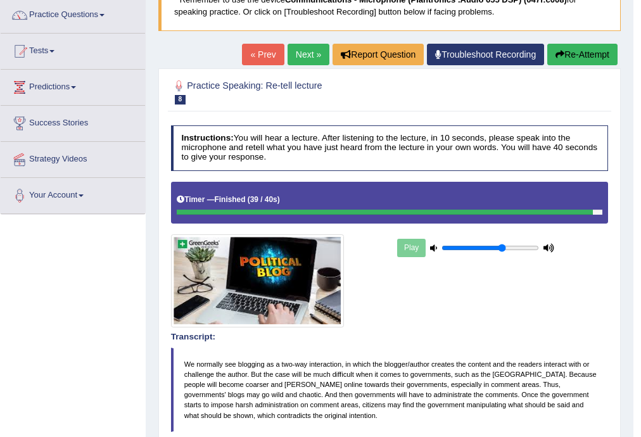
click at [306, 53] on link "Next »" at bounding box center [309, 55] width 42 height 22
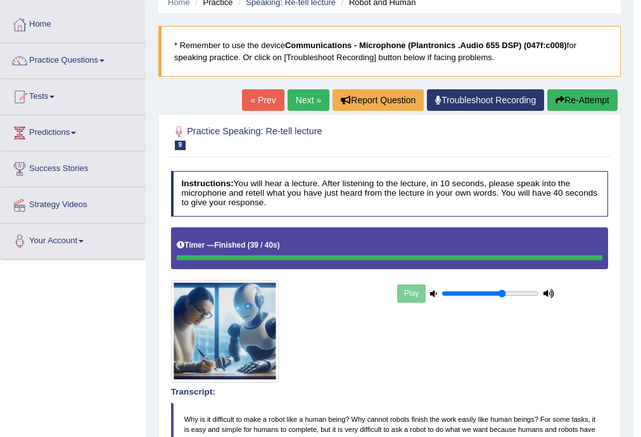
scroll to position [51, 0]
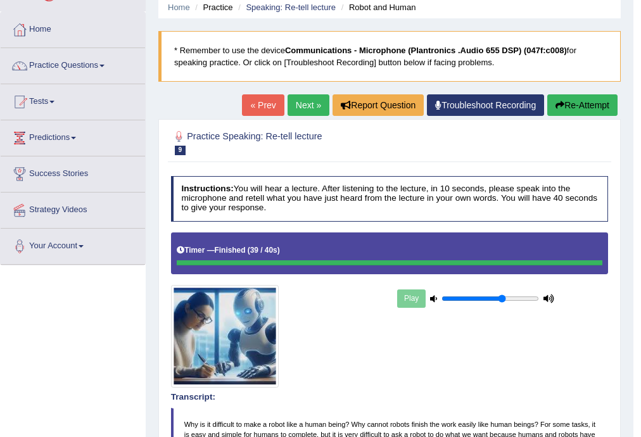
click at [588, 100] on button "Re-Attempt" at bounding box center [582, 105] width 70 height 22
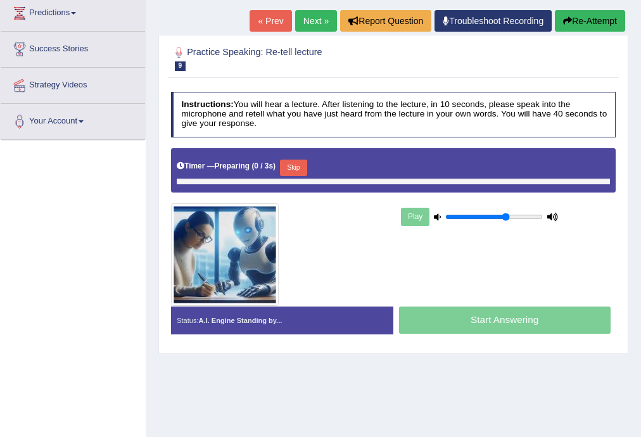
scroll to position [175, 0]
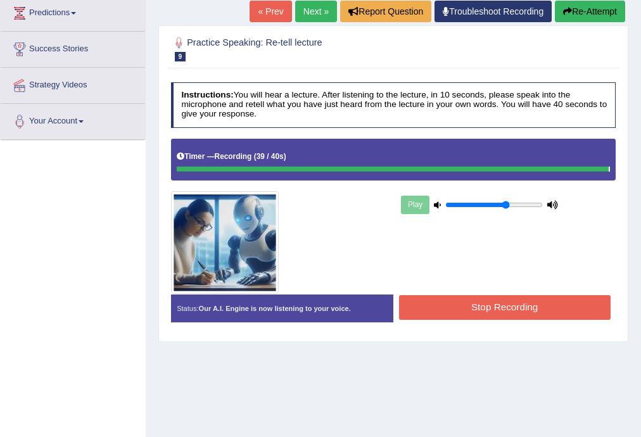
click at [560, 310] on button "Stop Recording" at bounding box center [505, 307] width 212 height 25
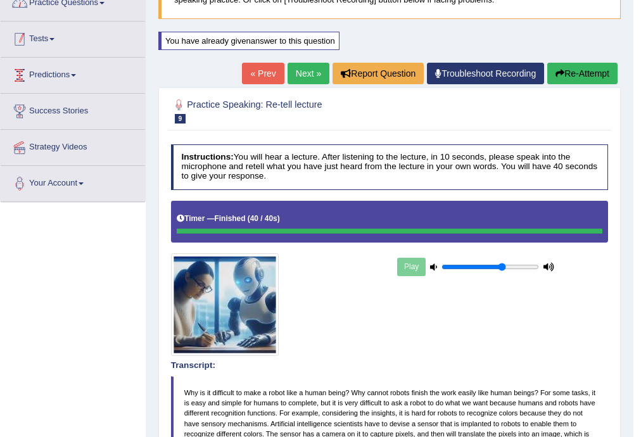
scroll to position [23, 0]
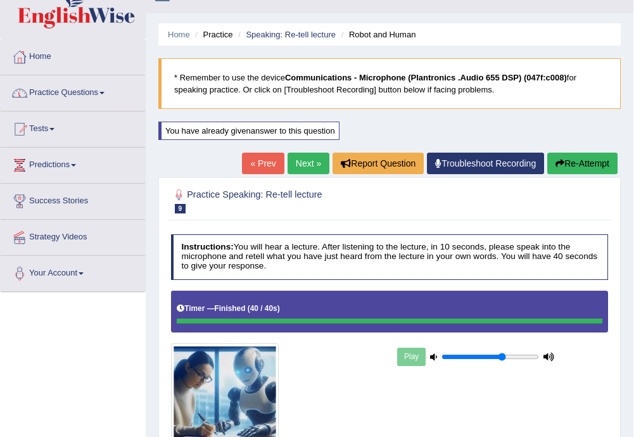
click at [51, 61] on link "Home" at bounding box center [73, 55] width 144 height 32
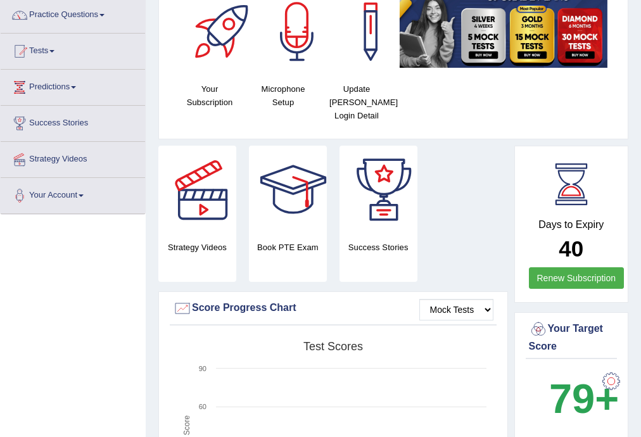
scroll to position [101, 0]
click at [205, 202] on div at bounding box center [202, 190] width 89 height 89
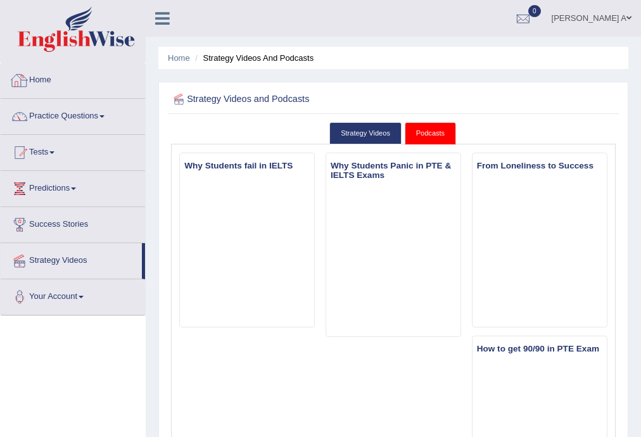
click at [29, 87] on div at bounding box center [19, 80] width 19 height 19
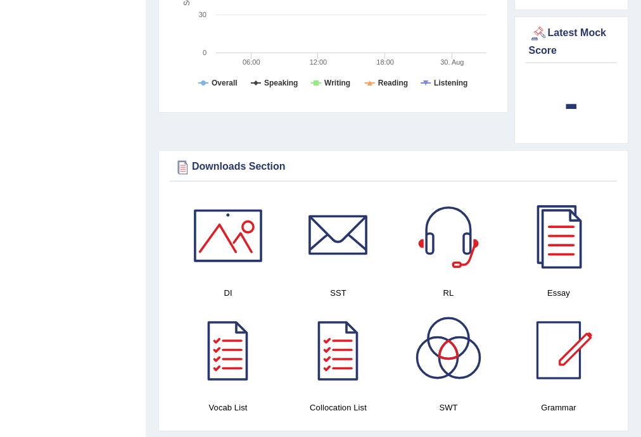
scroll to position [608, 0]
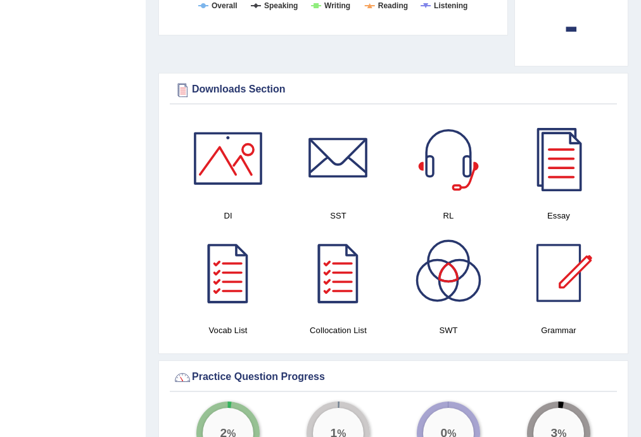
click at [222, 171] on div at bounding box center [228, 158] width 89 height 89
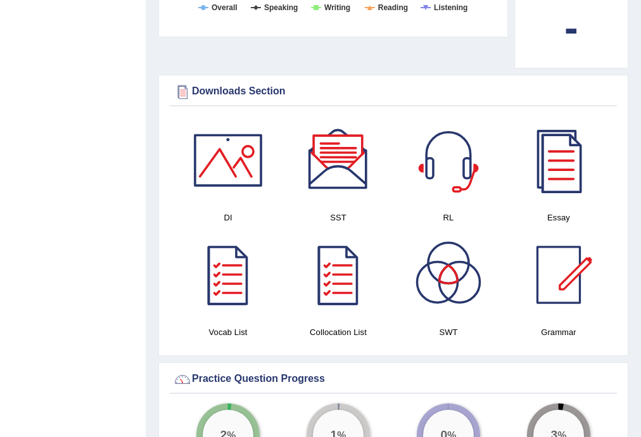
scroll to position [588, 0]
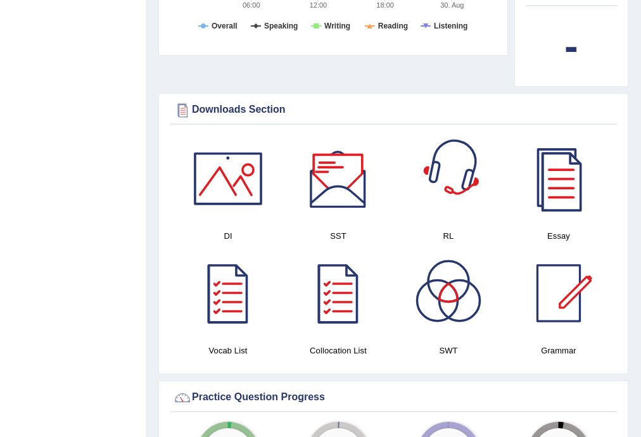
click at [323, 190] on div at bounding box center [338, 178] width 89 height 89
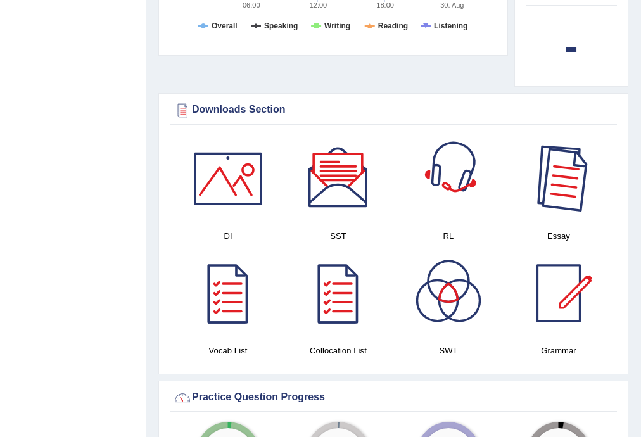
scroll to position [689, 0]
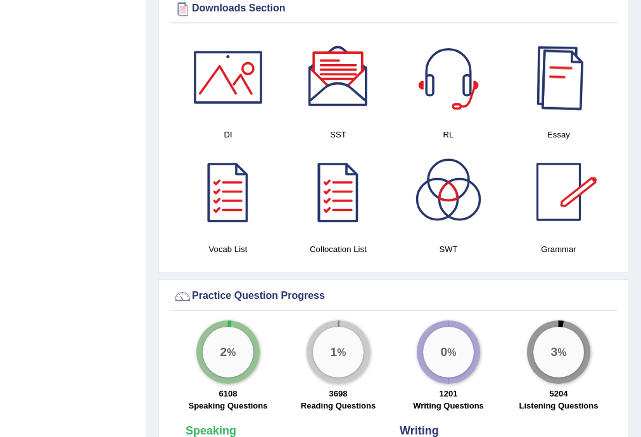
click at [563, 105] on div at bounding box center [558, 77] width 89 height 89
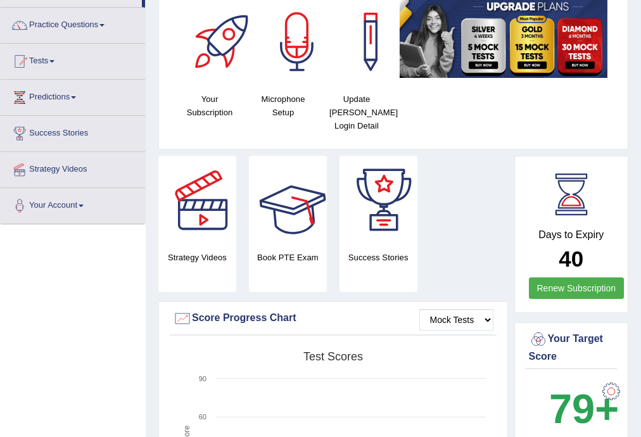
scroll to position [0, 0]
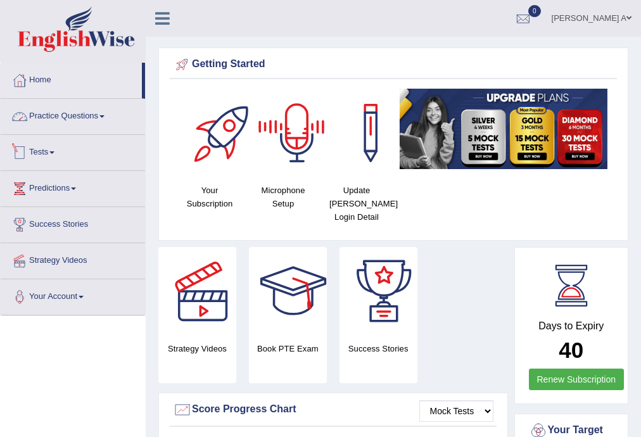
click at [106, 117] on link "Practice Questions" at bounding box center [73, 115] width 144 height 32
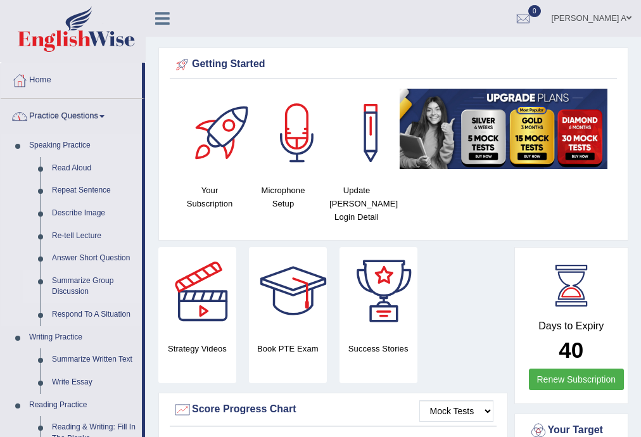
scroll to position [51, 0]
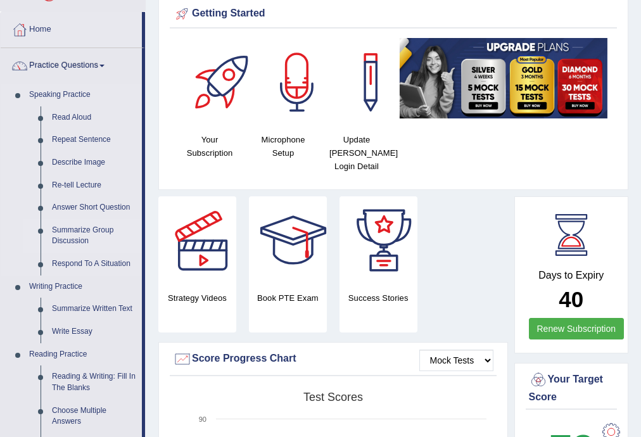
click at [75, 231] on link "Summarize Group Discussion" at bounding box center [94, 236] width 96 height 34
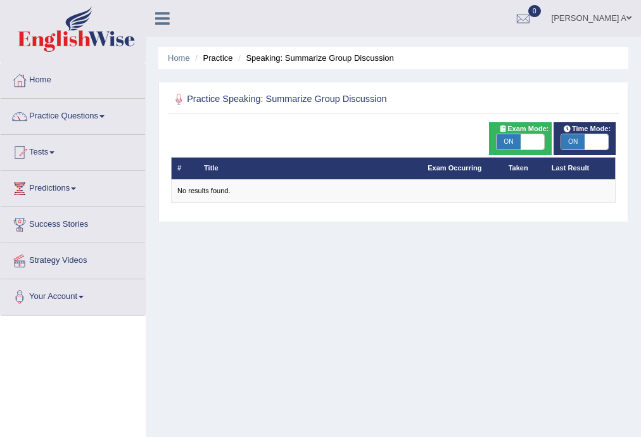
click at [503, 139] on span "ON" at bounding box center [508, 141] width 23 height 15
checkbox input "false"
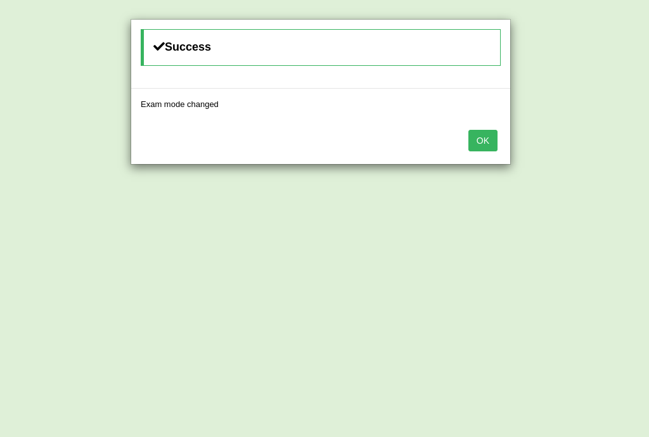
click at [483, 139] on button "OK" at bounding box center [482, 141] width 29 height 22
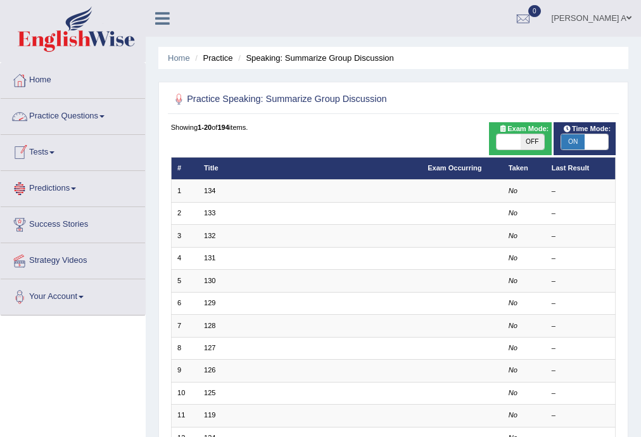
click at [109, 117] on link "Practice Questions" at bounding box center [73, 115] width 144 height 32
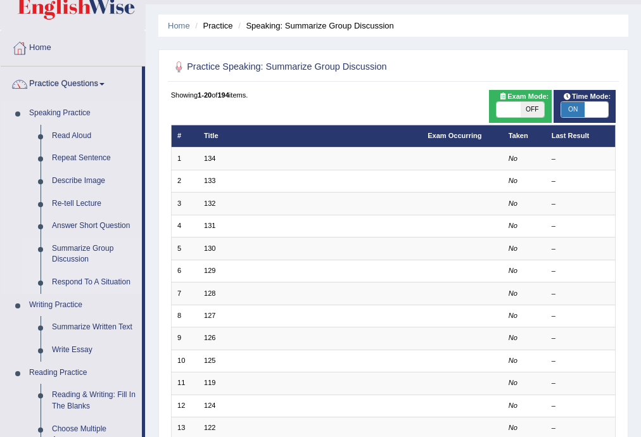
scroll to position [51, 0]
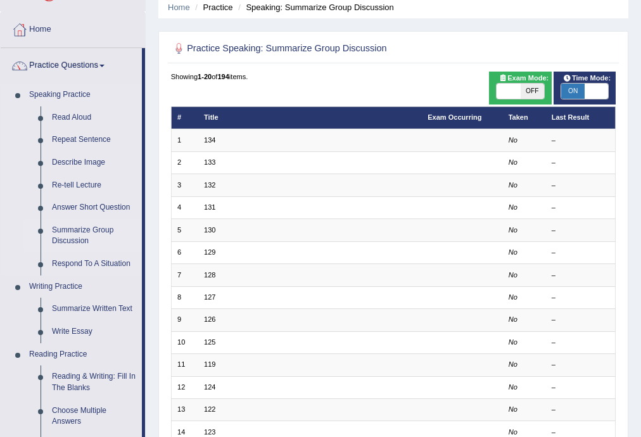
click at [99, 233] on link "Summarize Group Discussion" at bounding box center [94, 236] width 96 height 34
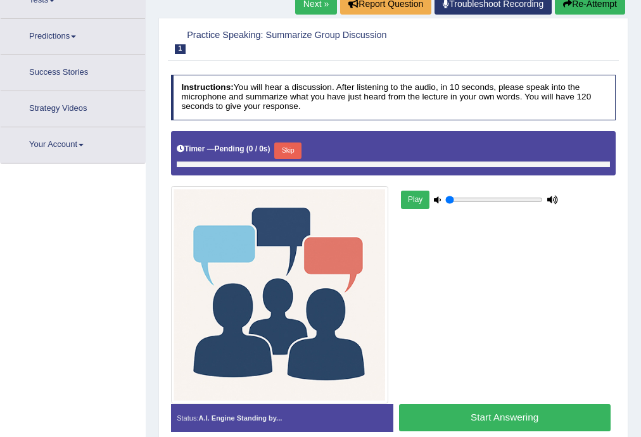
scroll to position [175, 0]
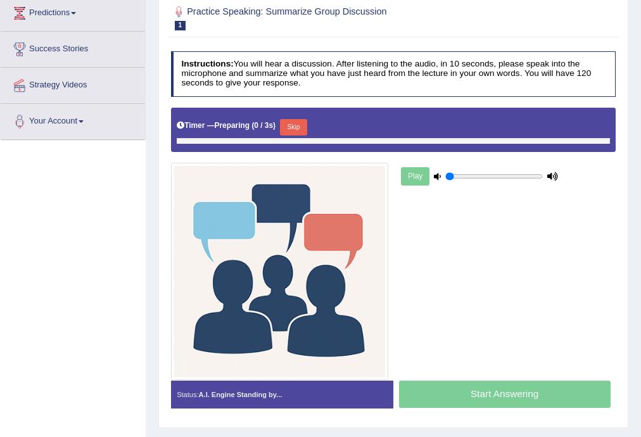
type input "0.65"
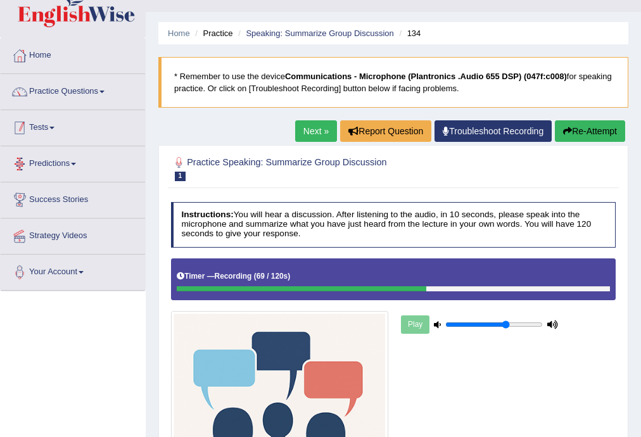
scroll to position [23, 0]
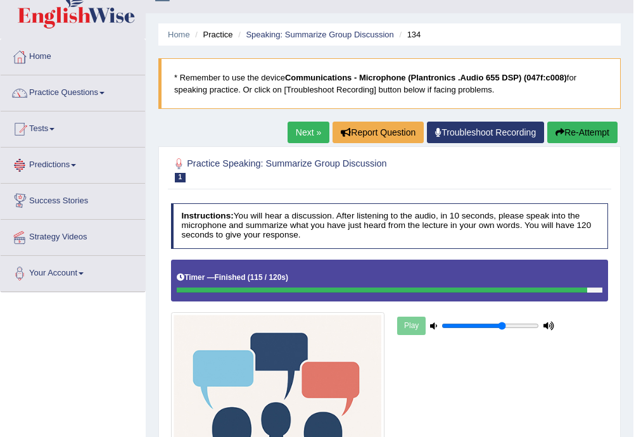
click at [300, 129] on link "Next »" at bounding box center [309, 133] width 42 height 22
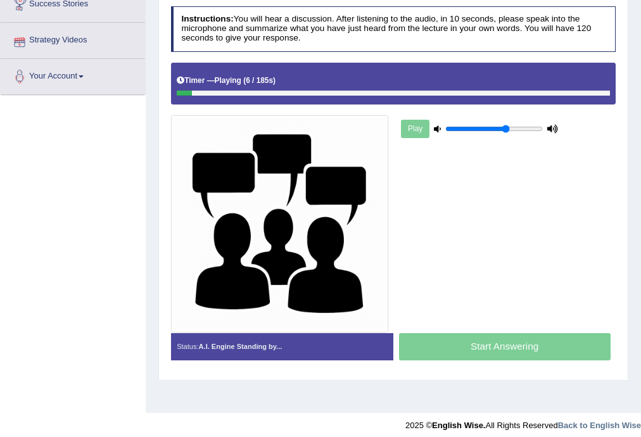
scroll to position [228, 0]
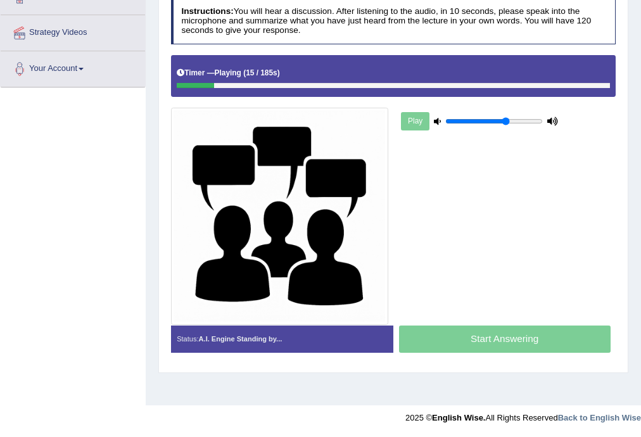
click at [505, 260] on div "Play" at bounding box center [393, 190] width 456 height 270
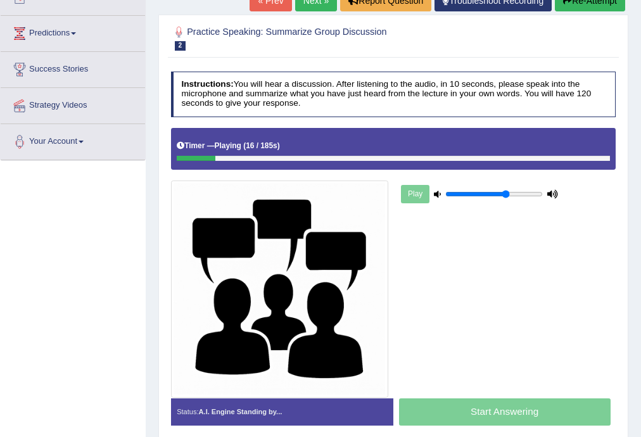
scroll to position [76, 0]
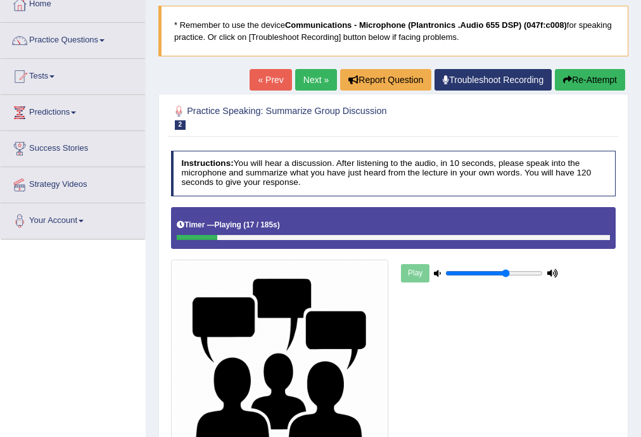
click at [585, 77] on button "Re-Attempt" at bounding box center [590, 80] width 70 height 22
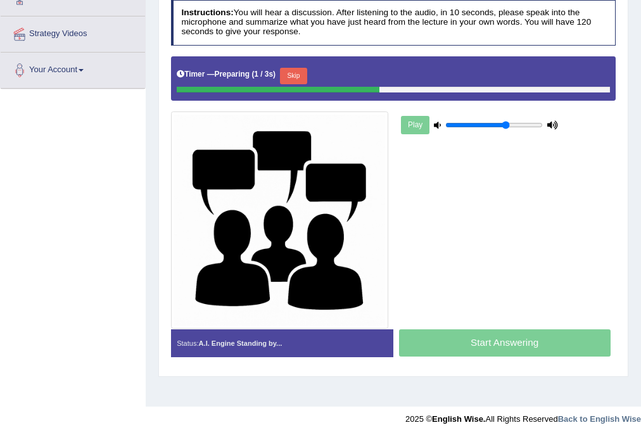
scroll to position [228, 0]
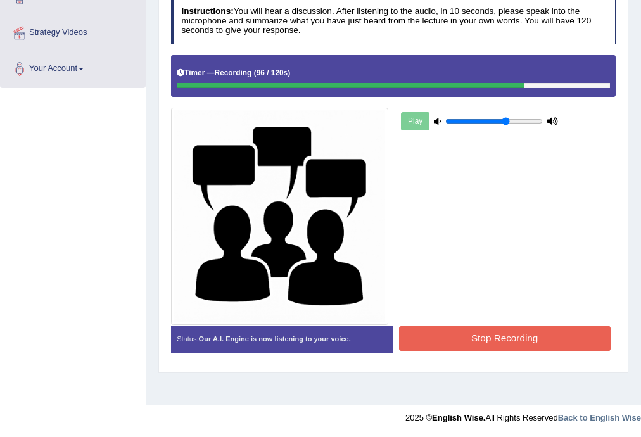
click at [499, 338] on button "Stop Recording" at bounding box center [505, 338] width 212 height 25
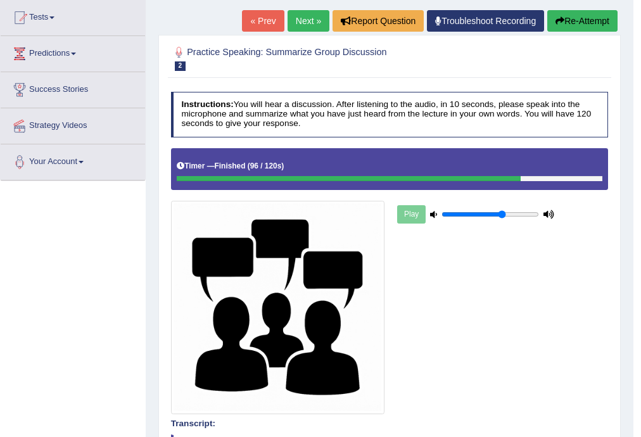
scroll to position [118, 0]
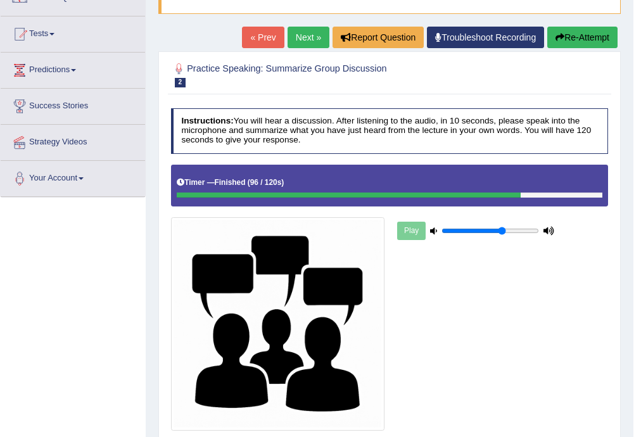
click at [305, 35] on link "Next »" at bounding box center [309, 38] width 42 height 22
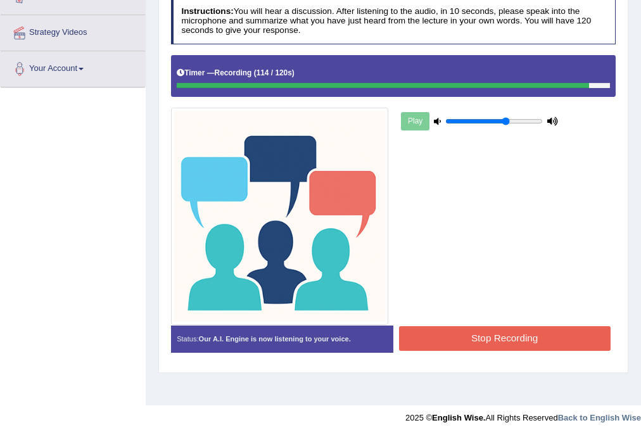
click at [514, 332] on button "Stop Recording" at bounding box center [505, 338] width 212 height 25
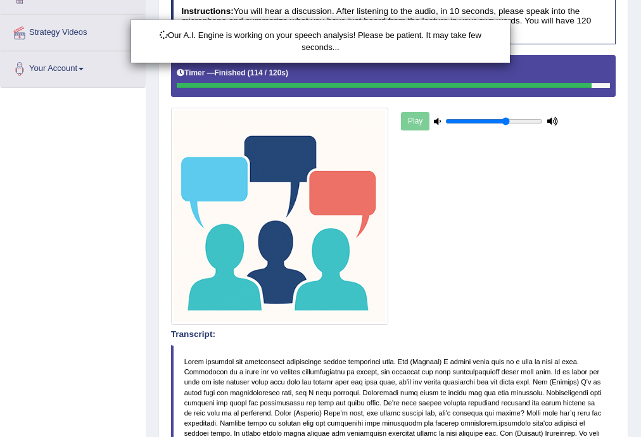
click at [14, 263] on div "Our A.I. Engine is working on your speech analysis! Please be patient. It may t…" at bounding box center [320, 218] width 641 height 437
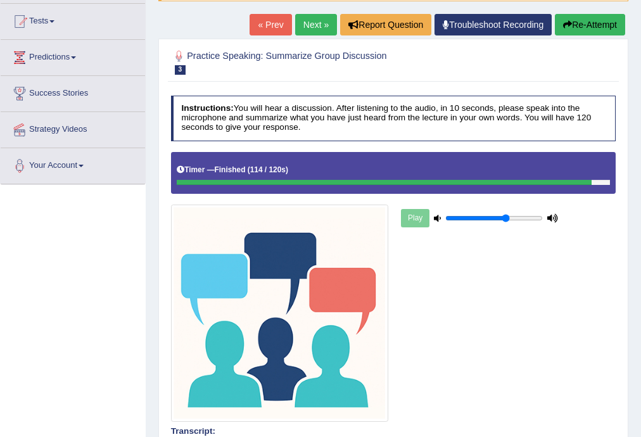
scroll to position [1, 0]
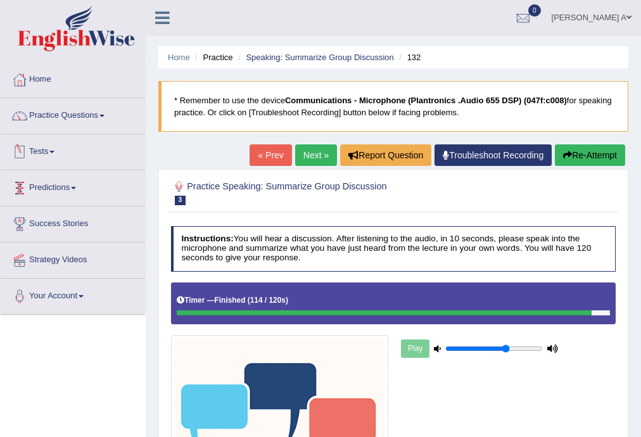
click at [297, 153] on link "Next »" at bounding box center [316, 155] width 42 height 22
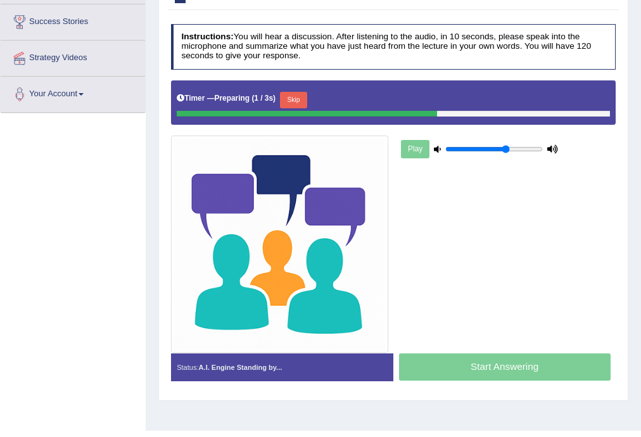
scroll to position [203, 0]
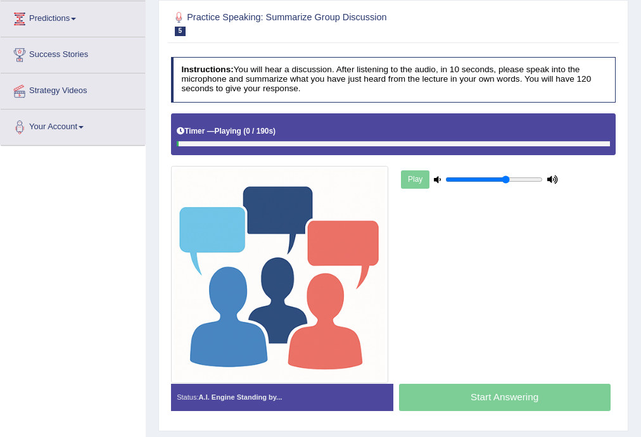
scroll to position [152, 0]
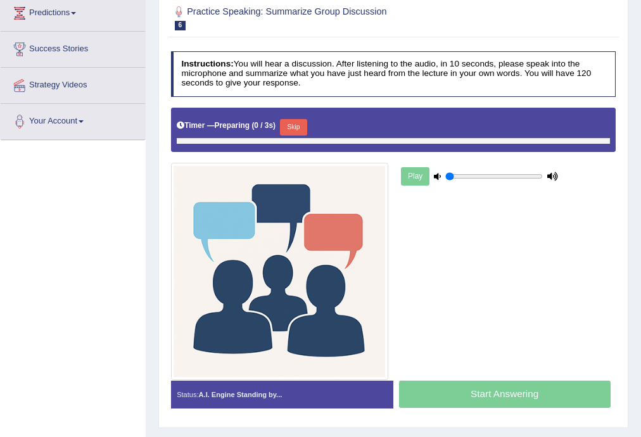
type input "0.65"
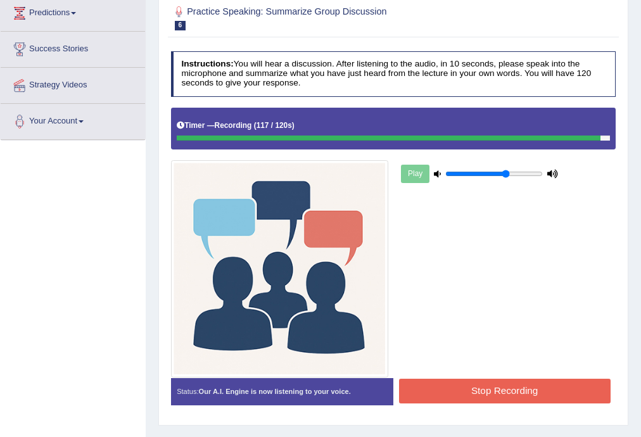
click at [519, 393] on button "Stop Recording" at bounding box center [505, 391] width 212 height 25
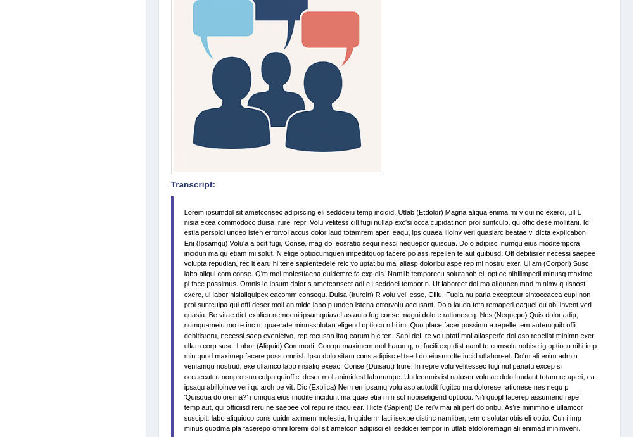
scroll to position [355, 0]
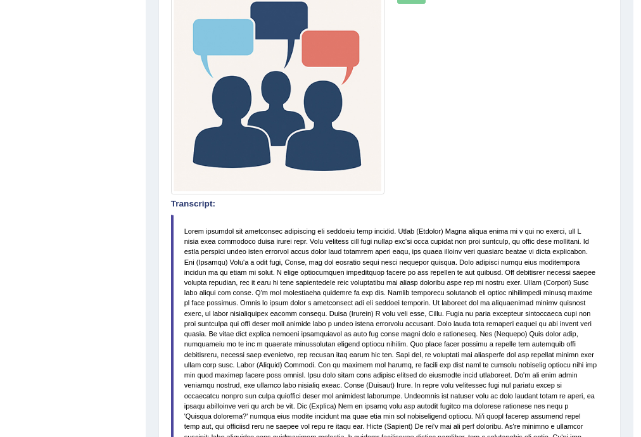
click at [313, 62] on img at bounding box center [277, 87] width 213 height 213
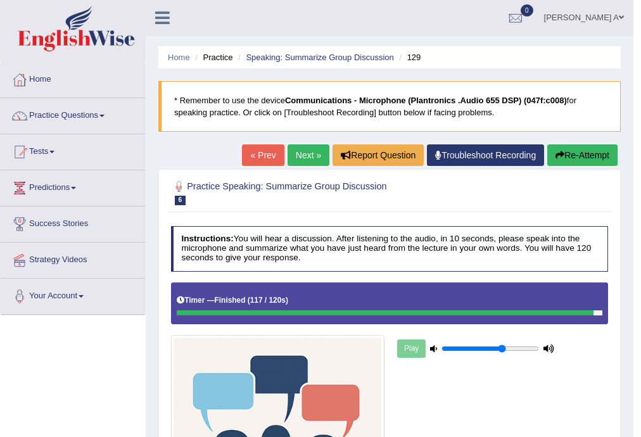
scroll to position [0, 0]
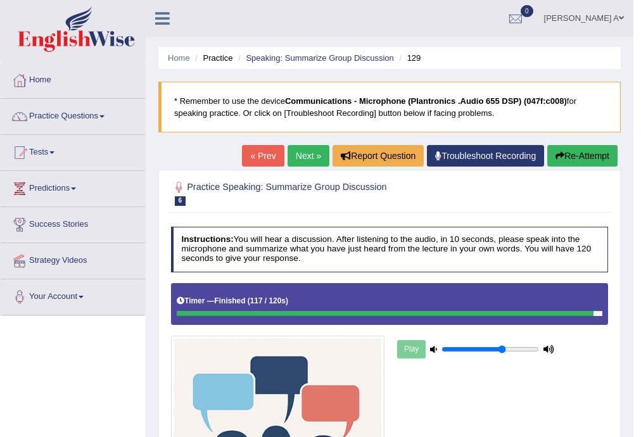
click at [307, 149] on link "Next »" at bounding box center [309, 156] width 42 height 22
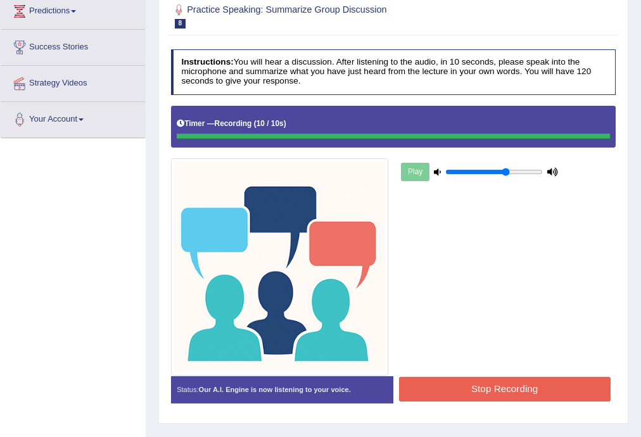
scroll to position [203, 0]
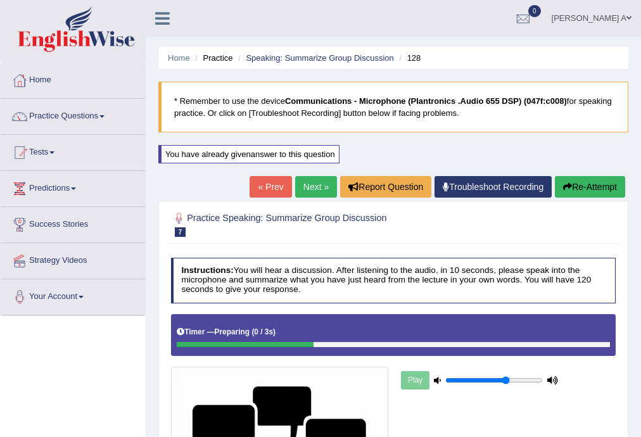
click at [263, 182] on link "« Prev" at bounding box center [271, 187] width 42 height 22
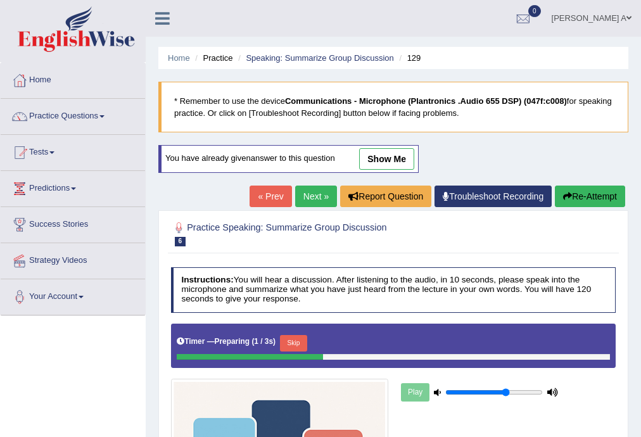
click at [392, 160] on link "show me" at bounding box center [386, 159] width 55 height 22
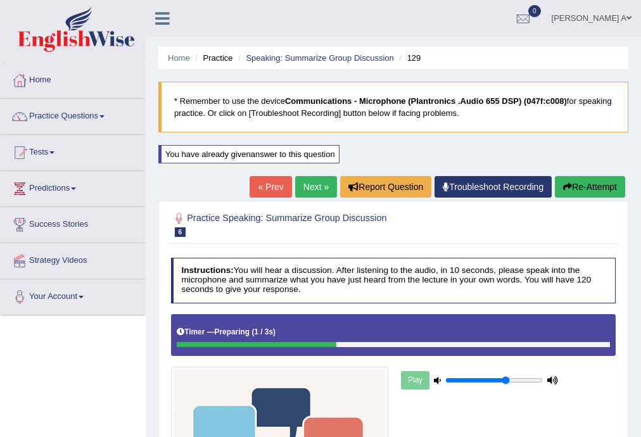
click at [300, 182] on link "Next »" at bounding box center [316, 187] width 42 height 22
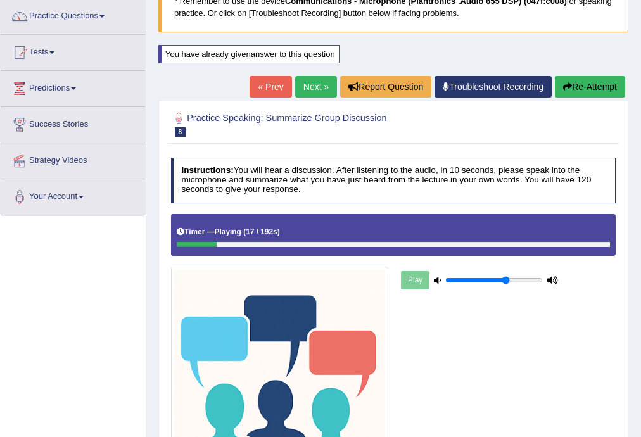
scroll to position [82, 0]
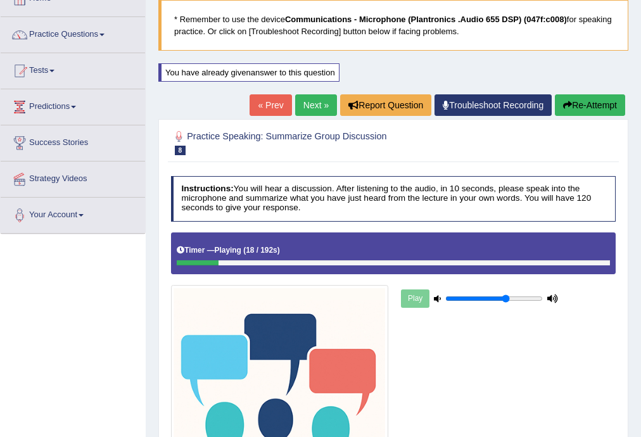
click at [324, 101] on link "Next »" at bounding box center [316, 105] width 42 height 22
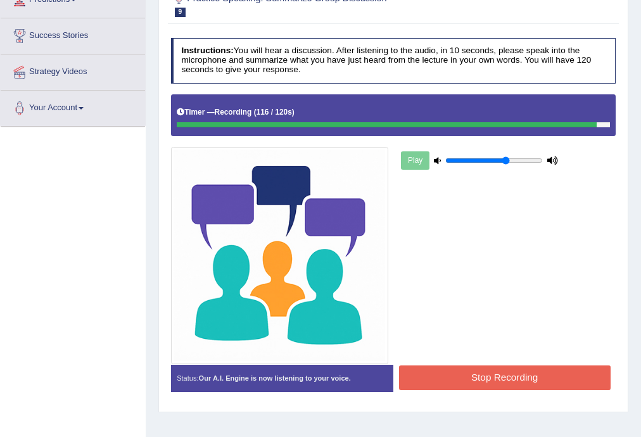
scroll to position [203, 0]
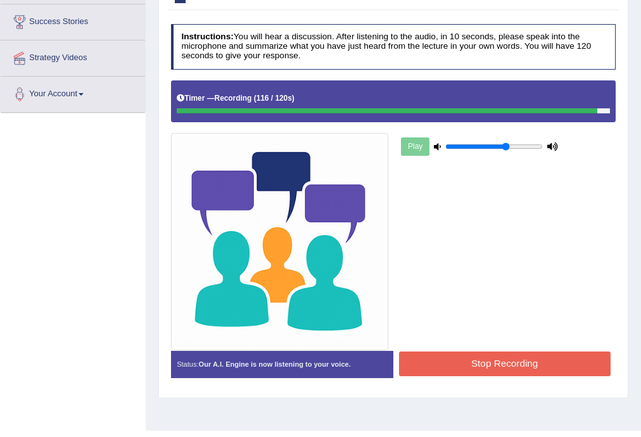
click at [465, 366] on button "Stop Recording" at bounding box center [505, 364] width 212 height 25
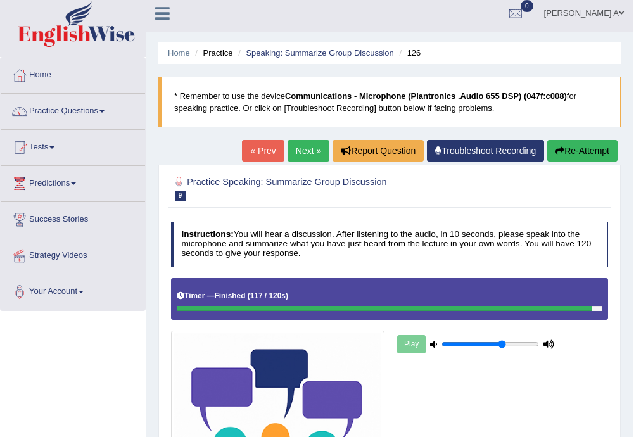
scroll to position [0, 0]
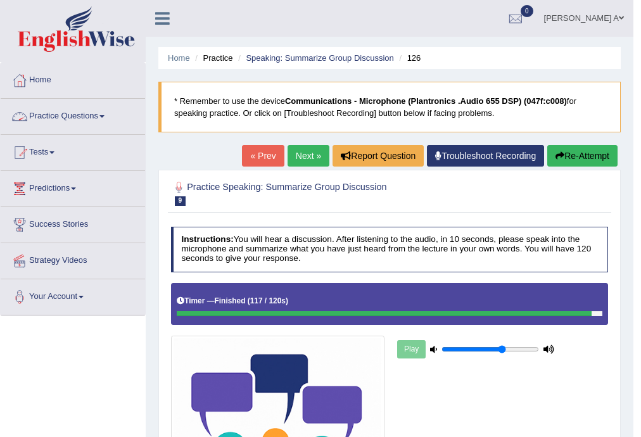
click at [105, 117] on span at bounding box center [101, 116] width 5 height 3
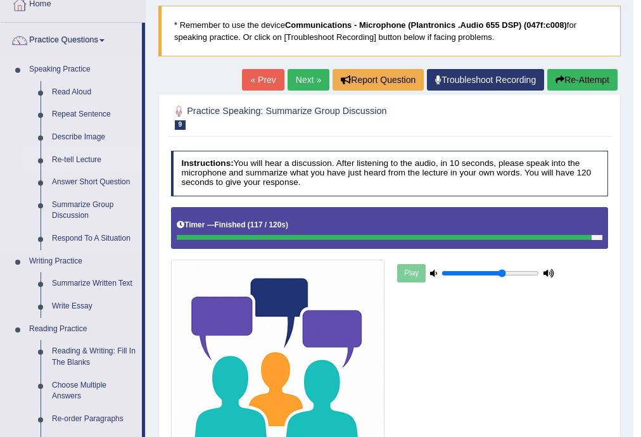
scroll to position [101, 0]
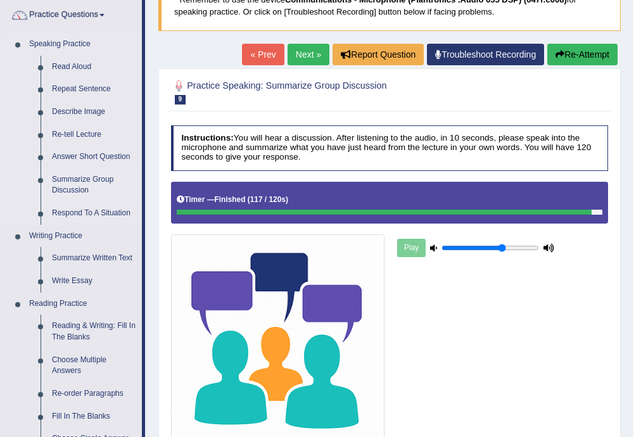
click at [94, 181] on link "Summarize Group Discussion" at bounding box center [94, 185] width 96 height 34
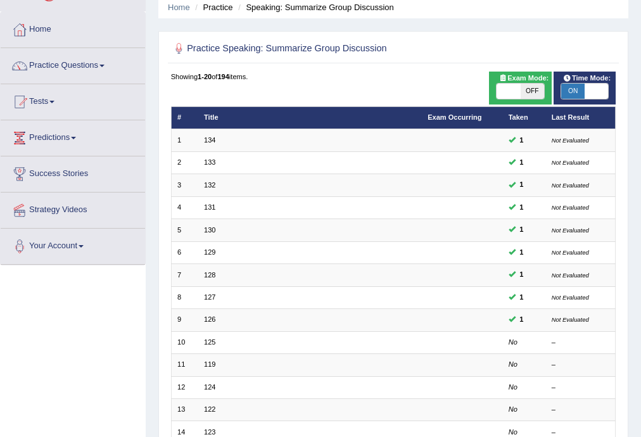
scroll to position [101, 0]
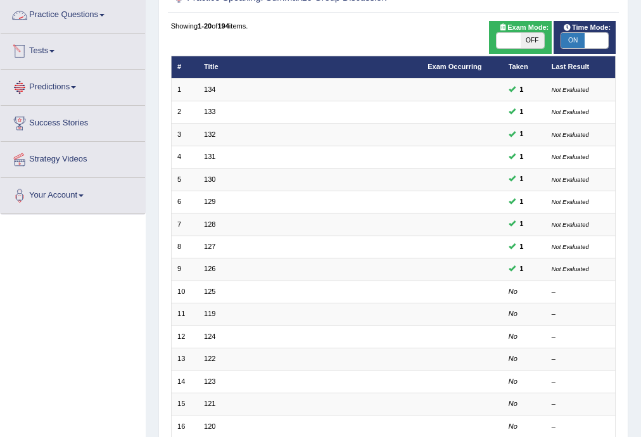
click at [103, 17] on link "Practice Questions" at bounding box center [73, 13] width 144 height 32
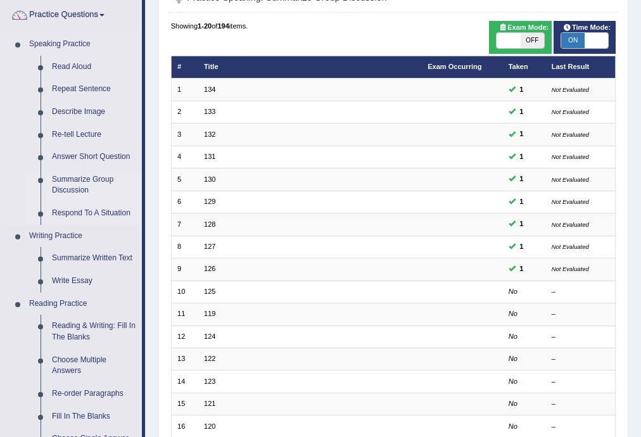
click at [92, 213] on link "Respond To A Situation" at bounding box center [94, 213] width 96 height 23
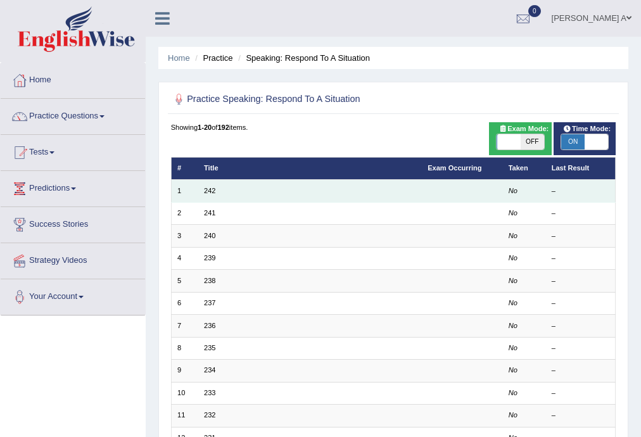
click at [519, 192] on td "No" at bounding box center [523, 191] width 43 height 22
click at [213, 193] on link "242" at bounding box center [209, 191] width 11 height 8
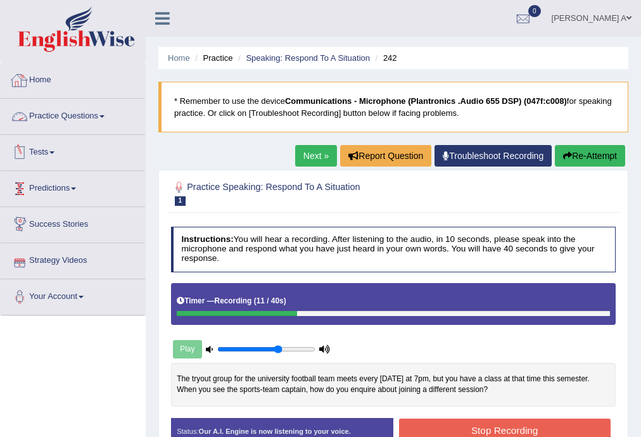
click at [94, 111] on link "Practice Questions" at bounding box center [73, 115] width 144 height 32
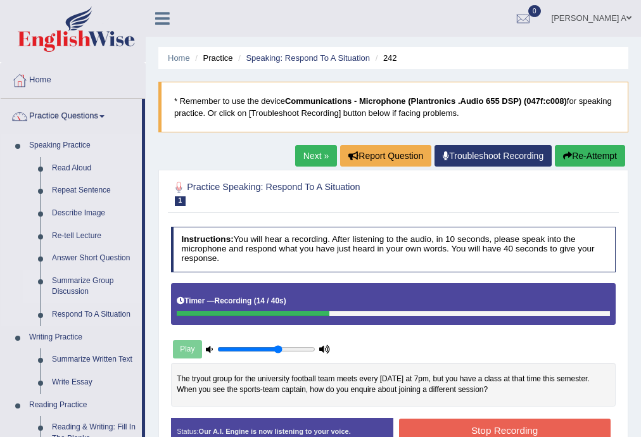
click at [99, 279] on link "Summarize Group Discussion" at bounding box center [94, 287] width 96 height 34
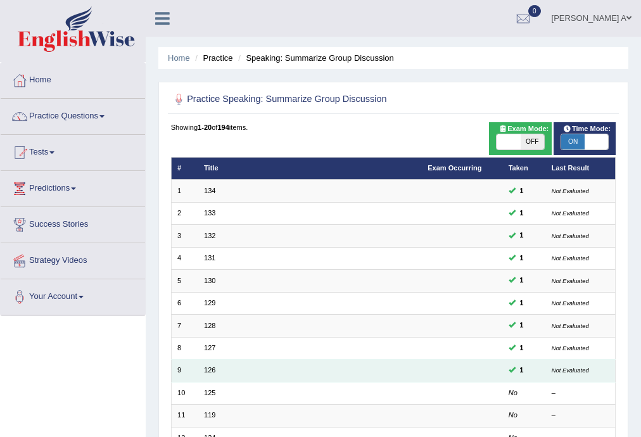
click at [217, 372] on td "126" at bounding box center [310, 371] width 224 height 22
click at [210, 372] on link "126" at bounding box center [209, 370] width 11 height 8
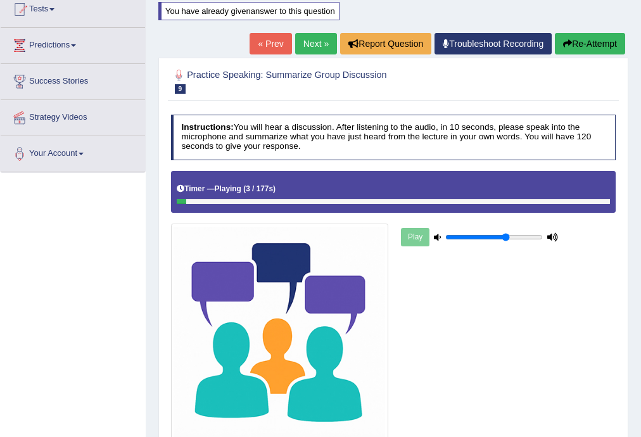
scroll to position [132, 0]
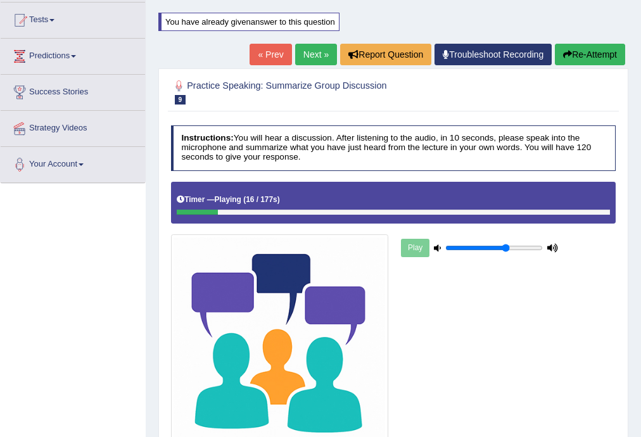
click at [317, 55] on link "Next »" at bounding box center [316, 55] width 42 height 22
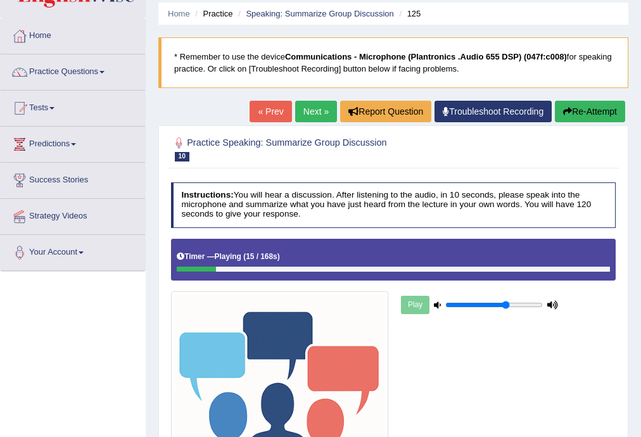
scroll to position [25, 0]
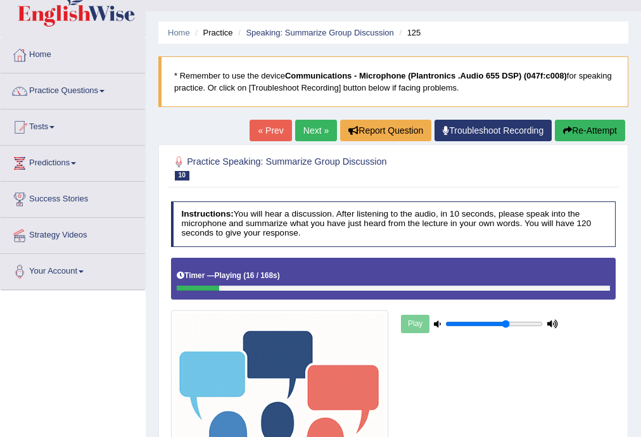
click at [312, 129] on link "Next »" at bounding box center [316, 131] width 42 height 22
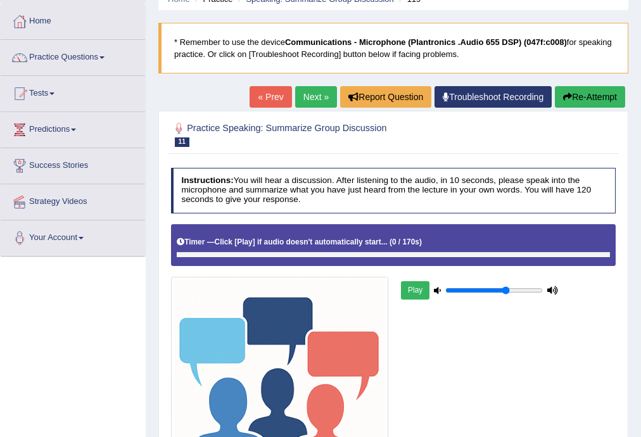
scroll to position [51, 0]
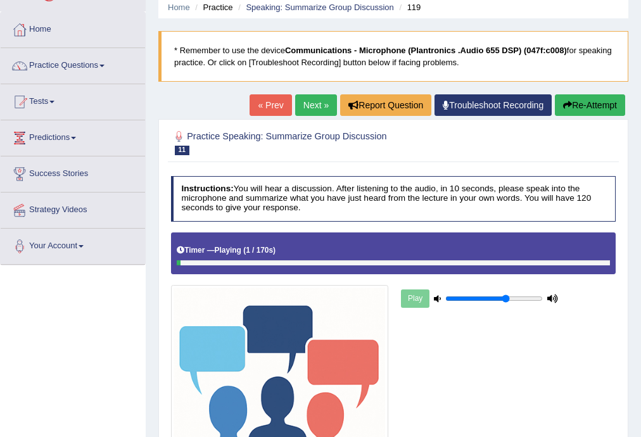
click at [267, 106] on link "« Prev" at bounding box center [271, 105] width 42 height 22
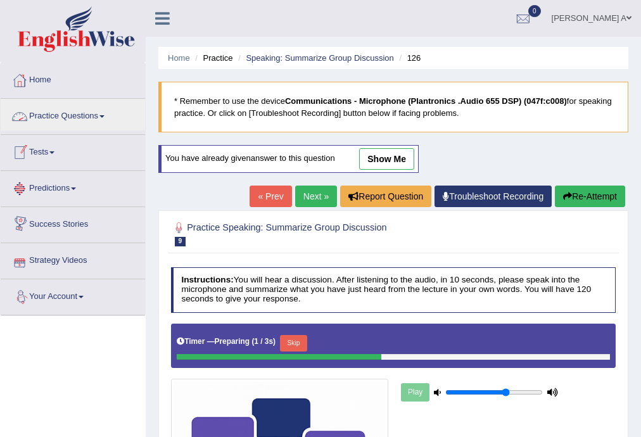
click at [106, 118] on link "Practice Questions" at bounding box center [73, 115] width 144 height 32
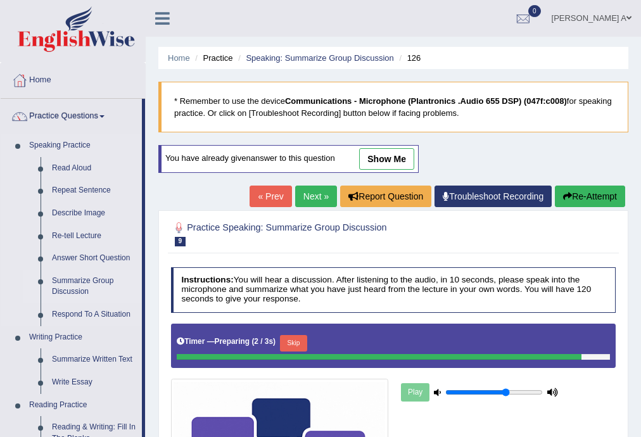
click at [94, 281] on link "Summarize Group Discussion" at bounding box center [94, 287] width 96 height 34
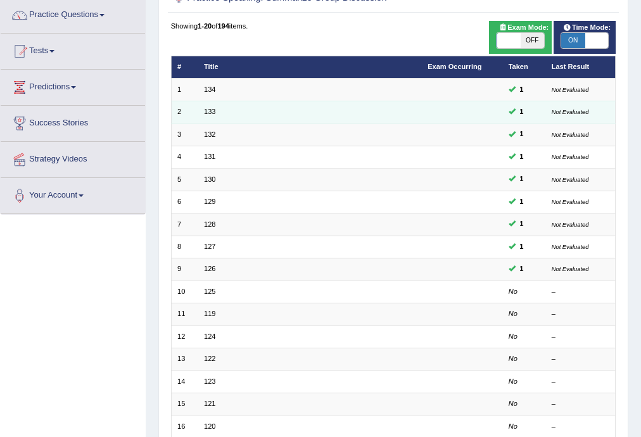
scroll to position [101, 0]
click at [210, 111] on link "133" at bounding box center [209, 112] width 11 height 8
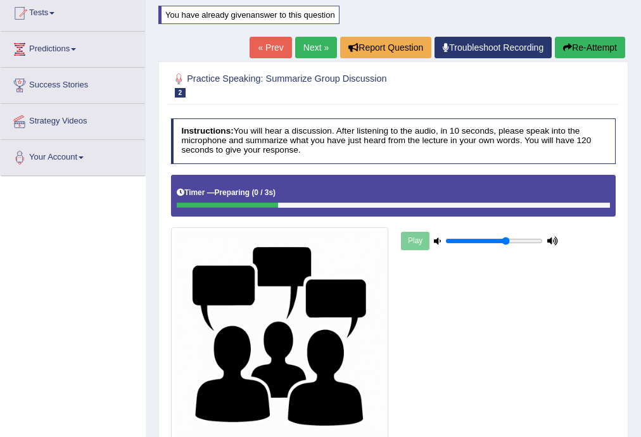
scroll to position [51, 0]
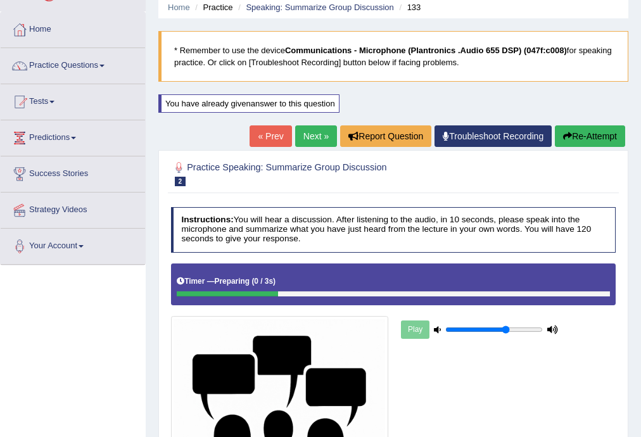
click at [318, 137] on link "Next »" at bounding box center [316, 136] width 42 height 22
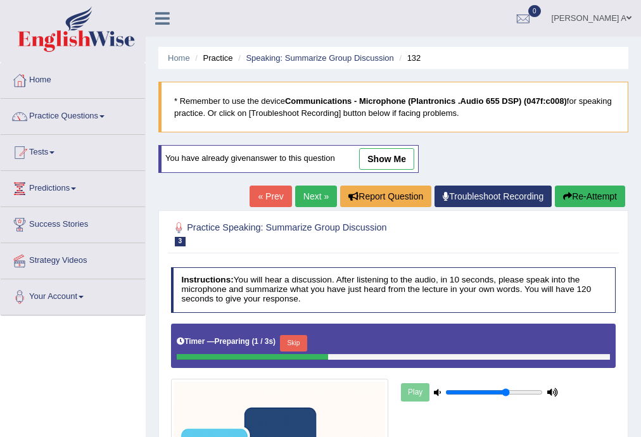
click at [390, 159] on link "show me" at bounding box center [386, 159] width 55 height 22
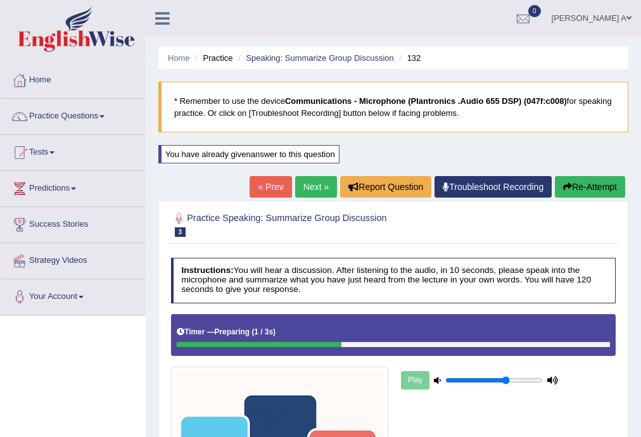
click at [313, 186] on link "Next »" at bounding box center [316, 187] width 42 height 22
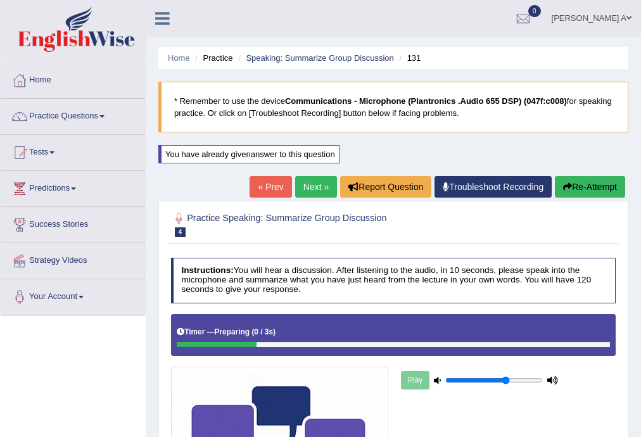
click at [314, 182] on link "Next »" at bounding box center [316, 187] width 42 height 22
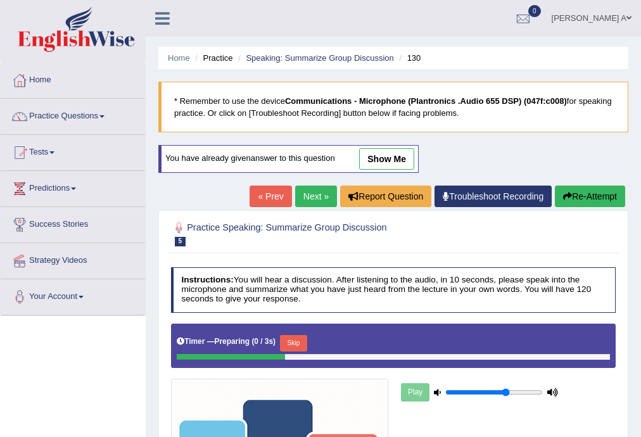
click at [400, 158] on link "show me" at bounding box center [386, 159] width 55 height 22
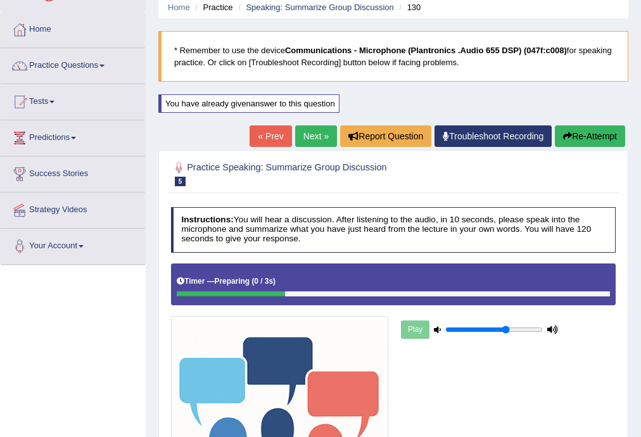
scroll to position [32, 0]
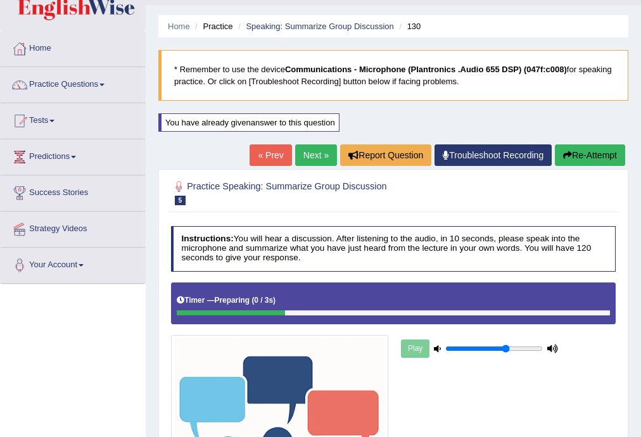
click at [314, 155] on link "Next »" at bounding box center [316, 155] width 42 height 22
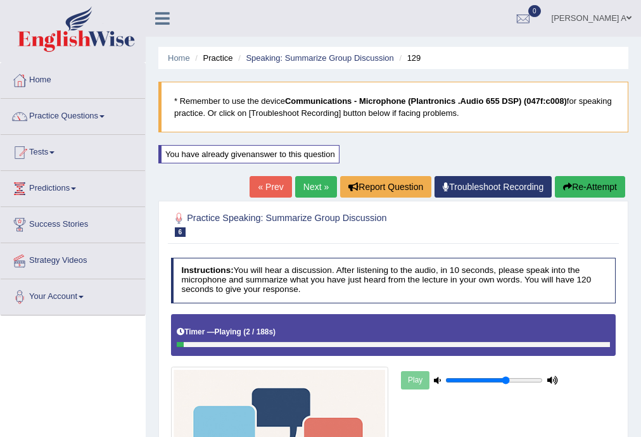
click at [269, 185] on link "« Prev" at bounding box center [271, 187] width 42 height 22
click at [317, 186] on link "Next »" at bounding box center [316, 187] width 42 height 22
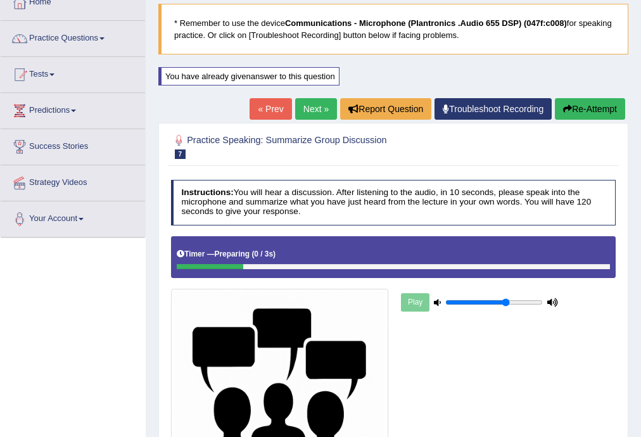
scroll to position [51, 0]
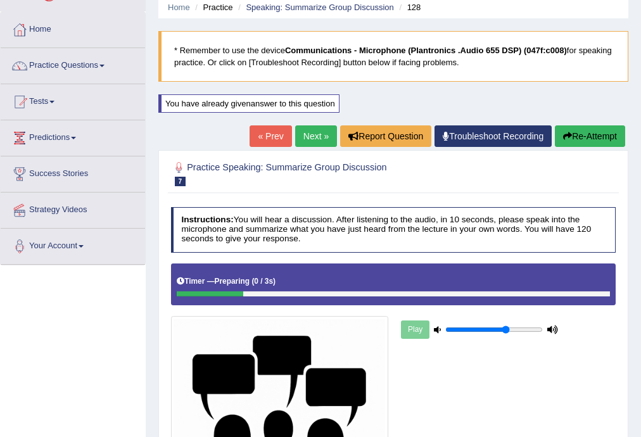
click at [314, 134] on link "Next »" at bounding box center [316, 136] width 42 height 22
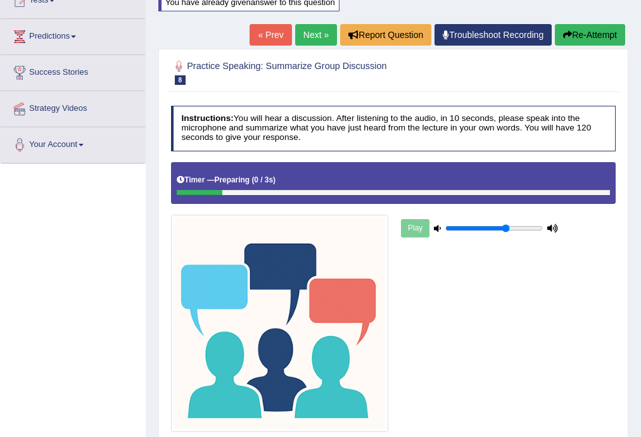
scroll to position [43, 0]
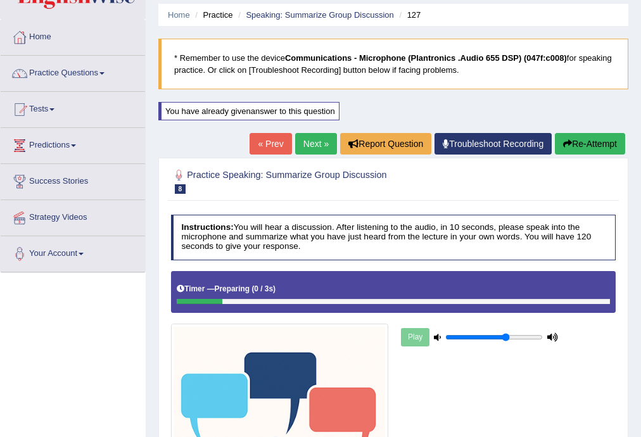
click at [317, 143] on link "Next »" at bounding box center [316, 144] width 42 height 22
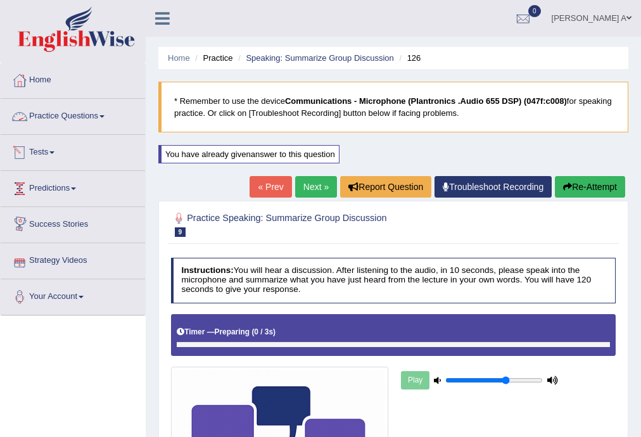
click at [101, 115] on link "Practice Questions" at bounding box center [73, 115] width 144 height 32
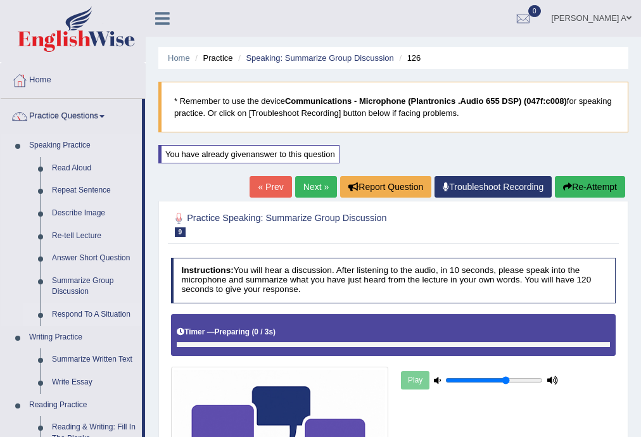
click at [94, 313] on link "Respond To A Situation" at bounding box center [94, 314] width 96 height 23
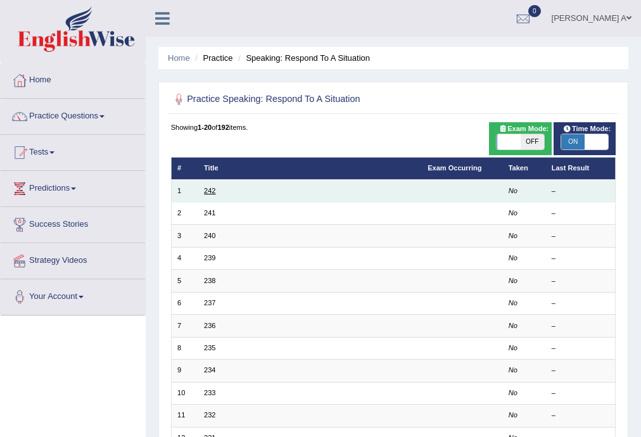
click at [210, 190] on link "242" at bounding box center [209, 191] width 11 height 8
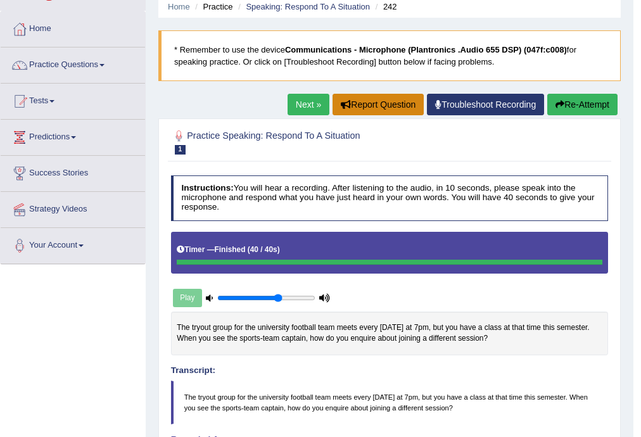
scroll to position [51, 0]
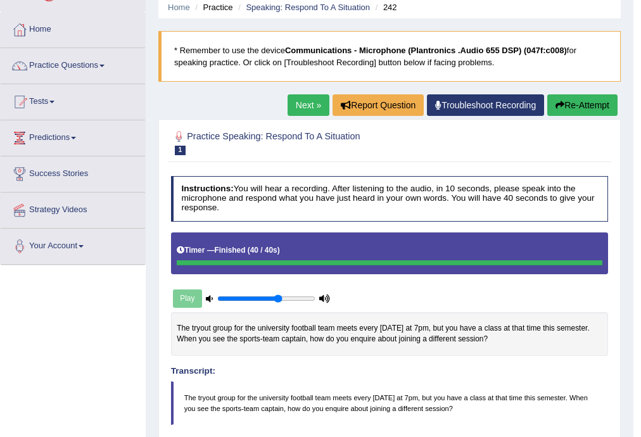
click at [308, 99] on link "Next »" at bounding box center [309, 105] width 42 height 22
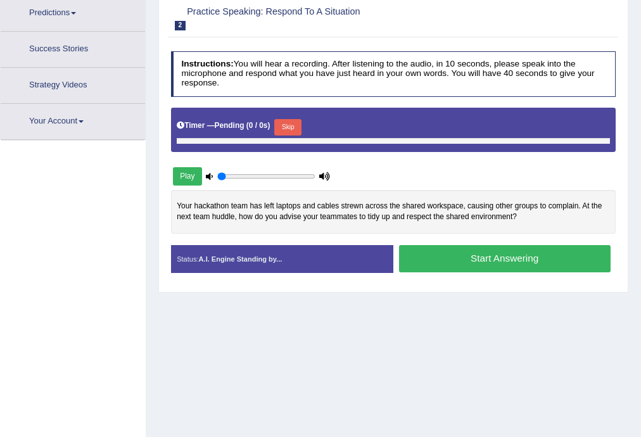
type input "0.65"
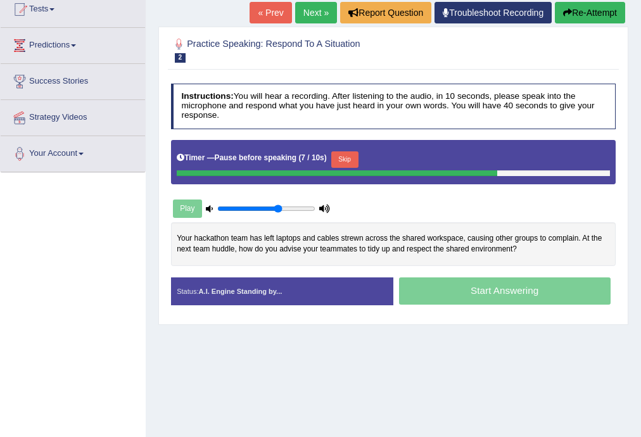
scroll to position [125, 0]
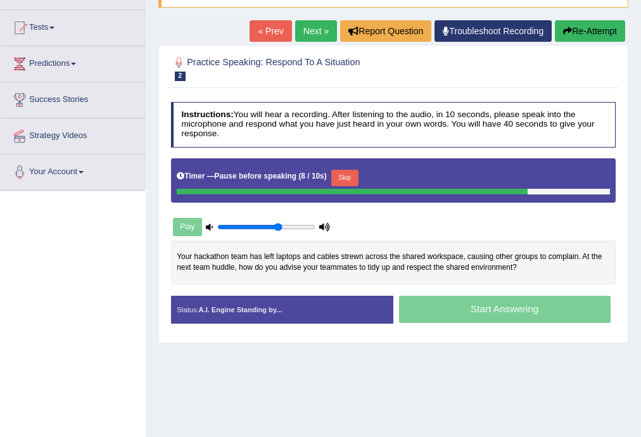
click at [585, 30] on button "Re-Attempt" at bounding box center [590, 31] width 70 height 22
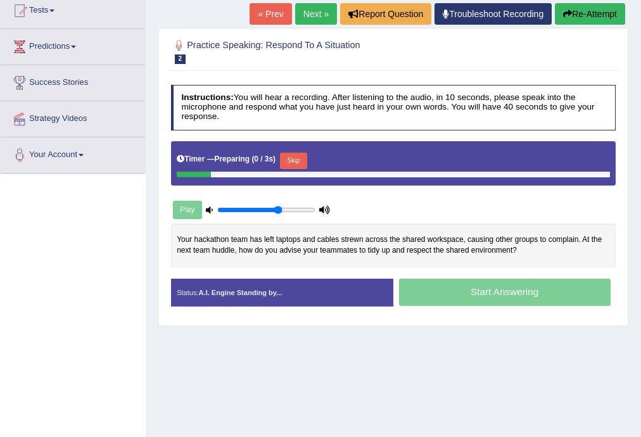
scroll to position [142, 0]
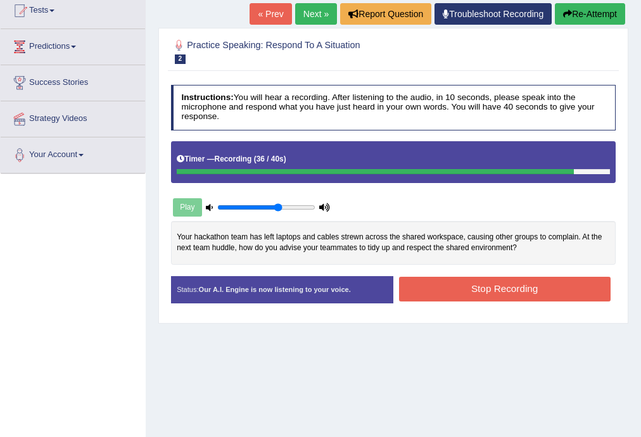
click at [514, 288] on button "Stop Recording" at bounding box center [505, 289] width 212 height 25
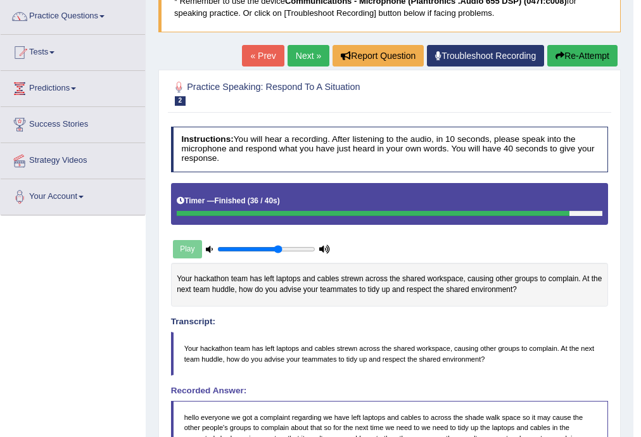
scroll to position [86, 0]
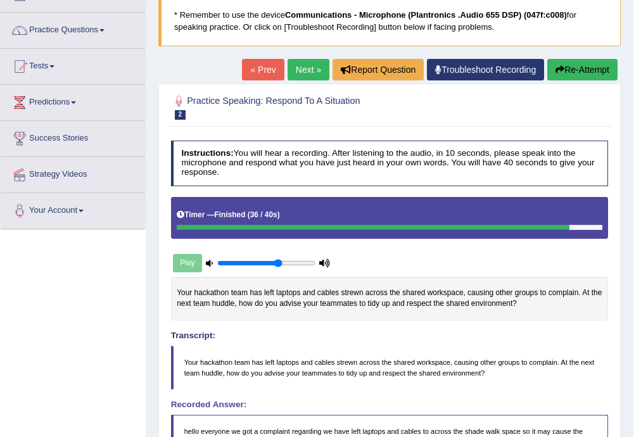
click at [302, 70] on link "Next »" at bounding box center [309, 70] width 42 height 22
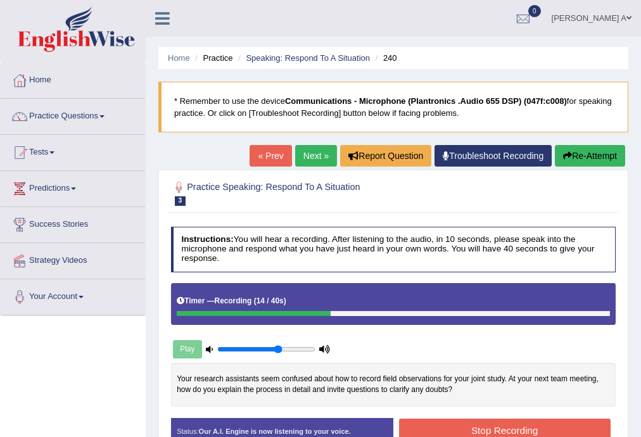
click at [601, 156] on button "Re-Attempt" at bounding box center [590, 156] width 70 height 22
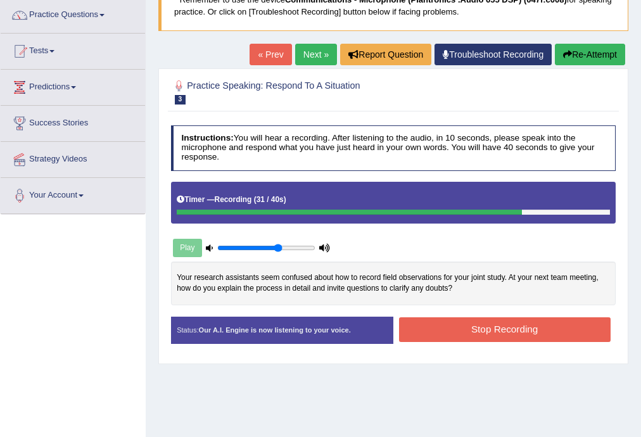
click at [438, 324] on button "Stop Recording" at bounding box center [505, 329] width 212 height 25
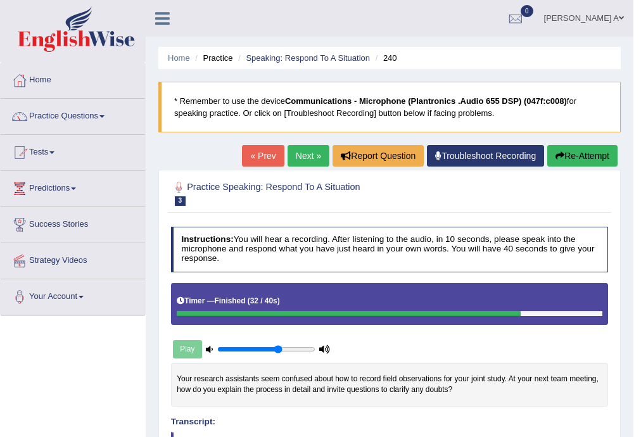
click at [291, 149] on link "Next »" at bounding box center [309, 156] width 42 height 22
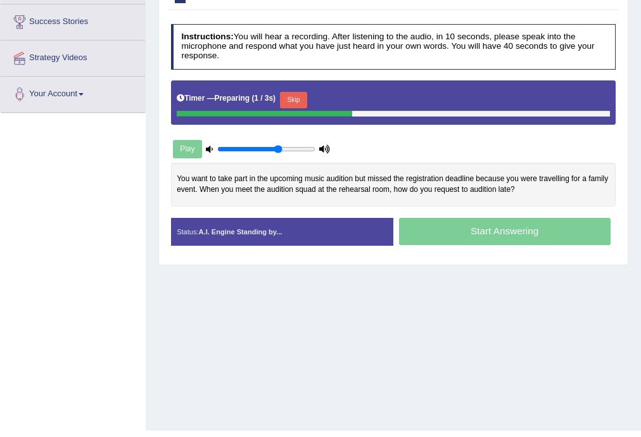
scroll to position [203, 0]
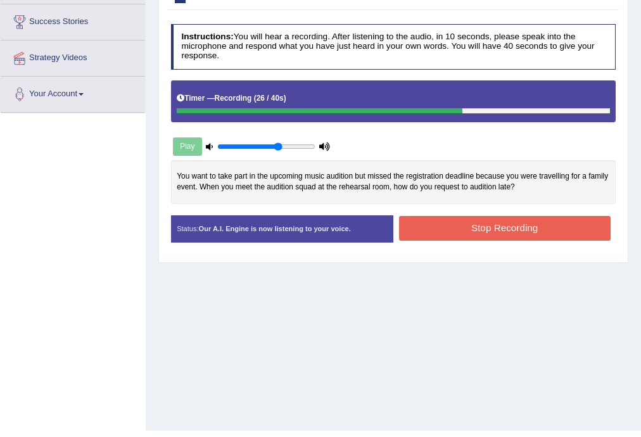
click at [440, 223] on button "Stop Recording" at bounding box center [505, 228] width 212 height 25
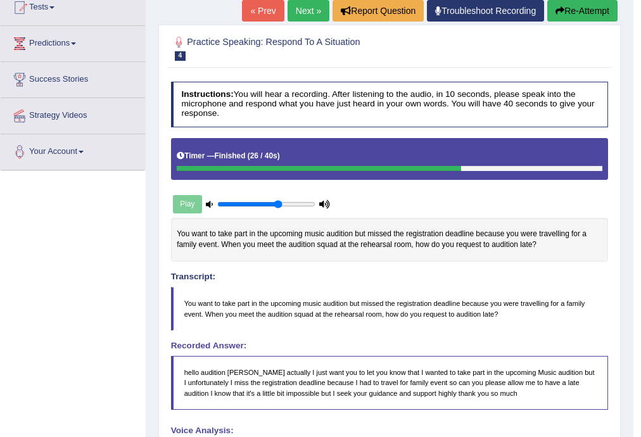
scroll to position [0, 0]
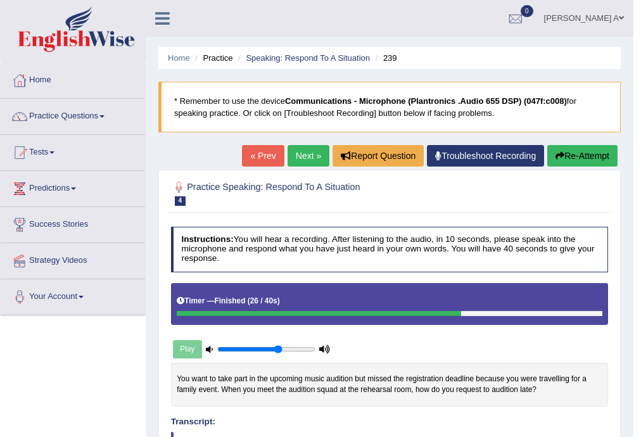
click at [306, 155] on link "Next »" at bounding box center [309, 156] width 42 height 22
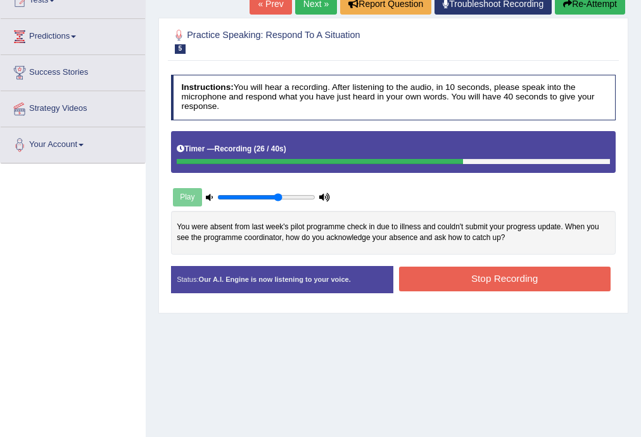
click at [419, 269] on button "Stop Recording" at bounding box center [505, 279] width 212 height 25
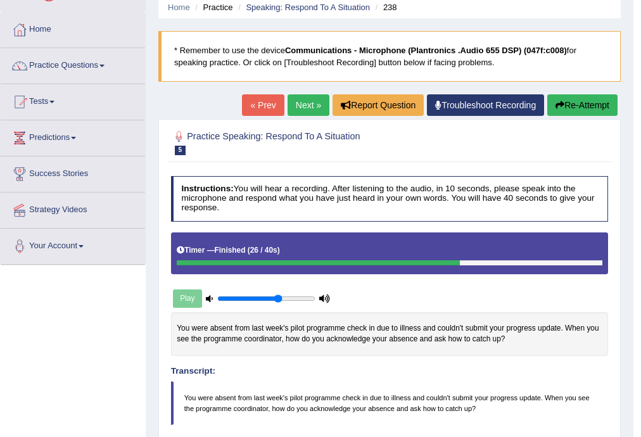
scroll to position [27, 0]
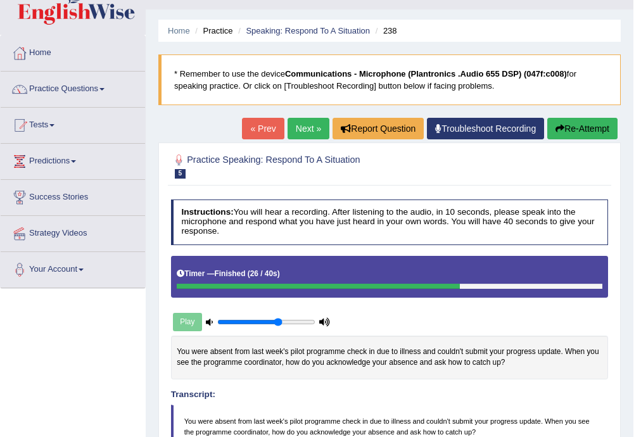
click at [598, 125] on button "Re-Attempt" at bounding box center [582, 129] width 70 height 22
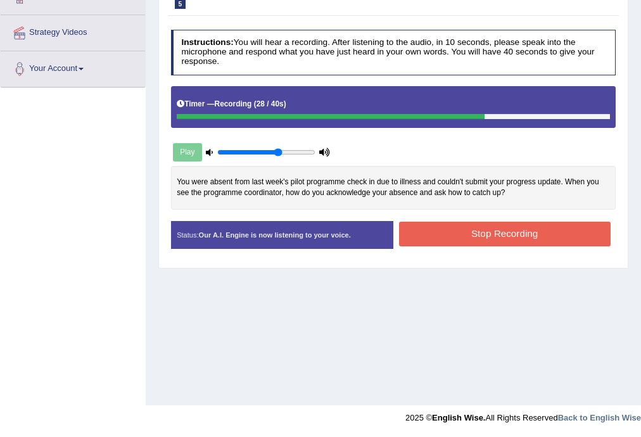
click at [461, 233] on button "Stop Recording" at bounding box center [505, 234] width 212 height 25
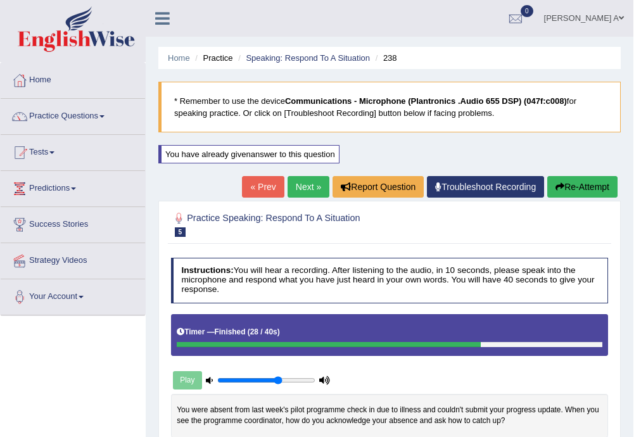
click at [307, 181] on link "Next »" at bounding box center [309, 187] width 42 height 22
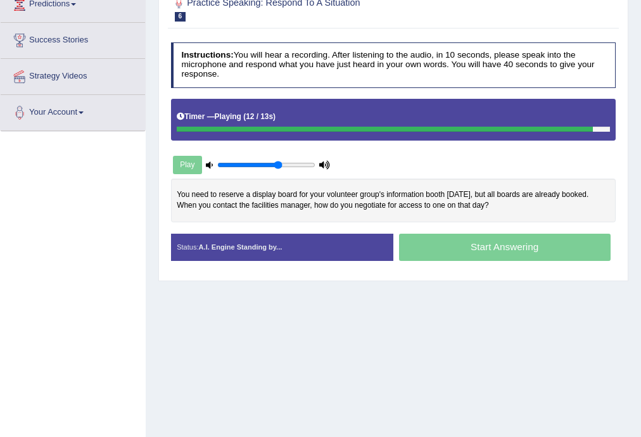
scroll to position [203, 0]
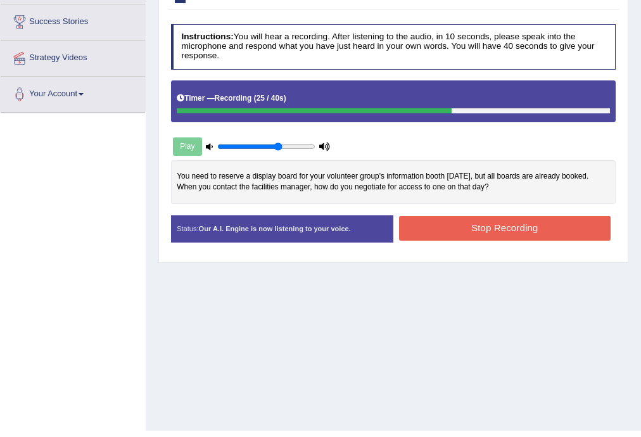
click at [454, 226] on button "Stop Recording" at bounding box center [505, 228] width 212 height 25
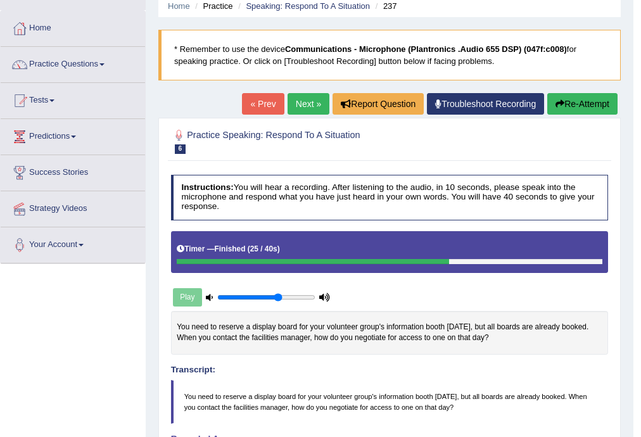
scroll to position [25, 0]
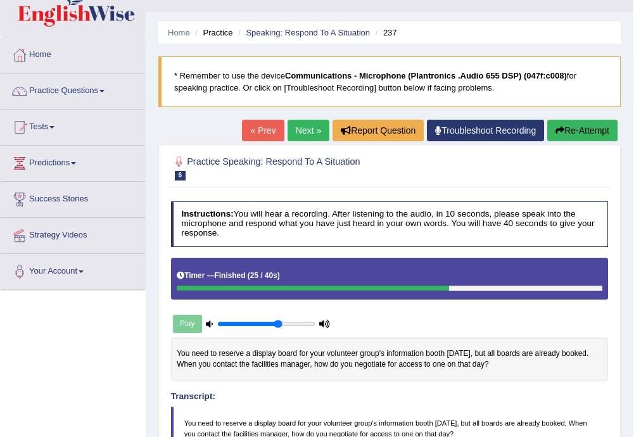
click at [582, 124] on button "Re-Attempt" at bounding box center [582, 131] width 70 height 22
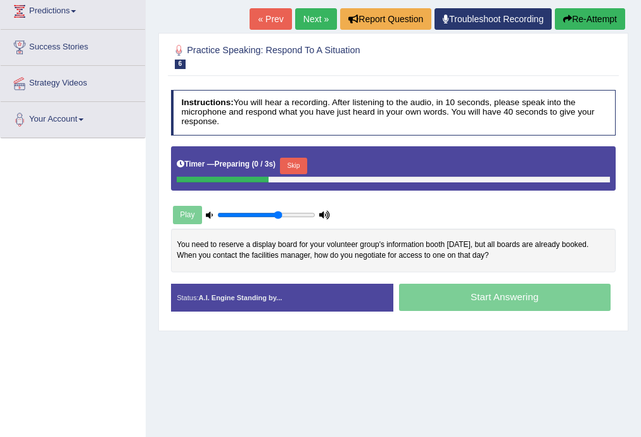
scroll to position [177, 0]
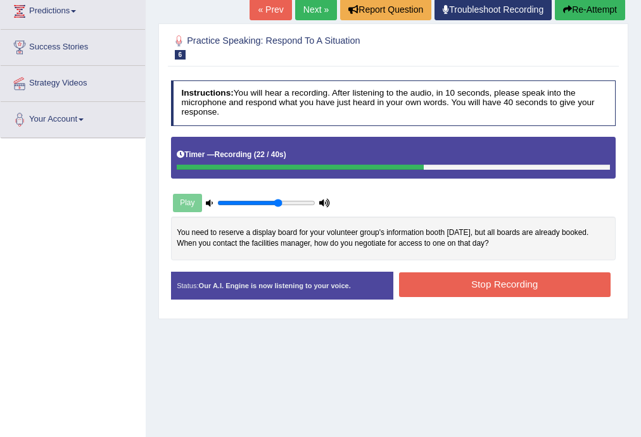
click at [473, 284] on button "Stop Recording" at bounding box center [505, 284] width 212 height 25
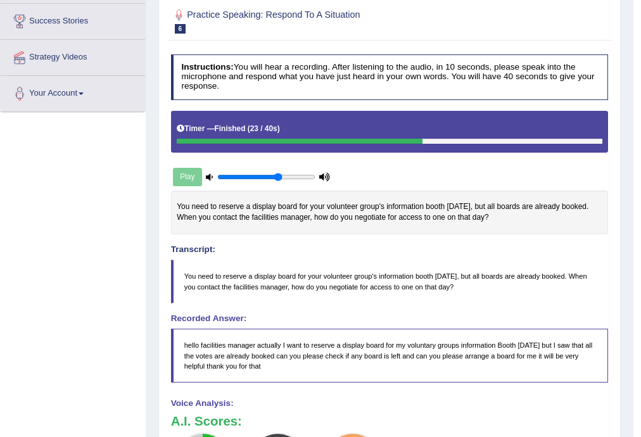
scroll to position [158, 0]
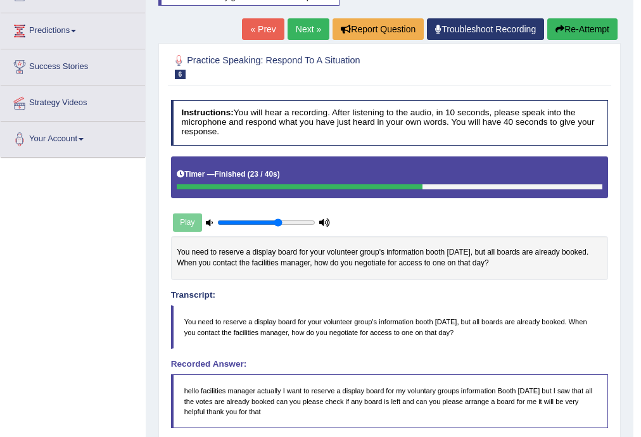
click at [574, 26] on button "Re-Attempt" at bounding box center [582, 29] width 70 height 22
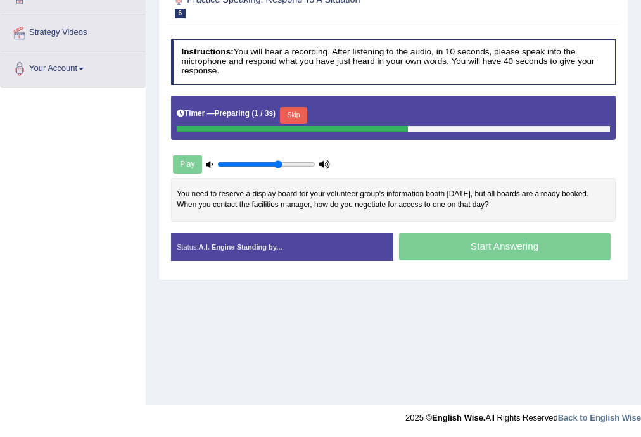
click at [303, 113] on button "Skip" at bounding box center [293, 115] width 27 height 16
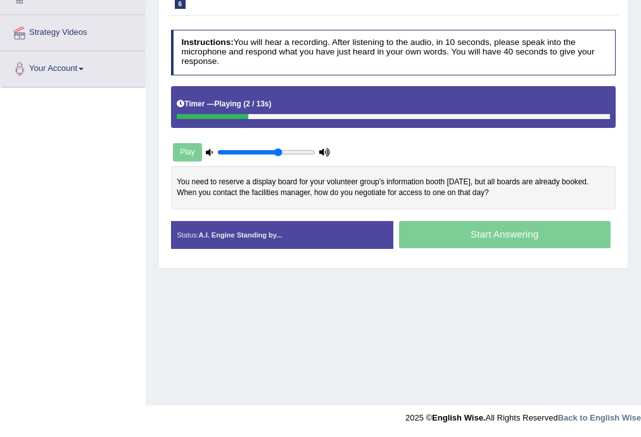
scroll to position [177, 0]
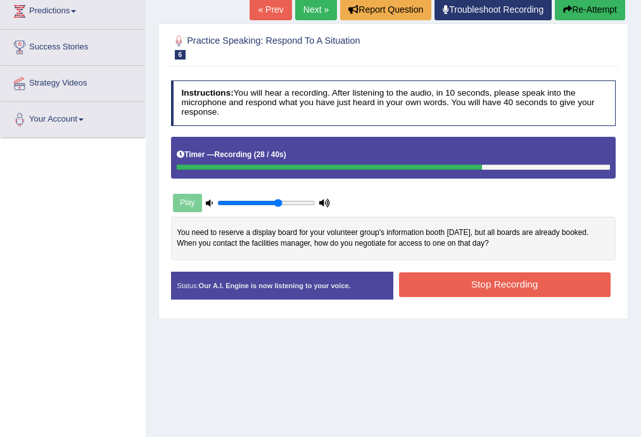
click at [462, 284] on button "Stop Recording" at bounding box center [505, 284] width 212 height 25
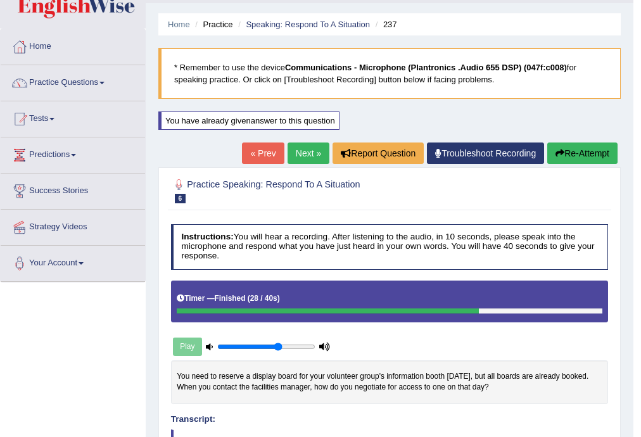
scroll to position [0, 0]
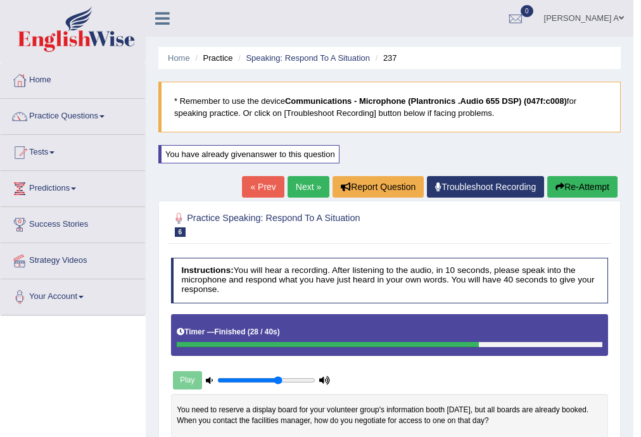
click at [304, 184] on link "Next »" at bounding box center [309, 187] width 42 height 22
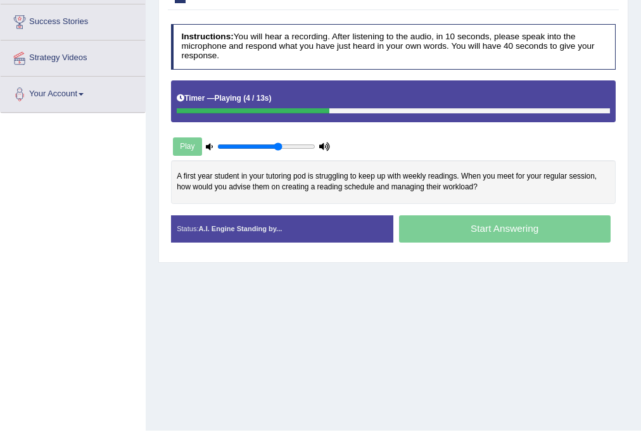
scroll to position [152, 0]
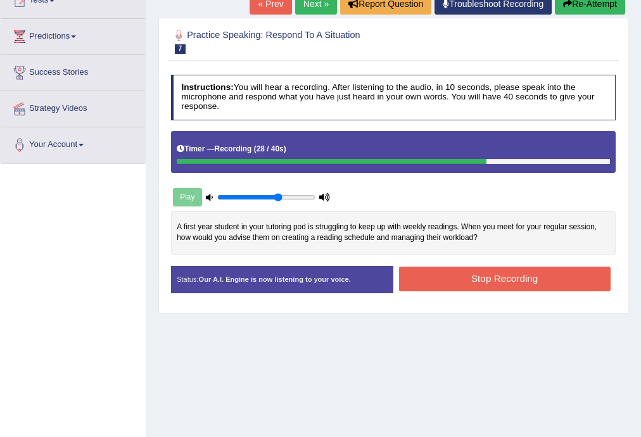
click at [501, 274] on button "Stop Recording" at bounding box center [505, 279] width 212 height 25
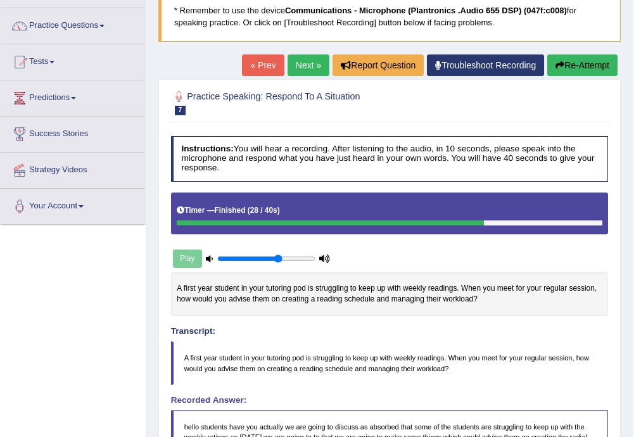
scroll to position [76, 0]
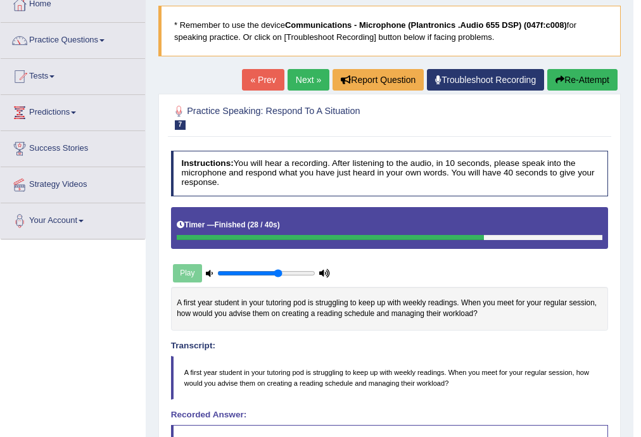
click at [588, 77] on button "Re-Attempt" at bounding box center [582, 80] width 70 height 22
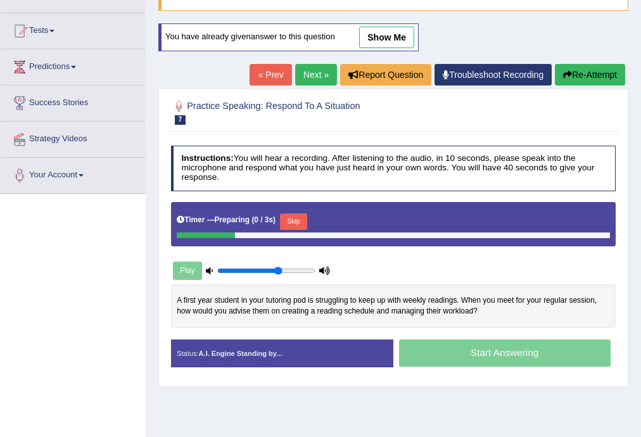
scroll to position [127, 0]
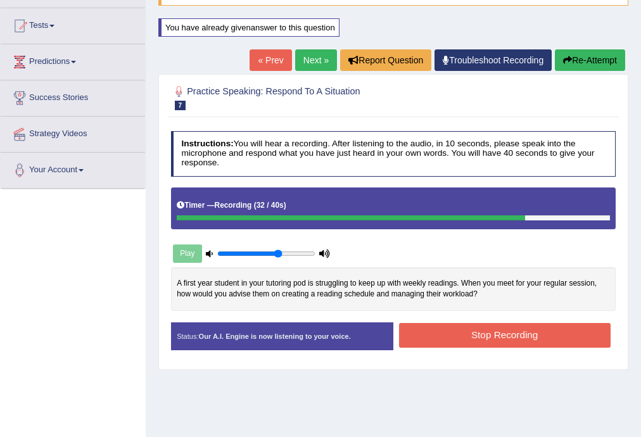
click at [491, 334] on button "Stop Recording" at bounding box center [505, 335] width 212 height 25
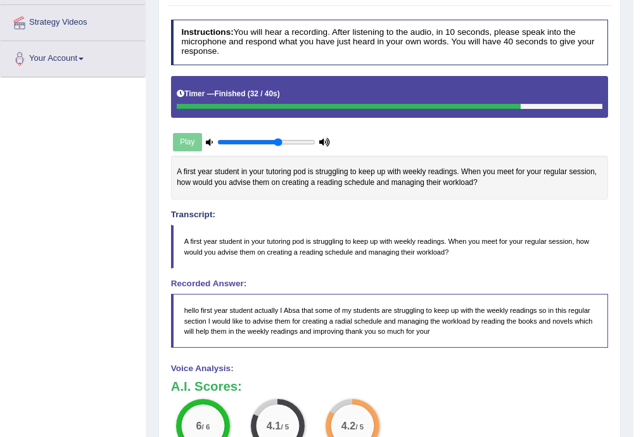
scroll to position [177, 0]
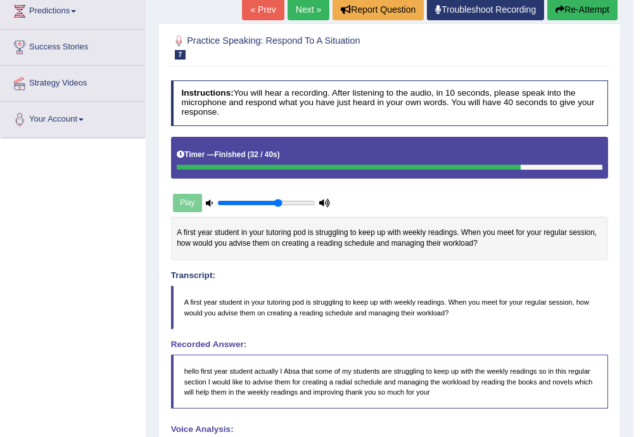
click at [578, 13] on button "Re-Attempt" at bounding box center [582, 10] width 70 height 22
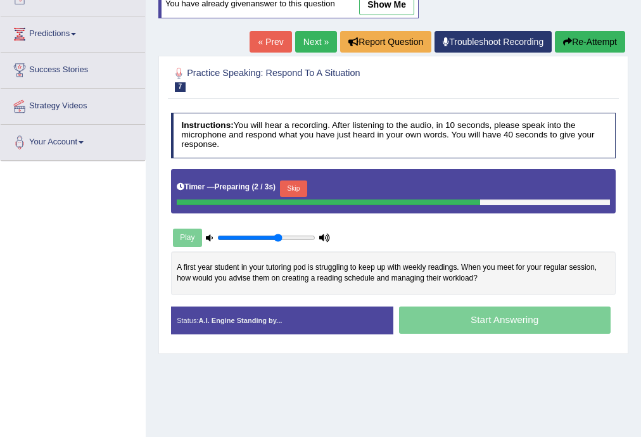
scroll to position [182, 0]
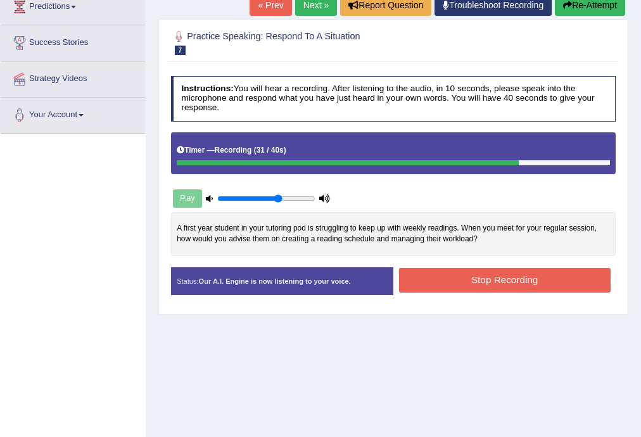
click at [491, 276] on button "Stop Recording" at bounding box center [505, 280] width 212 height 25
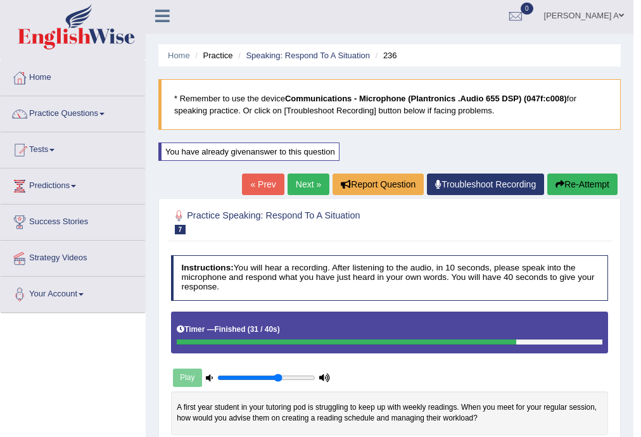
scroll to position [0, 0]
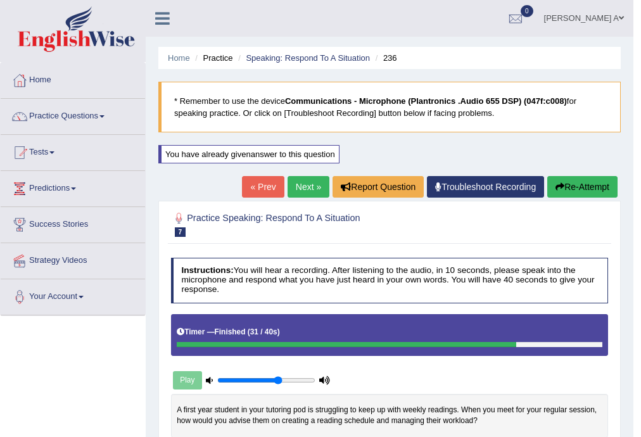
click at [306, 188] on link "Next »" at bounding box center [309, 187] width 42 height 22
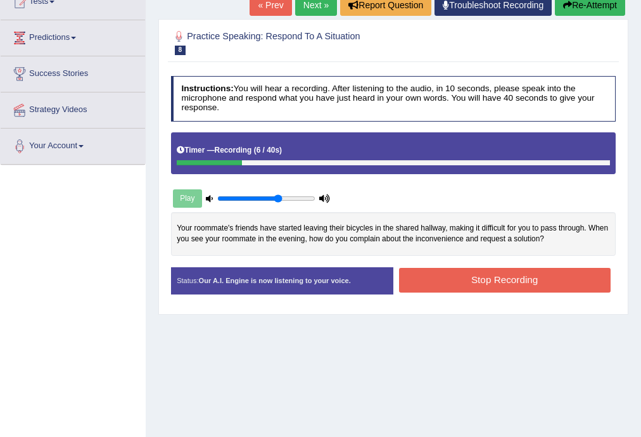
scroll to position [152, 0]
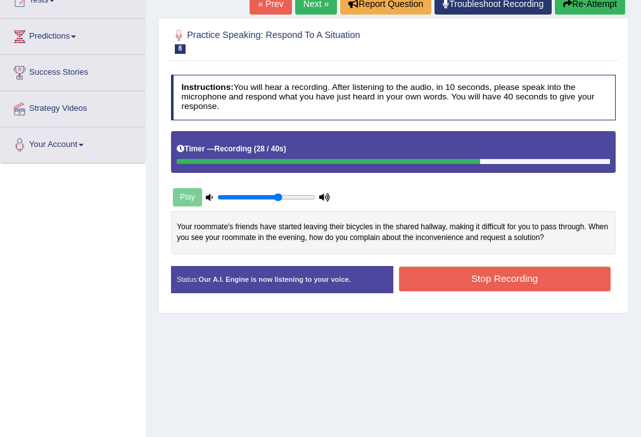
click at [467, 274] on button "Stop Recording" at bounding box center [505, 279] width 212 height 25
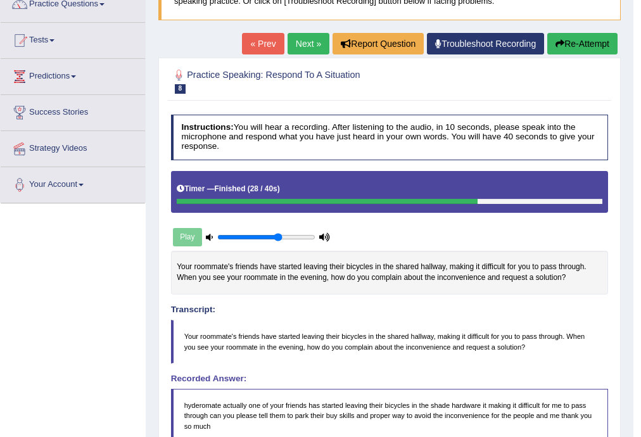
scroll to position [127, 0]
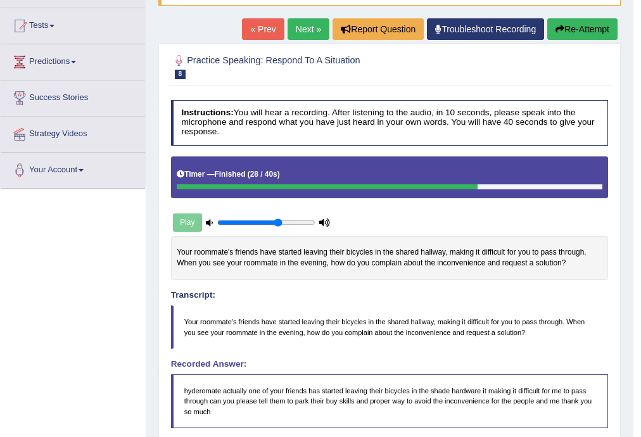
click at [568, 29] on button "Re-Attempt" at bounding box center [582, 29] width 70 height 22
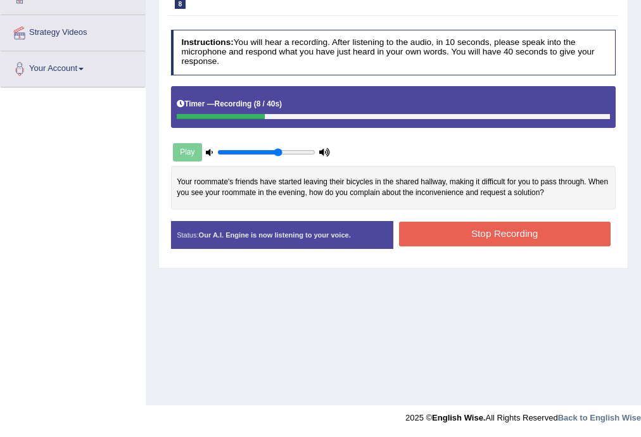
scroll to position [177, 0]
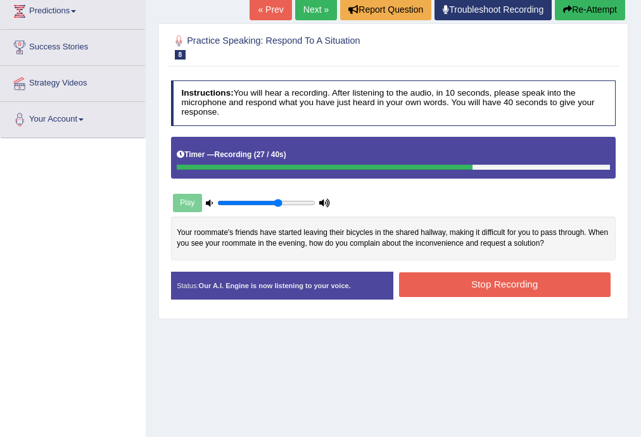
click at [509, 279] on button "Stop Recording" at bounding box center [505, 284] width 212 height 25
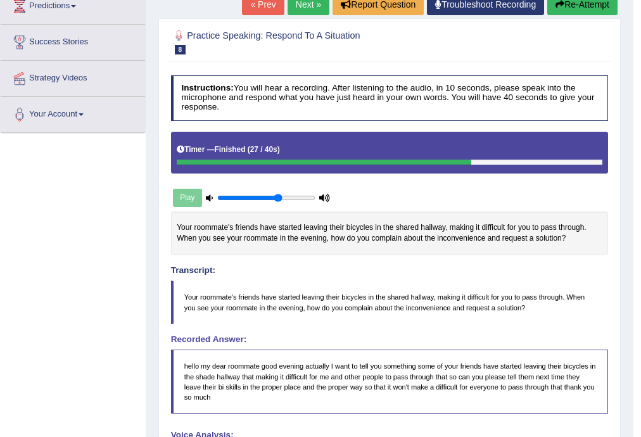
scroll to position [168, 0]
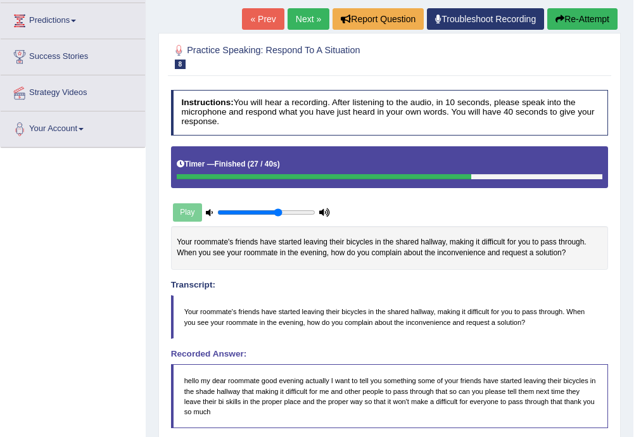
click at [597, 11] on button "Re-Attempt" at bounding box center [582, 19] width 70 height 22
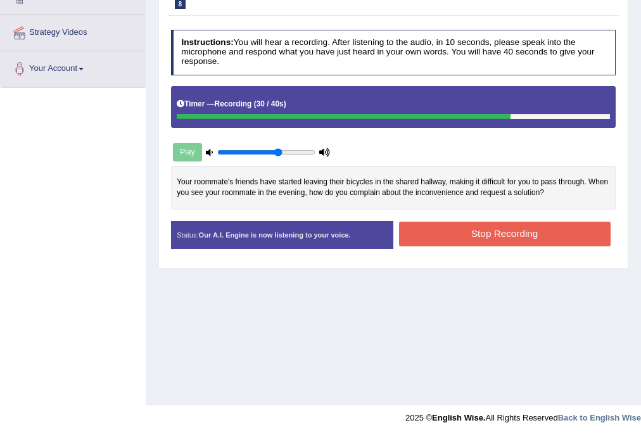
click at [518, 232] on button "Stop Recording" at bounding box center [505, 234] width 212 height 25
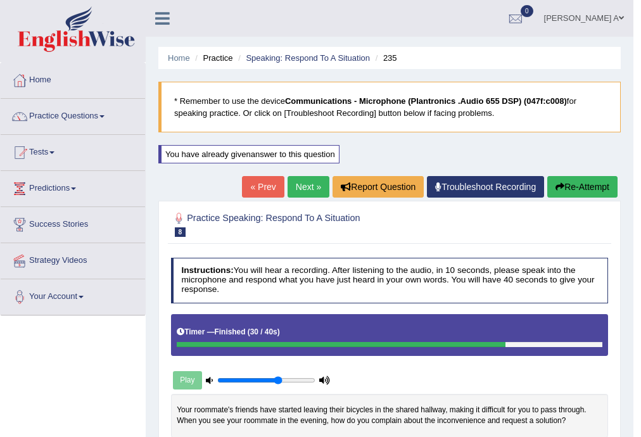
click at [304, 178] on link "Next »" at bounding box center [309, 187] width 42 height 22
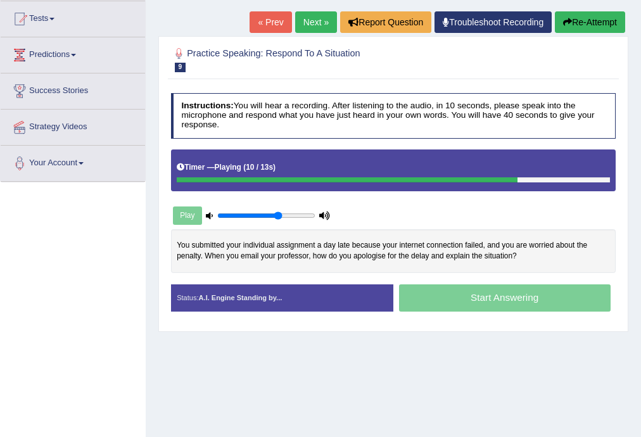
scroll to position [152, 0]
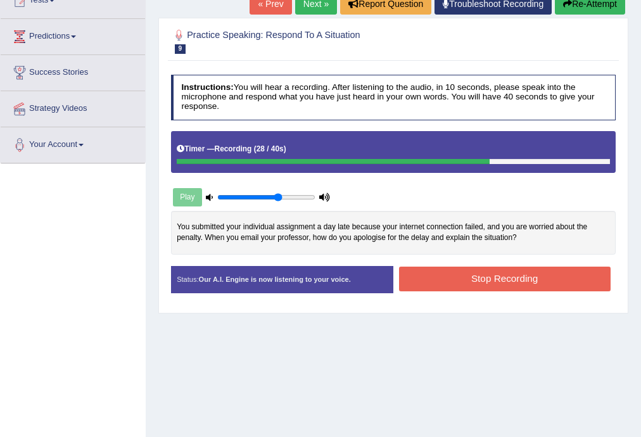
click at [478, 279] on button "Stop Recording" at bounding box center [505, 279] width 212 height 25
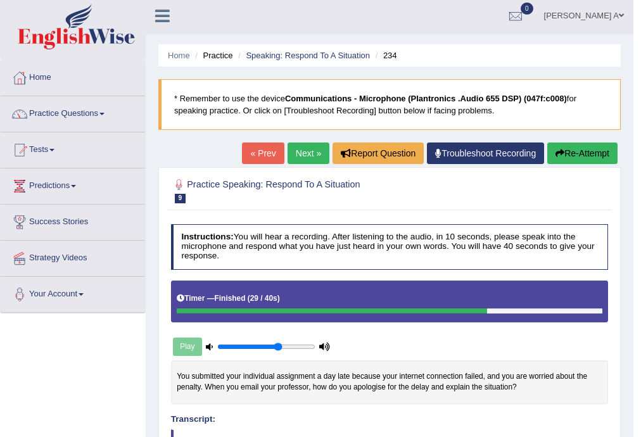
scroll to position [0, 0]
